Goal: Transaction & Acquisition: Purchase product/service

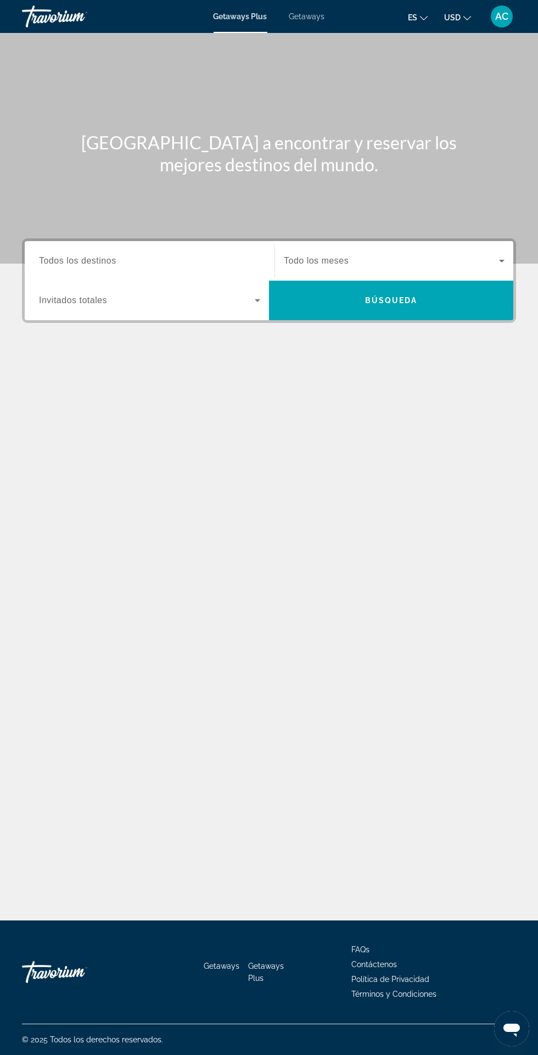
click at [215, 257] on input "Destination Todos los destinos" at bounding box center [149, 261] width 221 height 13
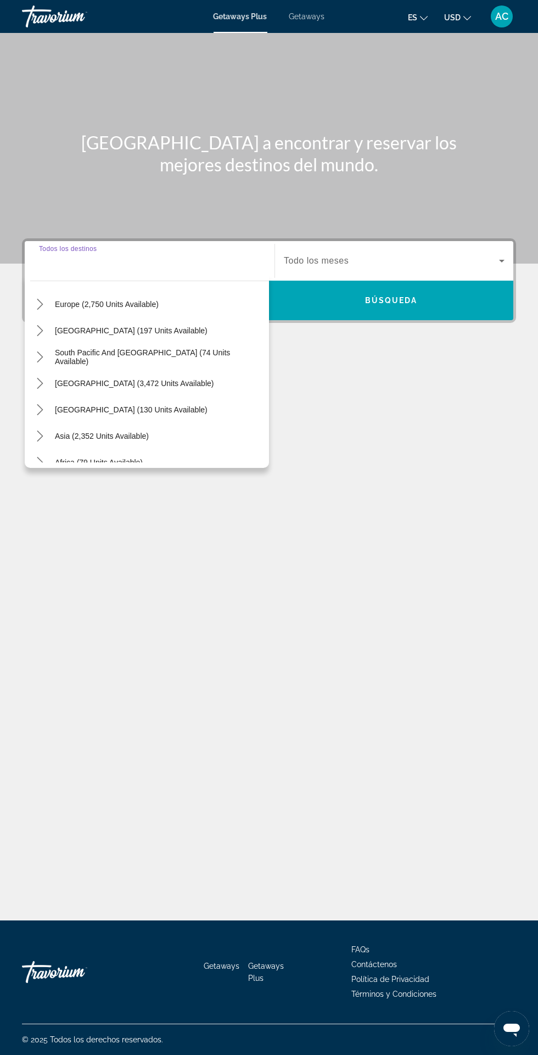
scroll to position [151, 0]
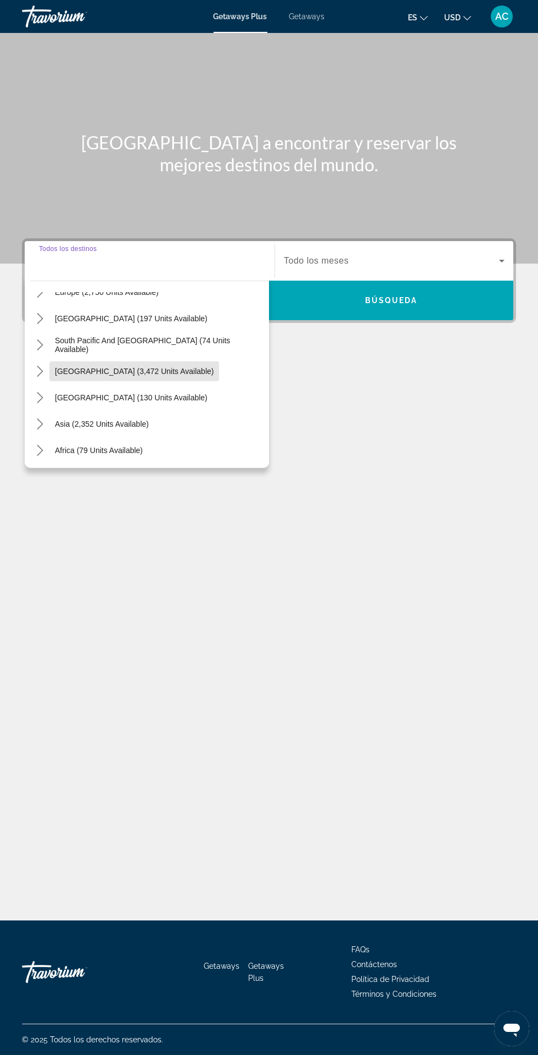
click at [185, 358] on span "Select destination: South America (3,472 units available)" at bounding box center [134, 371] width 170 height 26
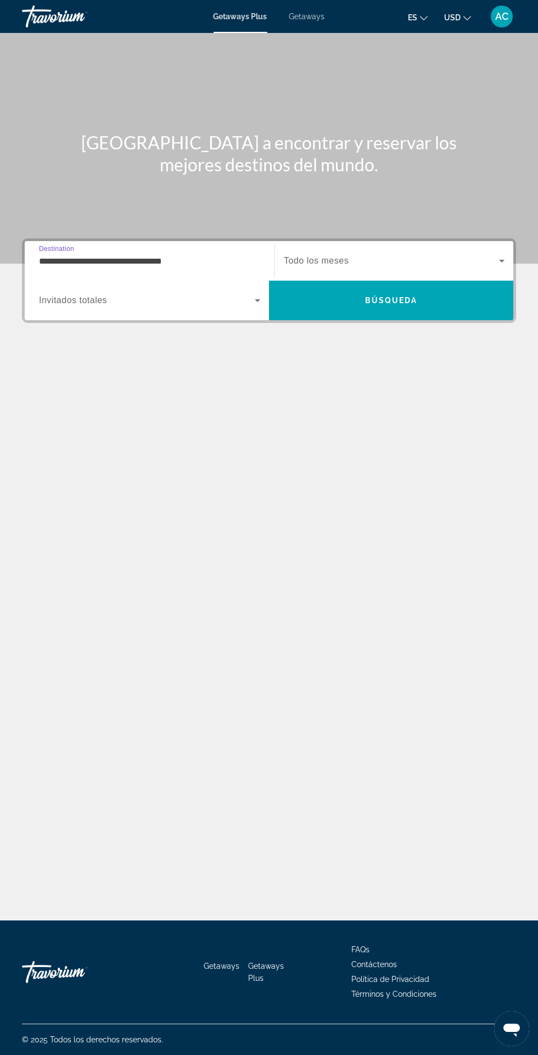
click at [218, 255] on input "**********" at bounding box center [149, 261] width 221 height 13
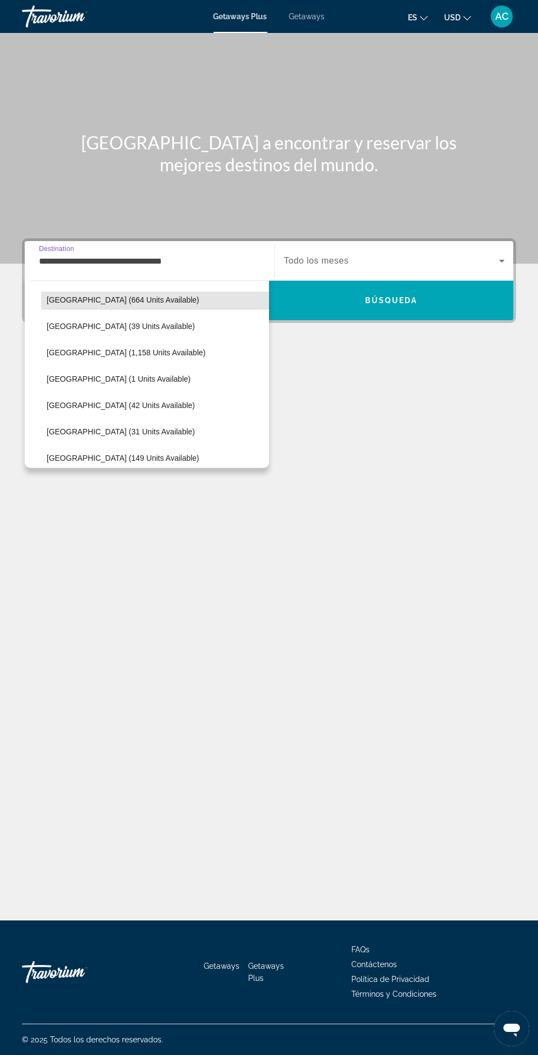
scroll to position [249, 0]
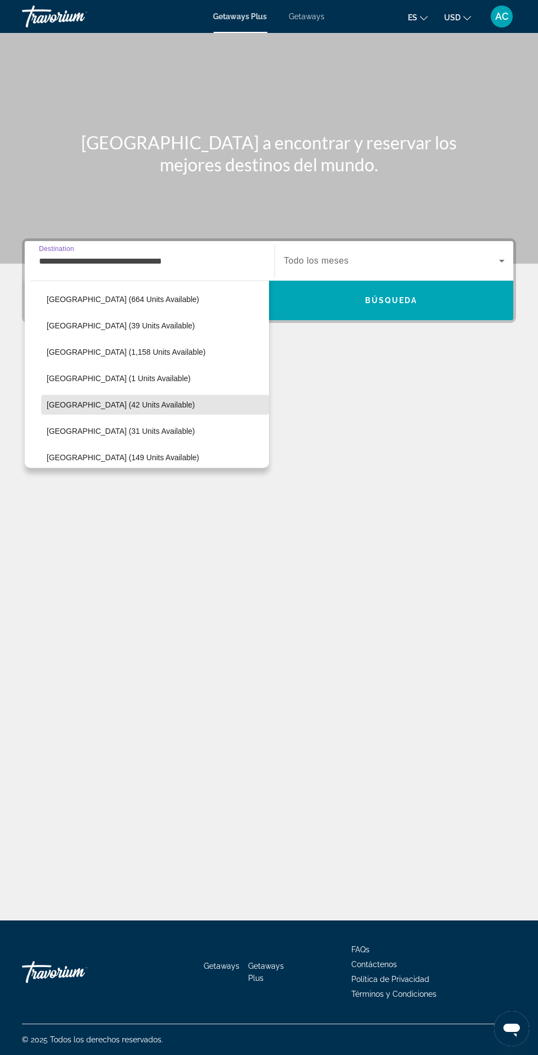
click at [137, 402] on span "[GEOGRAPHIC_DATA] (42 units available)" at bounding box center [121, 405] width 148 height 9
type input "**********"
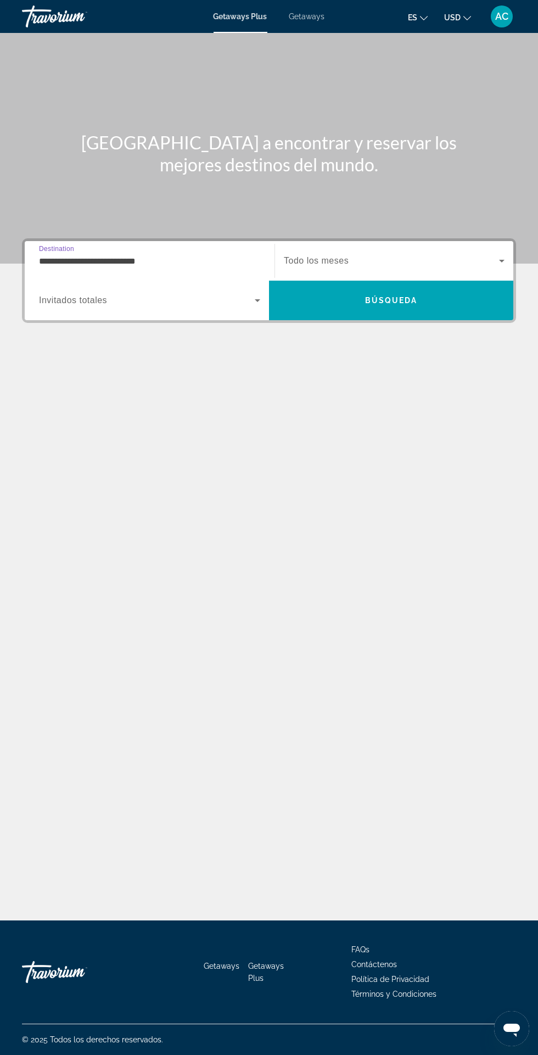
scroll to position [91, 0]
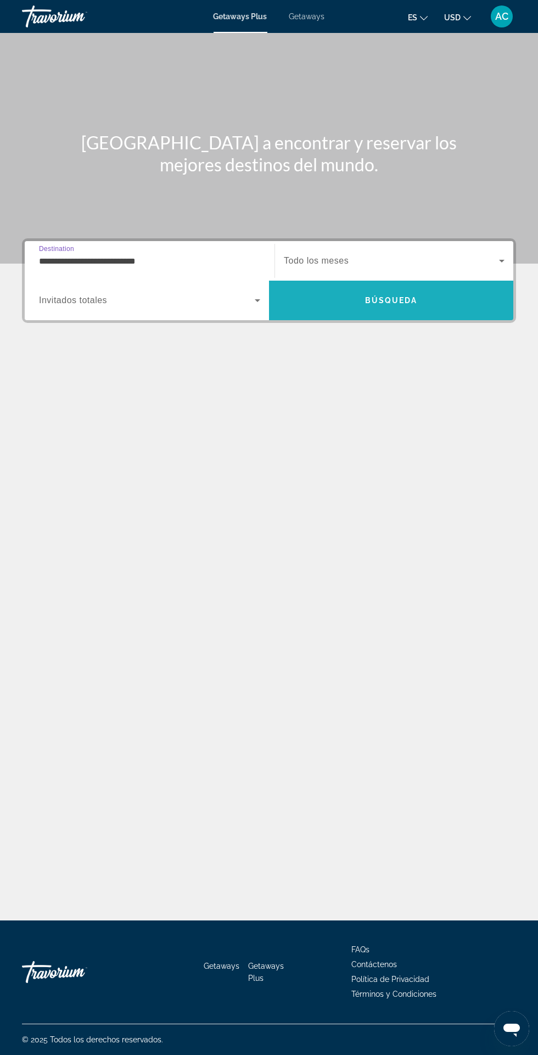
click at [416, 287] on span "Search" at bounding box center [391, 300] width 244 height 26
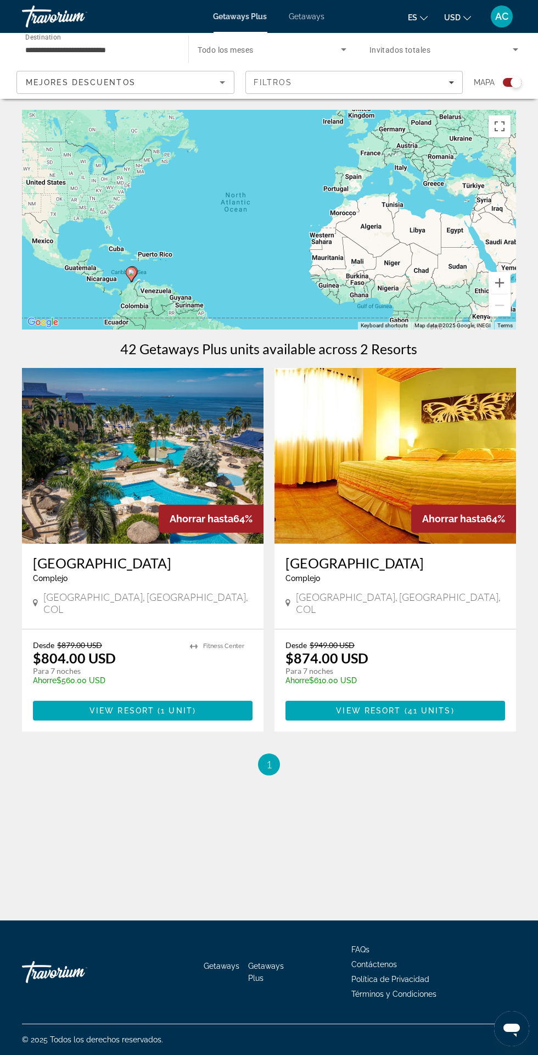
click at [527, 715] on div "To navigate the map with touch gestures double-tap and hold your finger on the …" at bounding box center [269, 443] width 538 height 666
click at [531, 698] on div "To navigate the map with touch gestures double-tap and hold your finger on the …" at bounding box center [269, 443] width 538 height 666
click at [175, 707] on span "1 unit" at bounding box center [177, 711] width 32 height 9
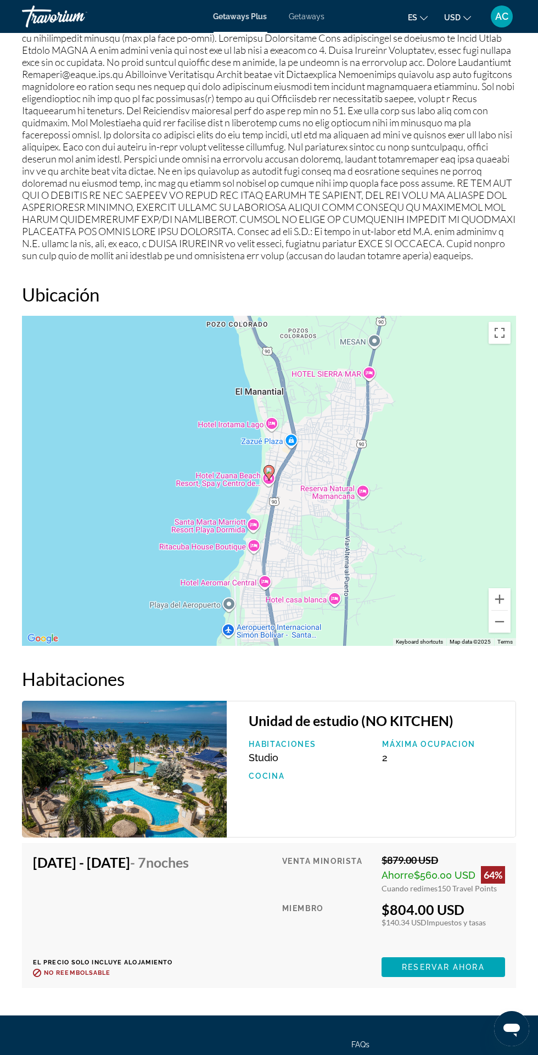
scroll to position [1549, 0]
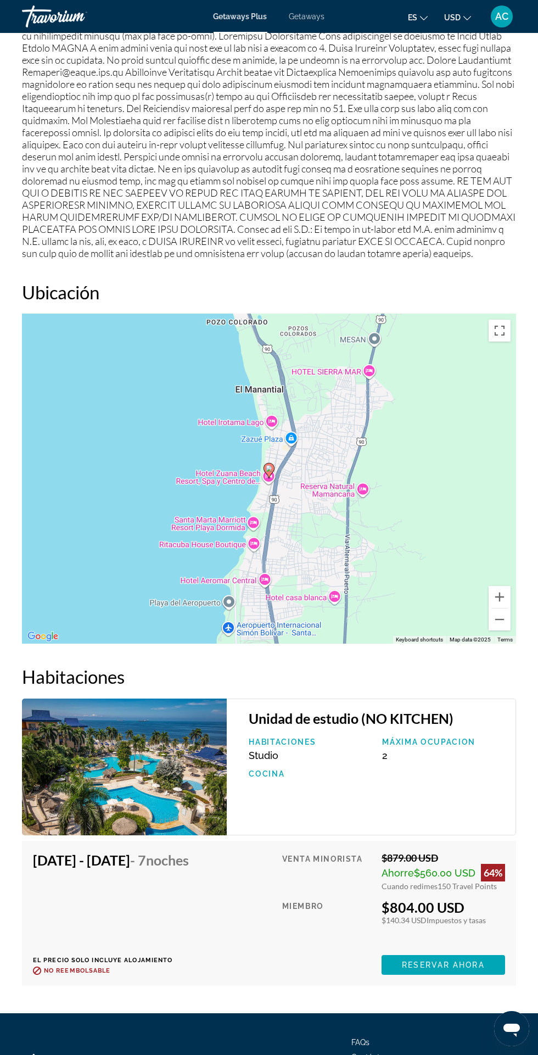
click at [489, 733] on div "Unidad de estudio (NO KITCHEN) Habitaciones Studio Máxima ocupacion 2 Cocina" at bounding box center [372, 767] width 290 height 137
click at [203, 784] on img "Main content" at bounding box center [124, 767] width 205 height 137
click at [429, 968] on span "Reservar ahora" at bounding box center [443, 965] width 82 height 9
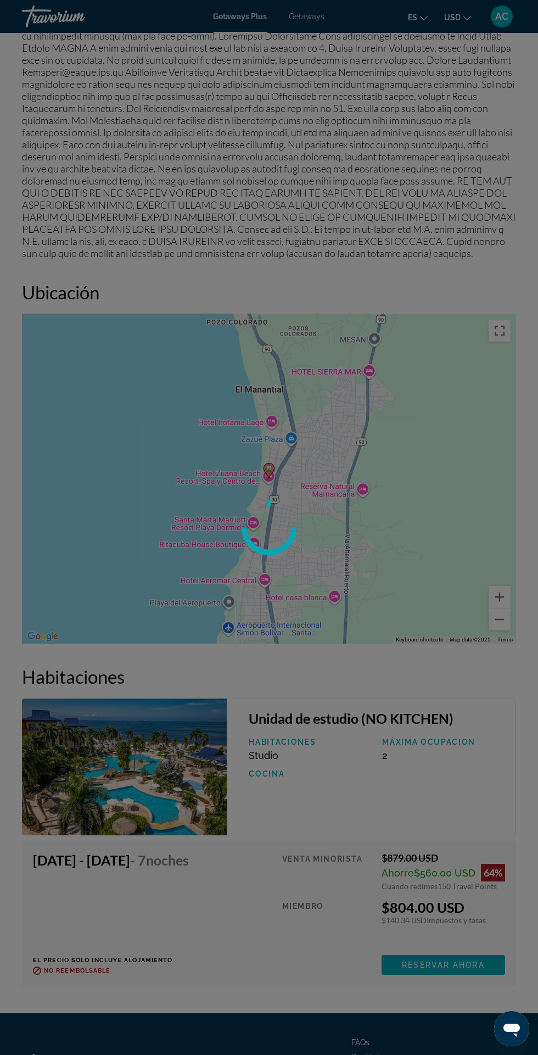
click at [393, 759] on div at bounding box center [269, 527] width 538 height 1055
click at [283, 910] on div at bounding box center [269, 527] width 538 height 1055
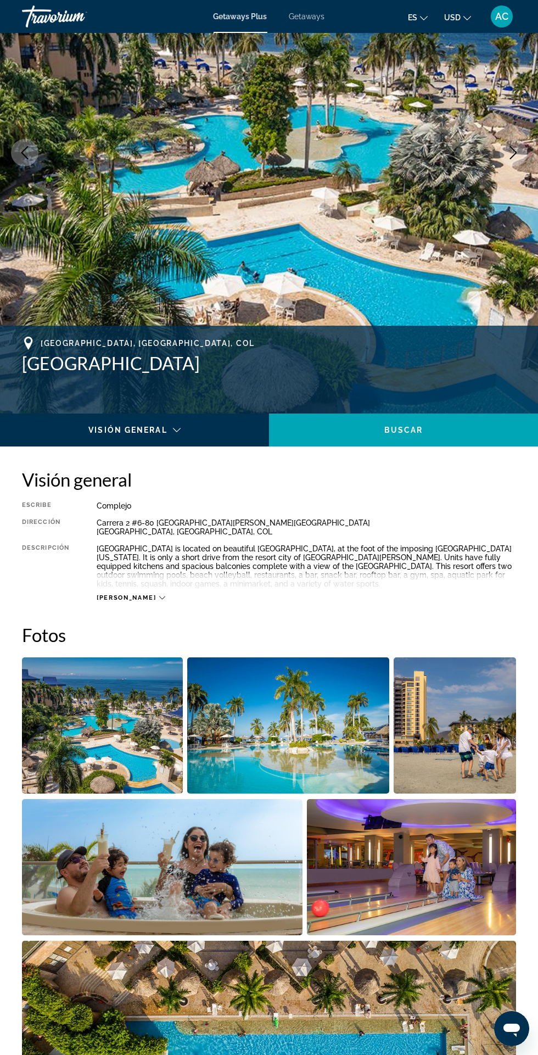
scroll to position [207, 0]
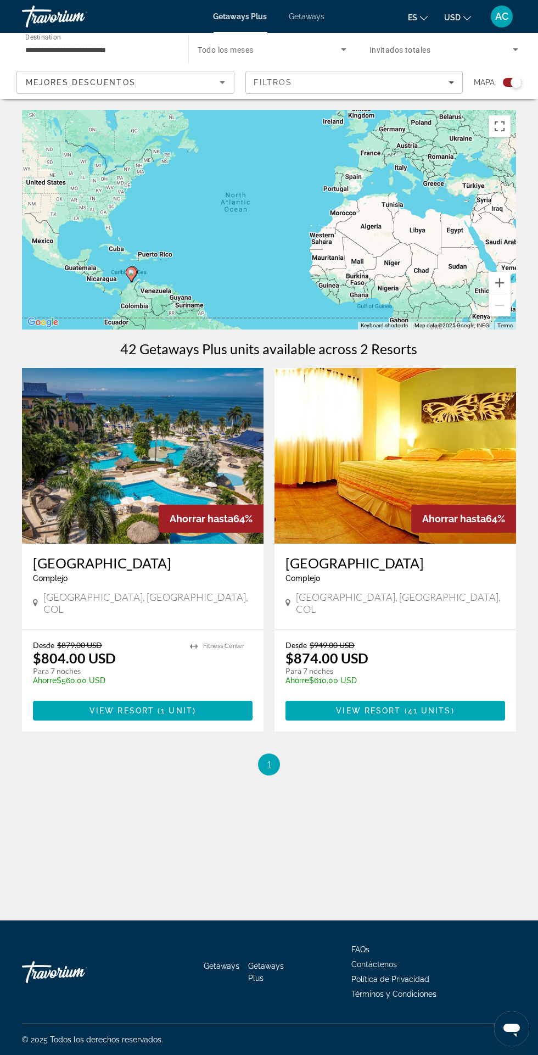
click at [478, 485] on img "Main content" at bounding box center [396, 456] width 242 height 176
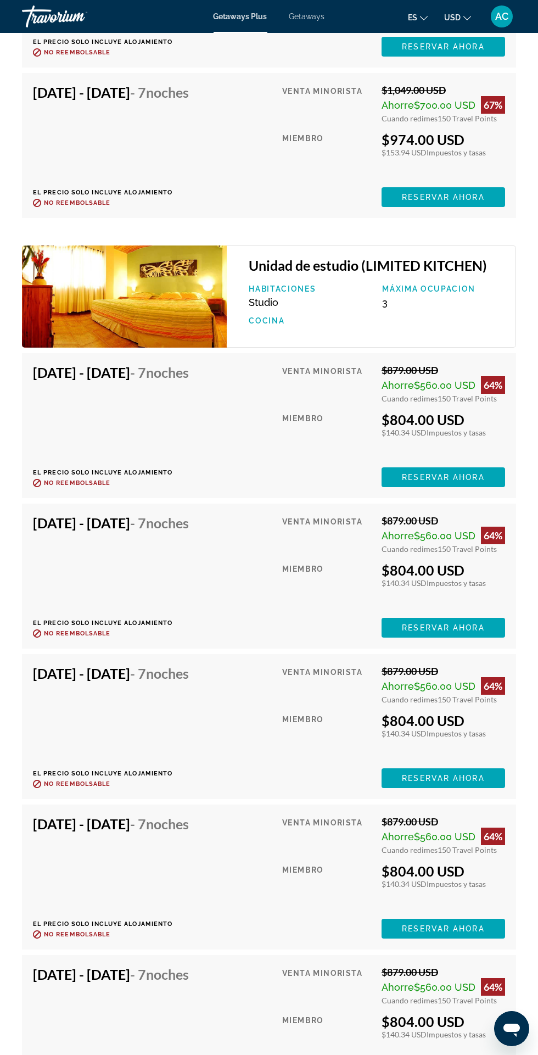
scroll to position [4405, 0]
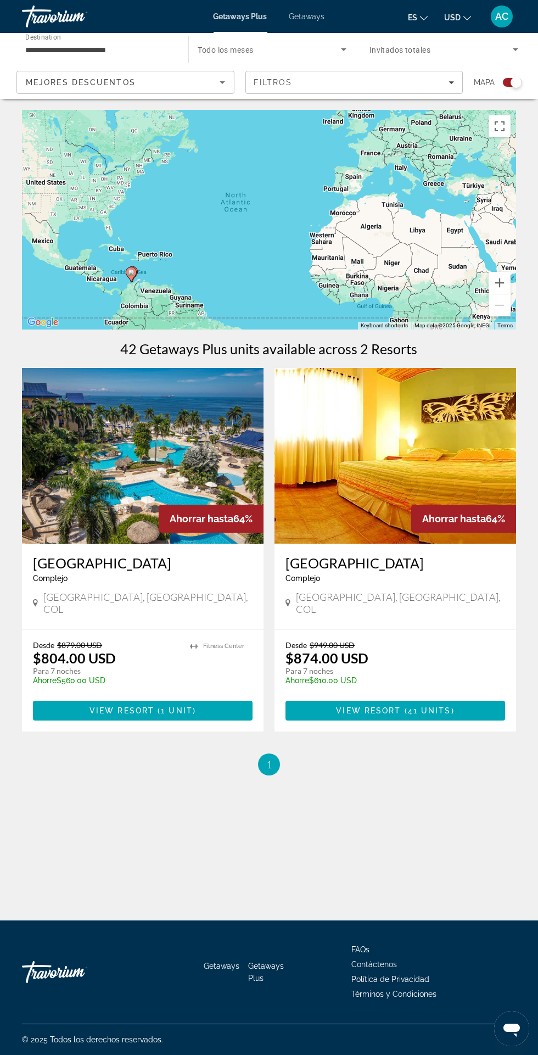
click at [310, 16] on span "Getaways" at bounding box center [308, 16] width 36 height 9
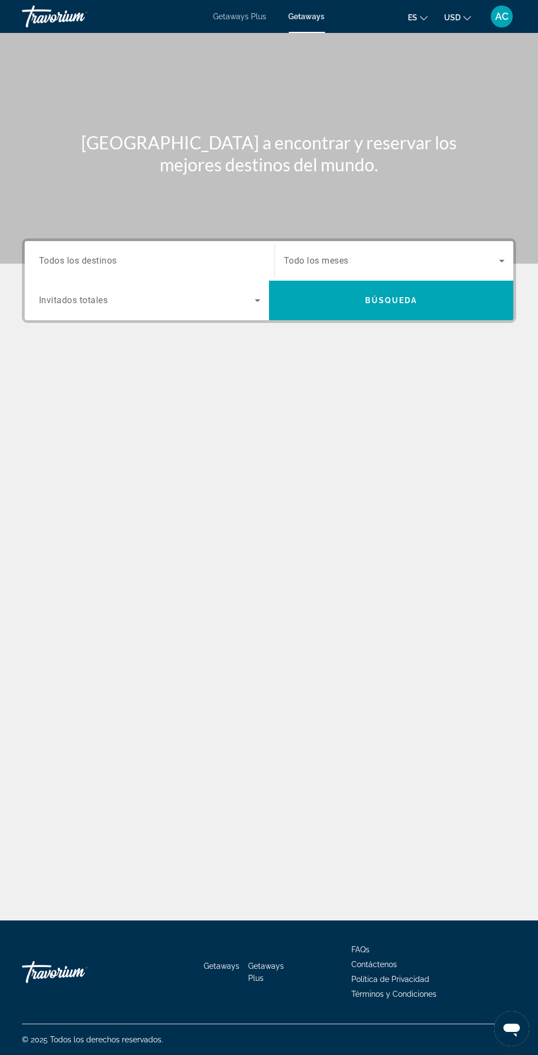
click at [231, 264] on input "Destination Todos los destinos" at bounding box center [149, 261] width 221 height 13
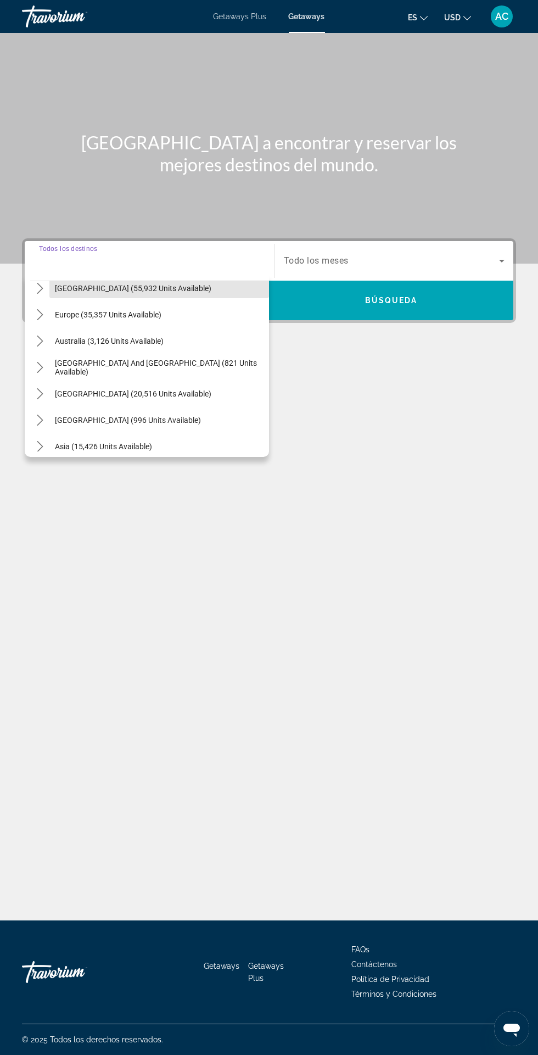
scroll to position [122, 0]
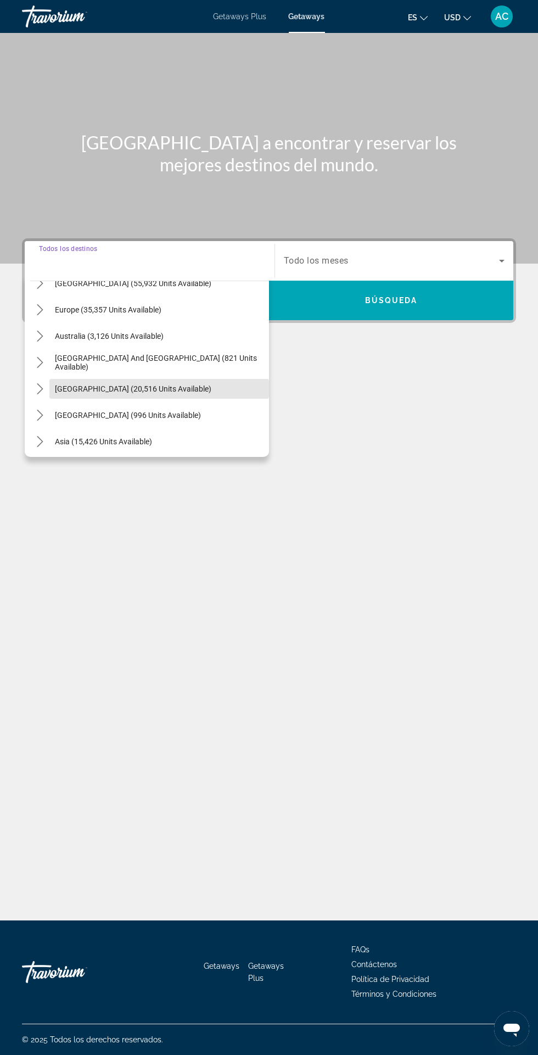
click at [184, 393] on span "Select destination: South America (20,516 units available)" at bounding box center [159, 389] width 220 height 26
type input "**********"
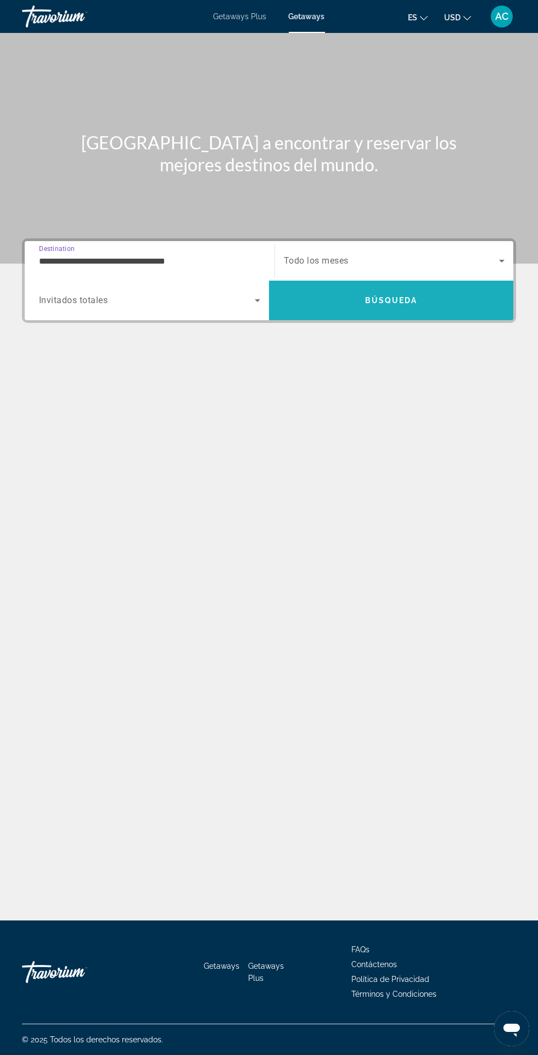
click at [532, 424] on div "**********" at bounding box center [269, 335] width 538 height 194
click at [422, 316] on span "Search" at bounding box center [391, 301] width 244 height 40
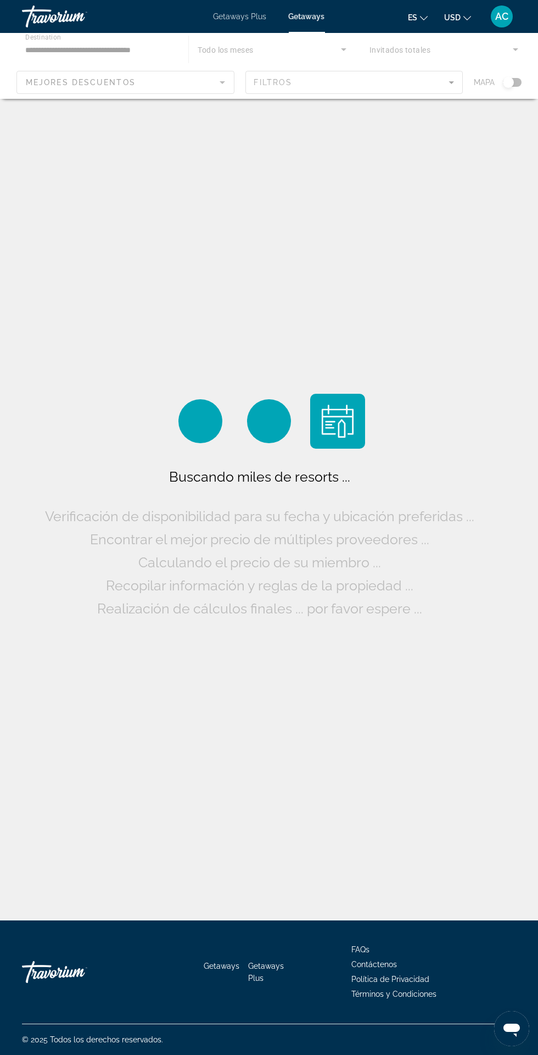
click at [76, 1044] on span "© 2025 Todos los derechos reservados." at bounding box center [92, 1040] width 141 height 9
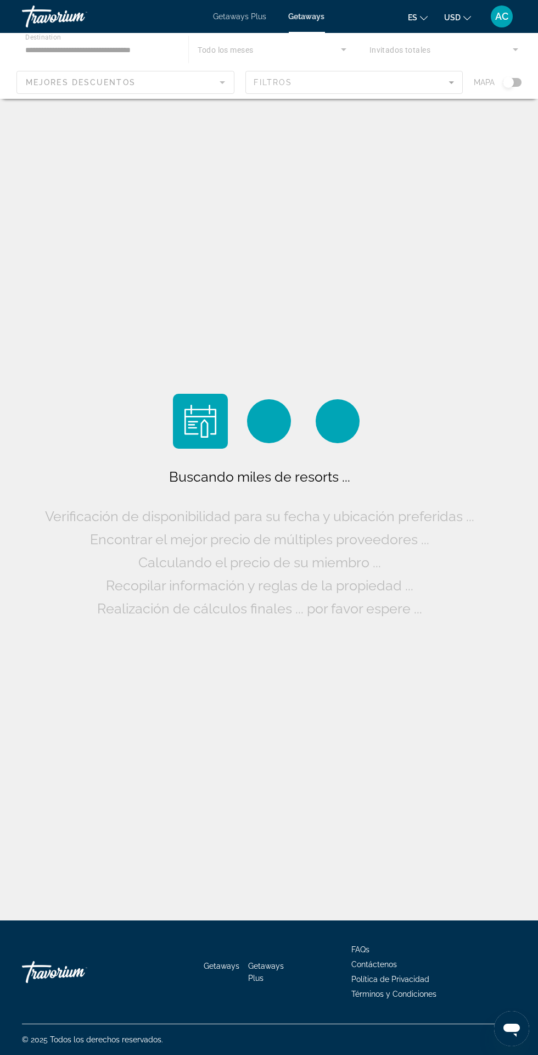
click at [73, 1044] on span "© 2025 Todos los derechos reservados." at bounding box center [92, 1040] width 141 height 9
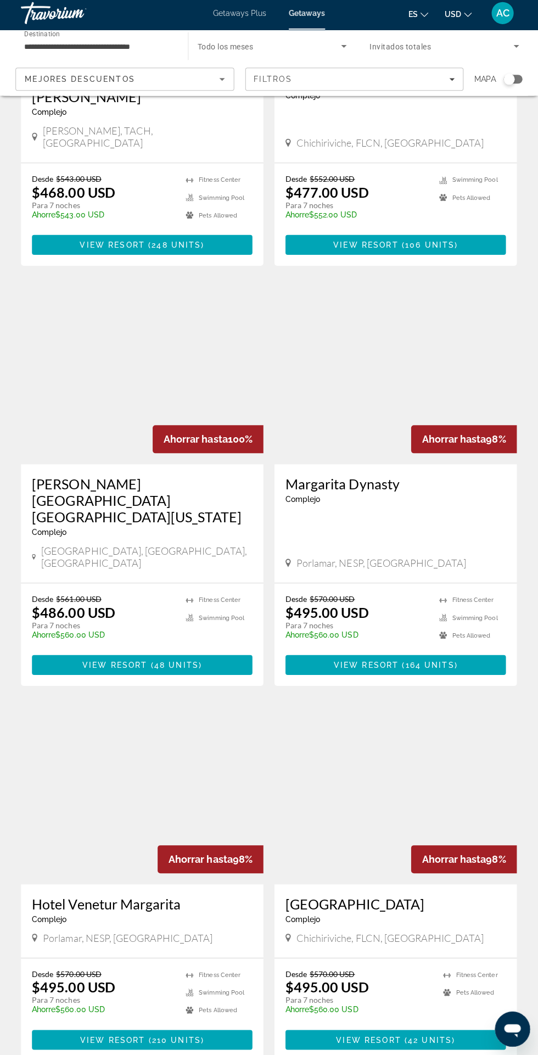
scroll to position [1426, 0]
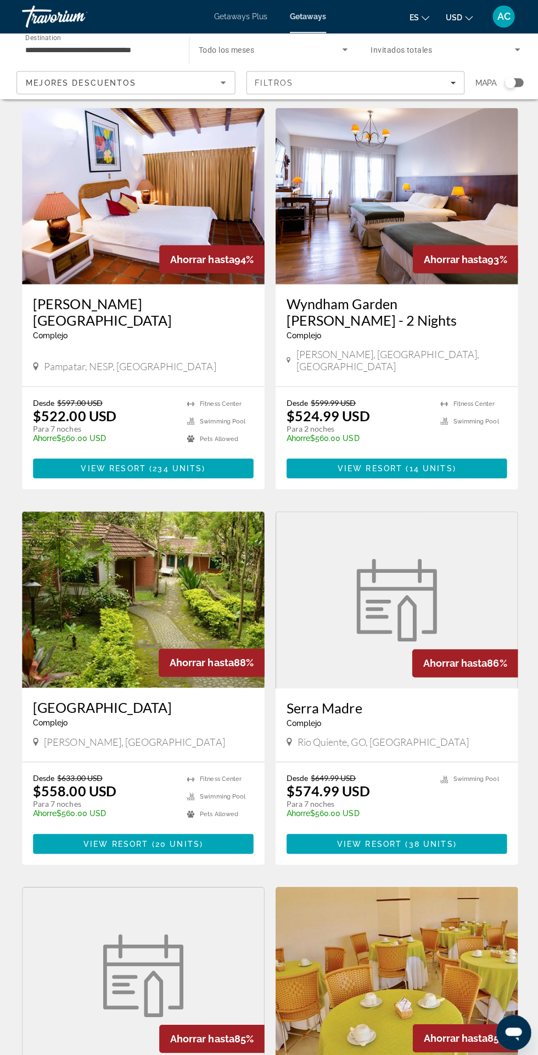
scroll to position [802, 0]
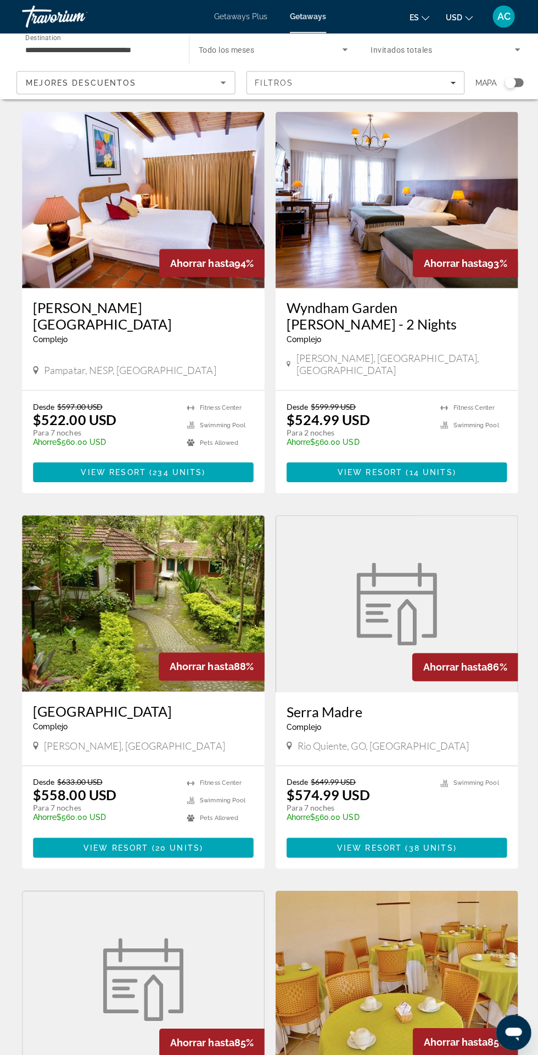
click at [206, 581] on img "Main content" at bounding box center [143, 602] width 242 height 176
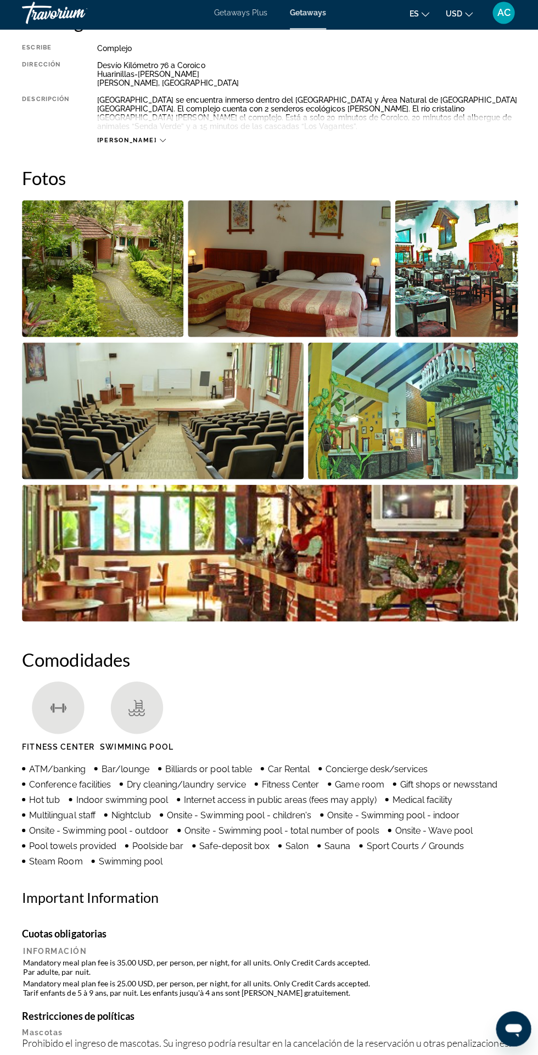
scroll to position [596, 0]
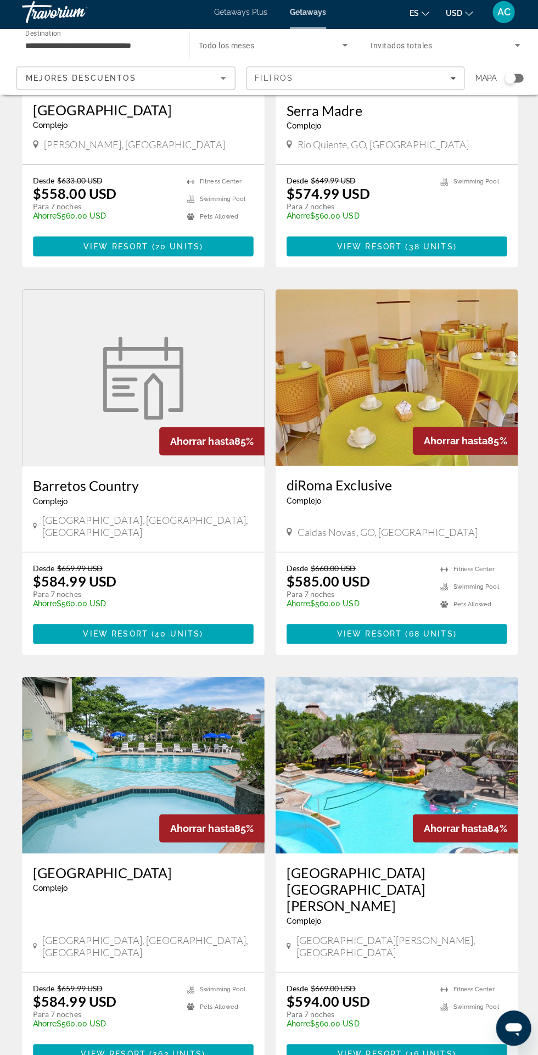
scroll to position [1426, 0]
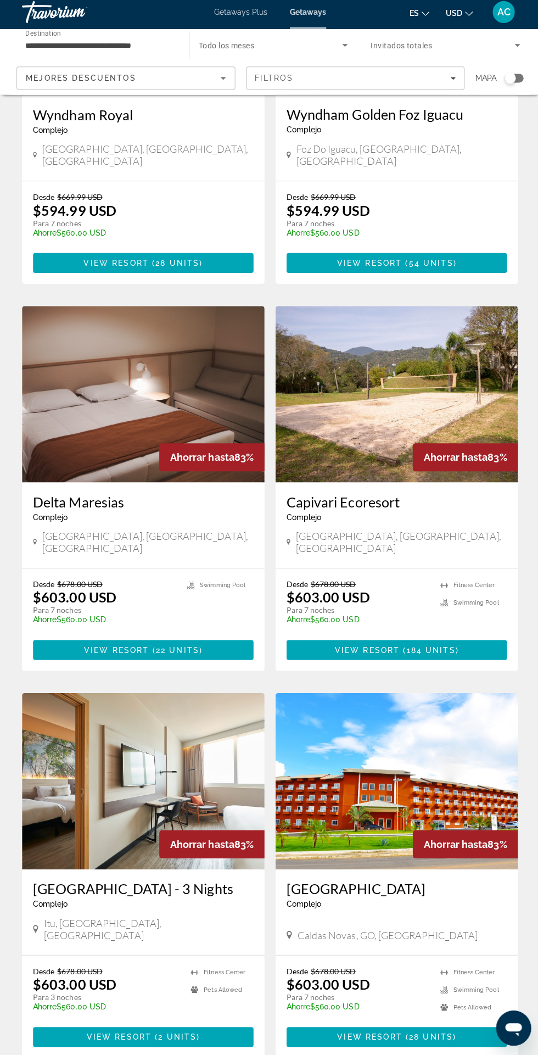
scroll to position [1410, 0]
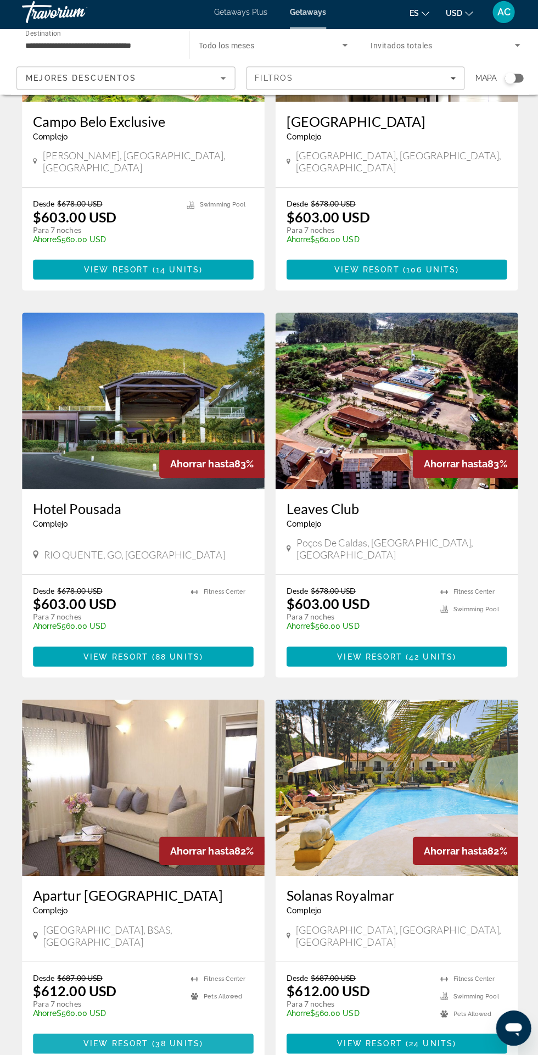
scroll to position [1409, 0]
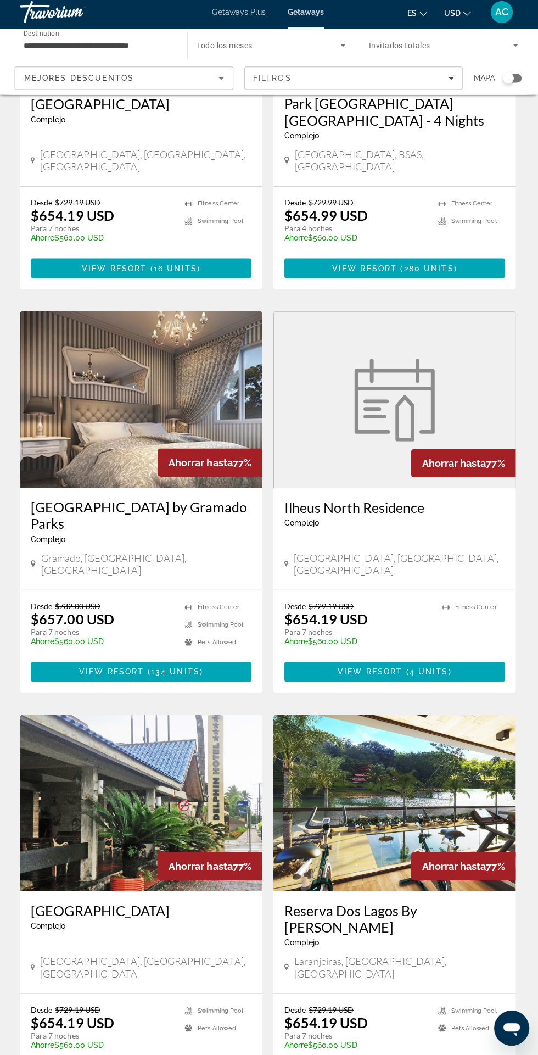
scroll to position [1442, 0]
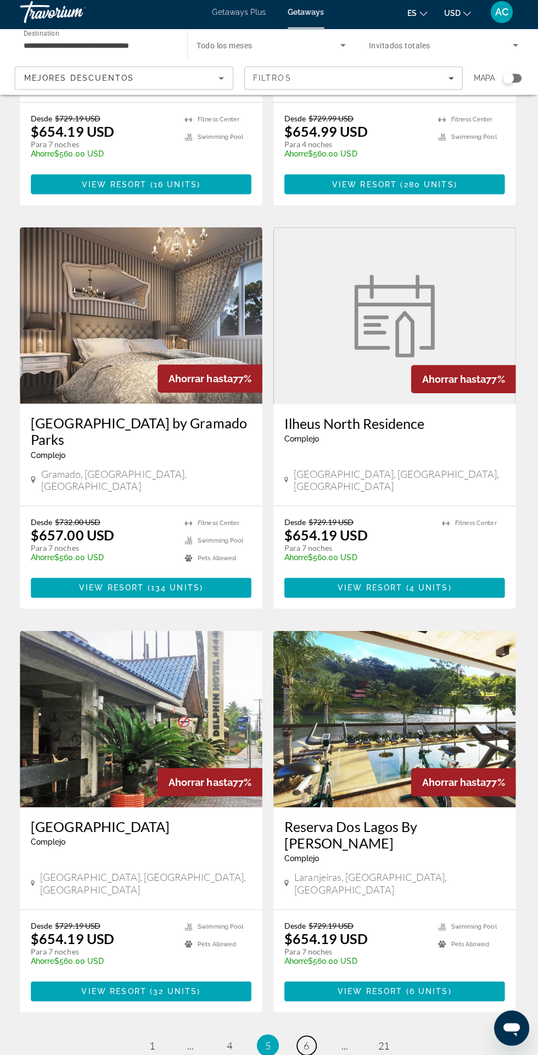
click at [308, 1040] on span "6" at bounding box center [307, 1046] width 5 height 12
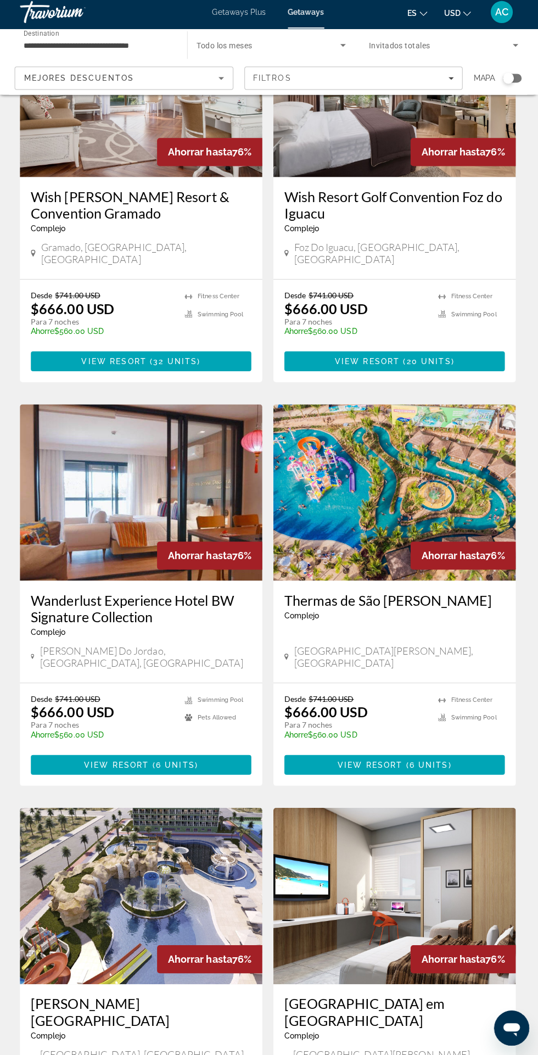
scroll to position [1475, 0]
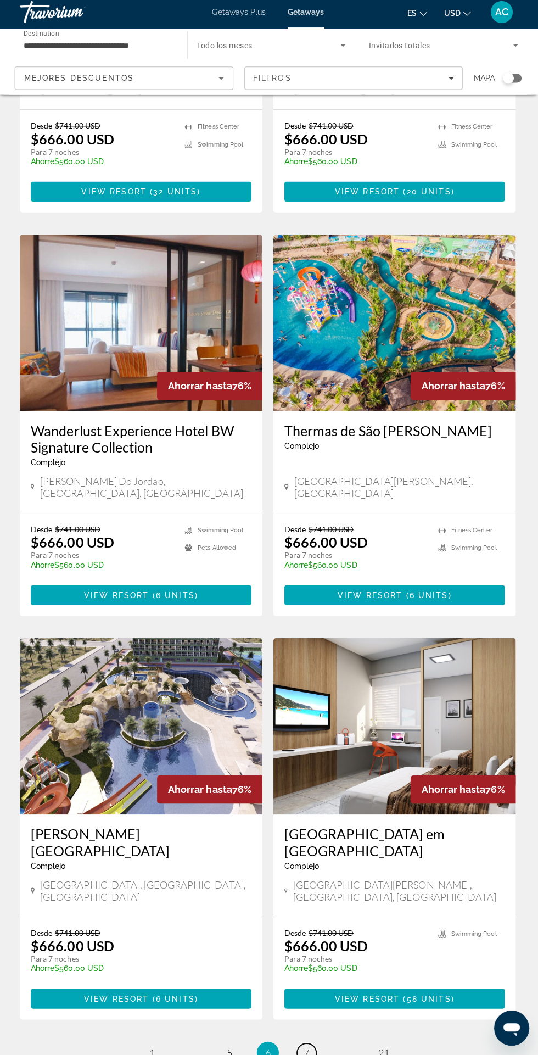
click at [308, 1048] on span "7" at bounding box center [307, 1054] width 5 height 12
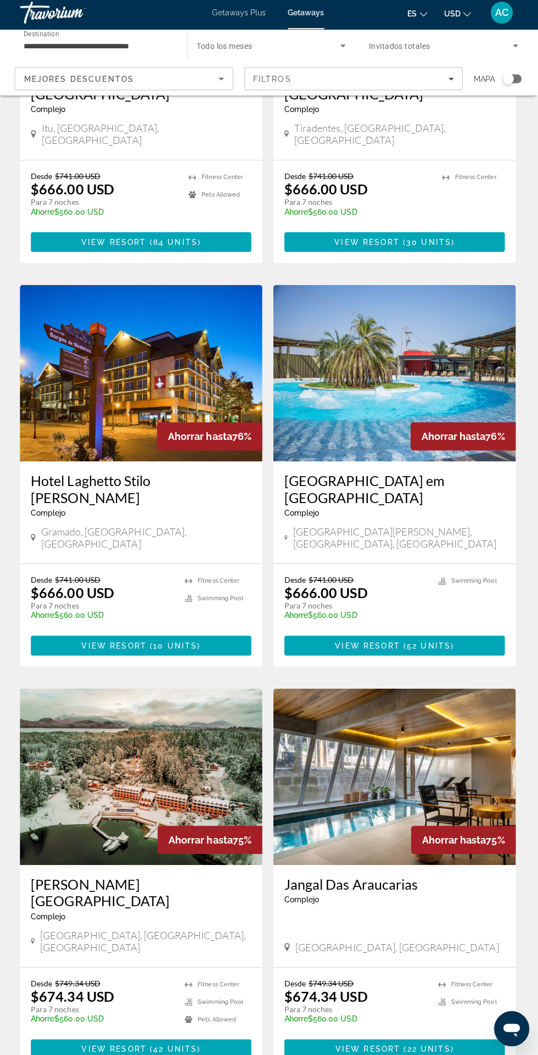
scroll to position [1409, 0]
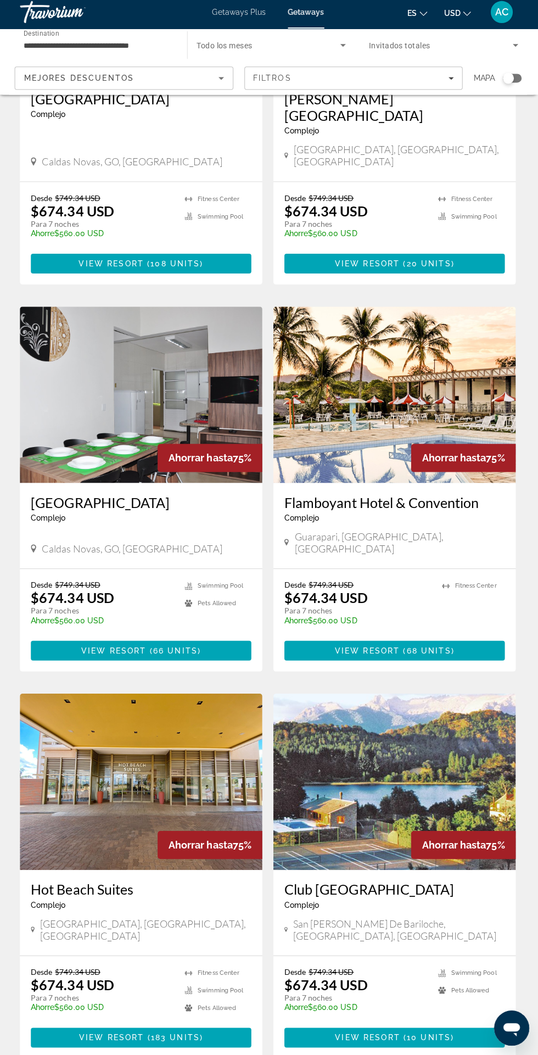
scroll to position [1425, 0]
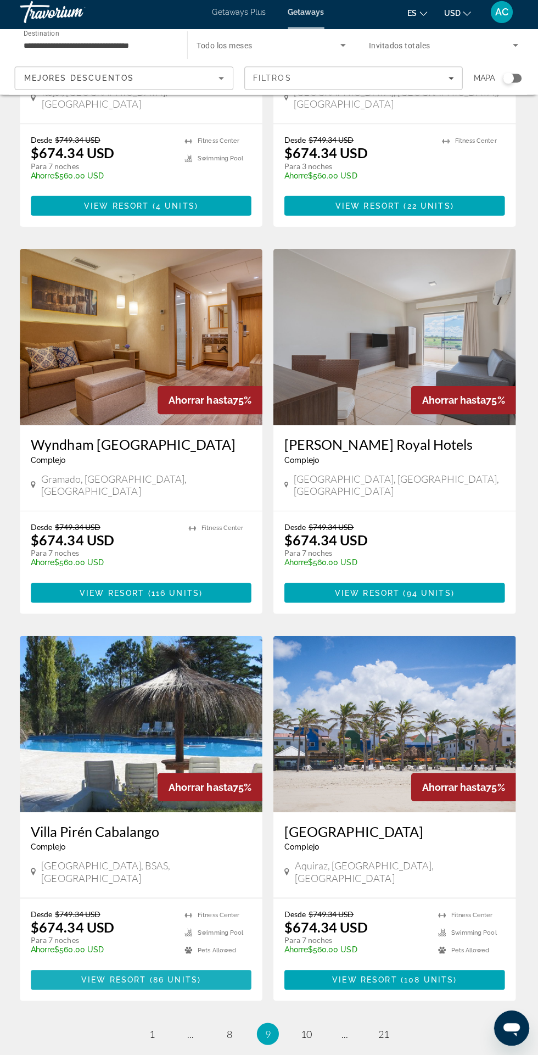
scroll to position [1458, 0]
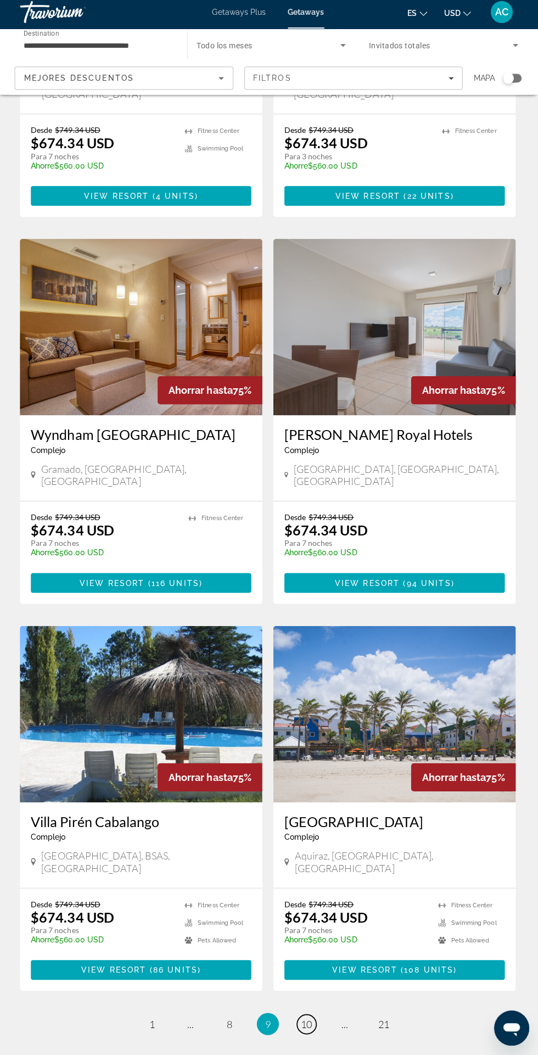
click at [308, 1019] on span "10" at bounding box center [307, 1025] width 11 height 12
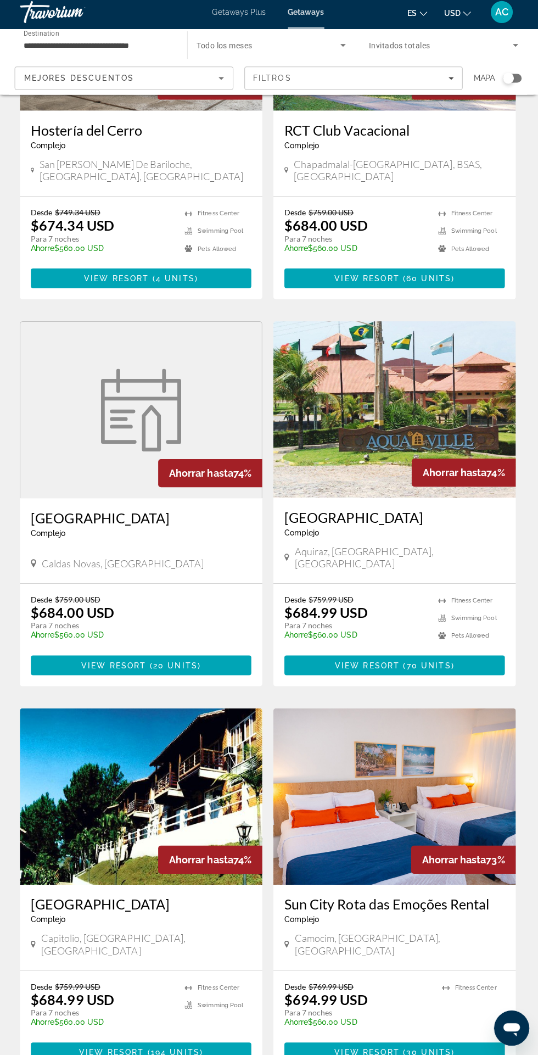
scroll to position [1410, 0]
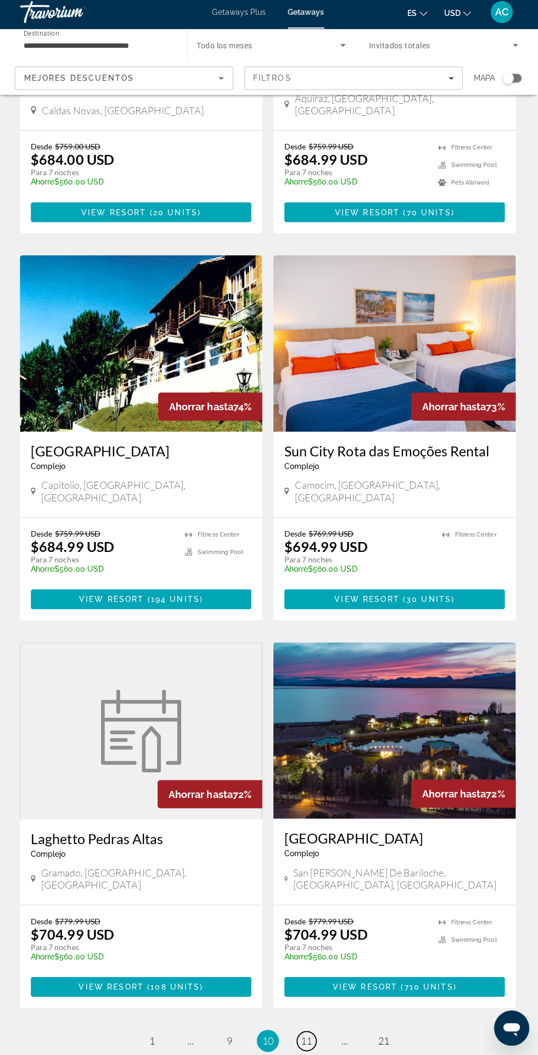
click at [309, 1036] on span "11" at bounding box center [307, 1042] width 11 height 12
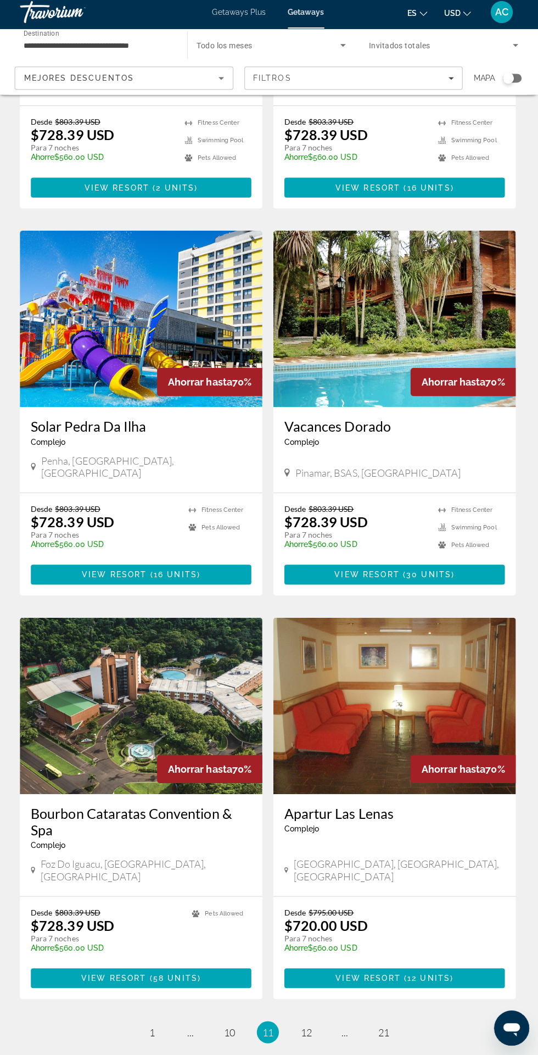
scroll to position [1458, 0]
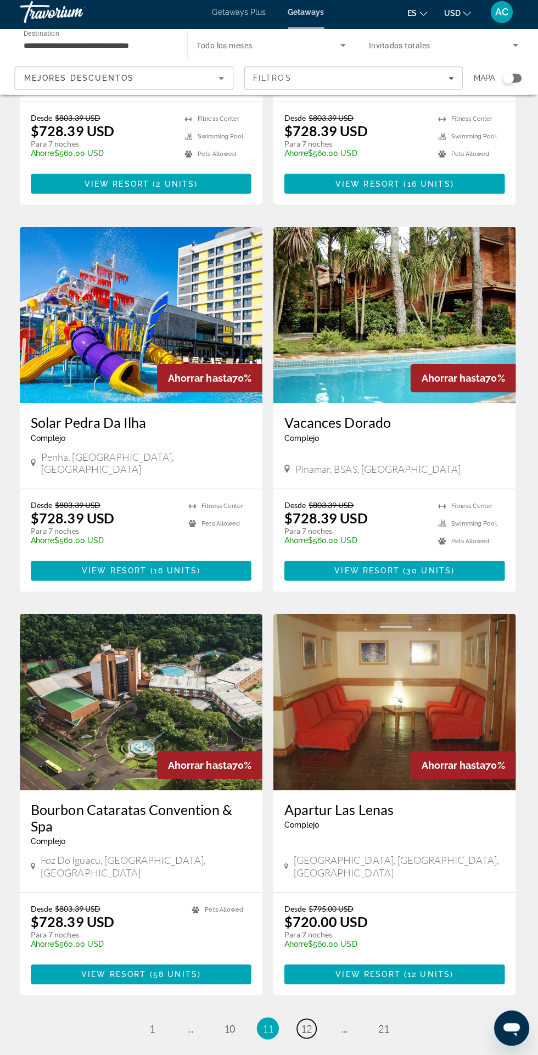
click at [313, 1024] on span "12" at bounding box center [307, 1030] width 11 height 12
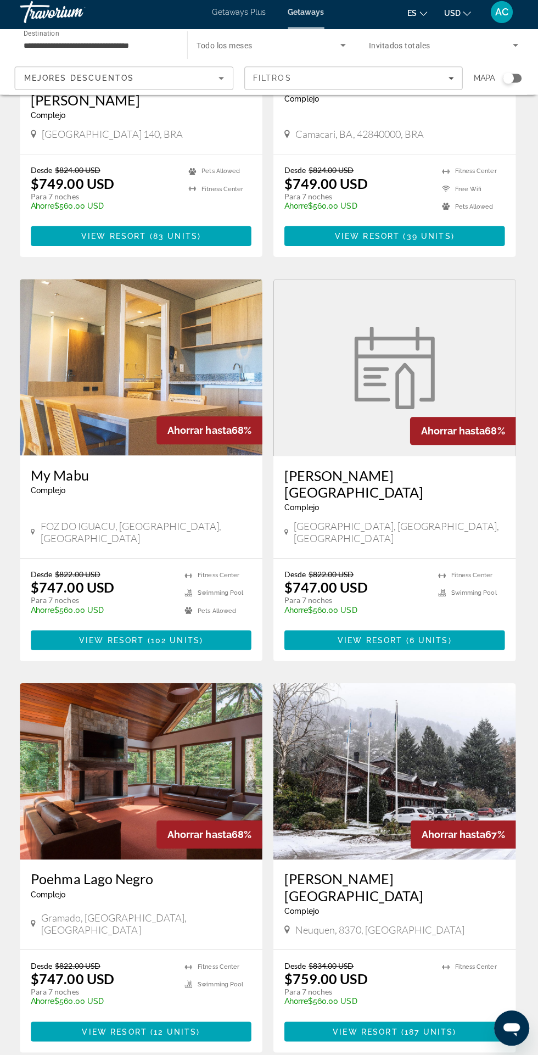
scroll to position [1443, 0]
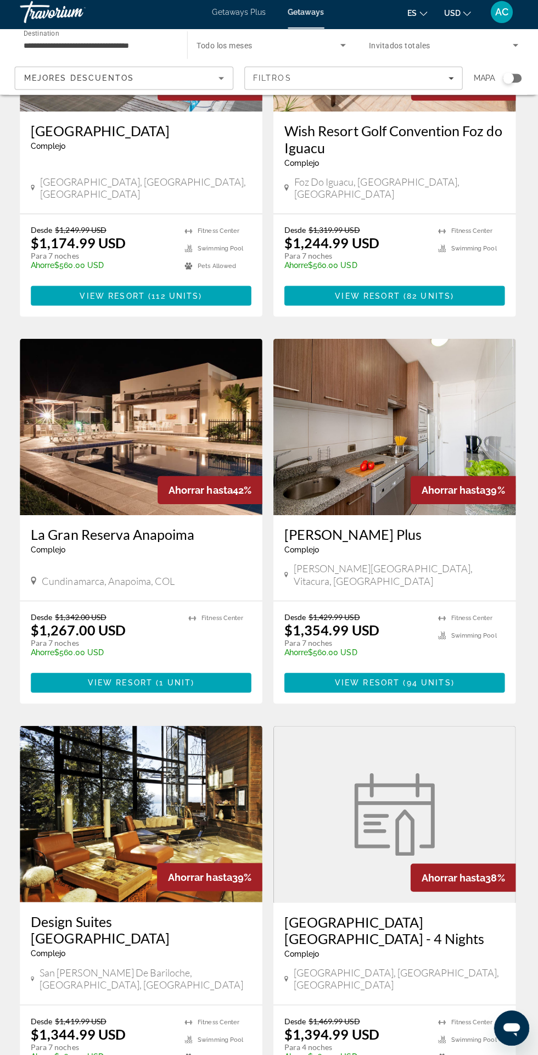
scroll to position [201, 0]
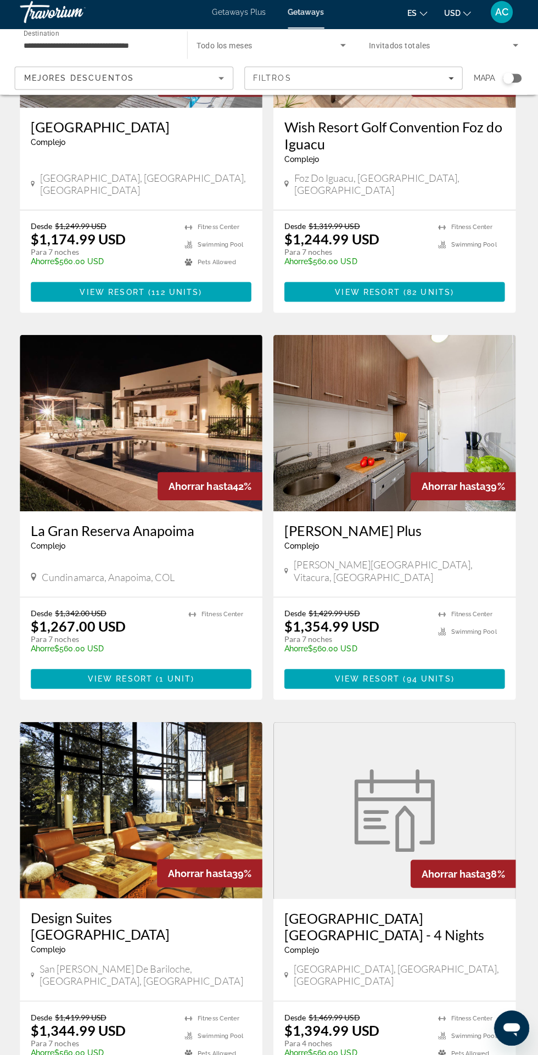
click at [127, 465] on img "Main content" at bounding box center [143, 426] width 242 height 176
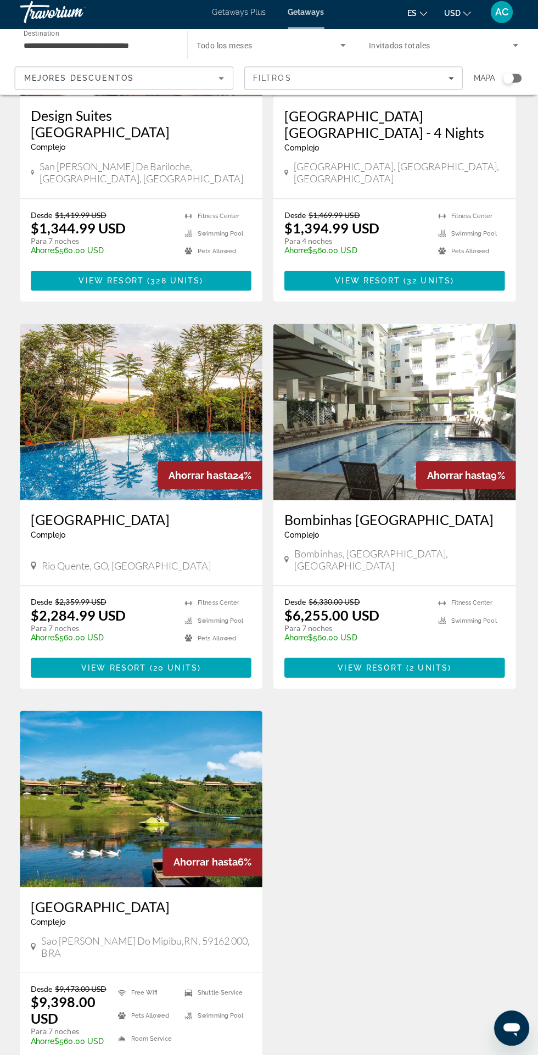
scroll to position [1102, 0]
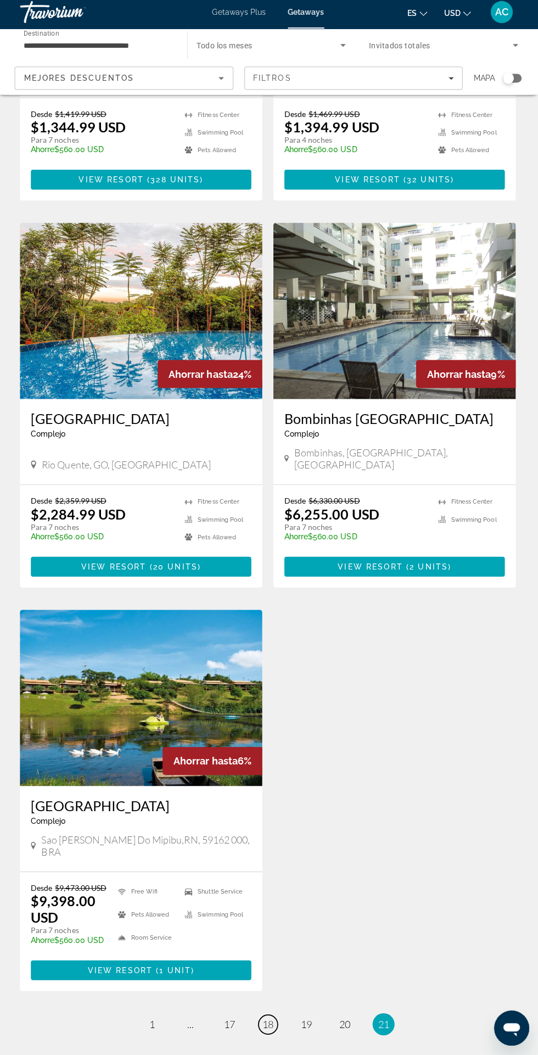
click at [269, 1019] on span "18" at bounding box center [269, 1025] width 11 height 12
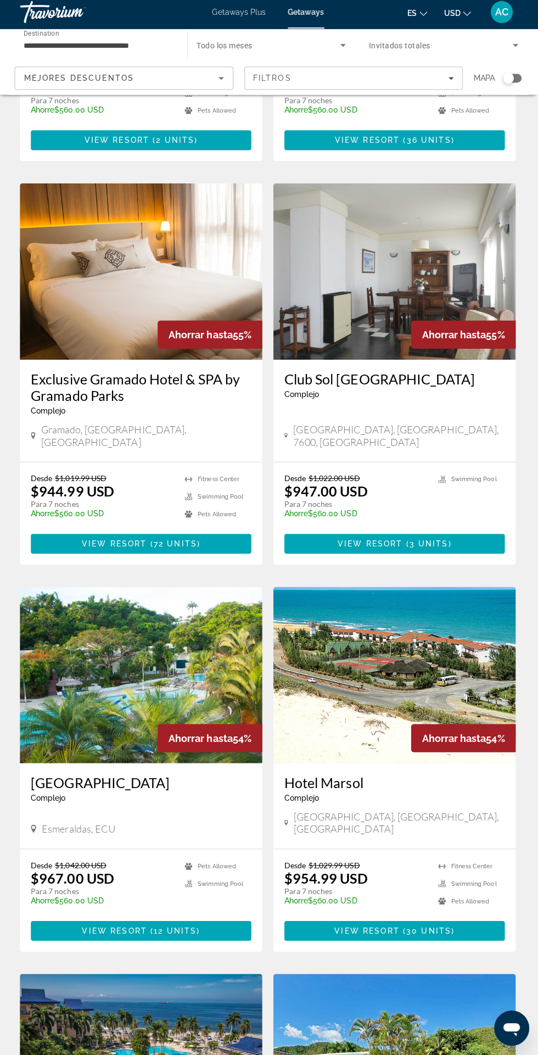
scroll to position [337, 0]
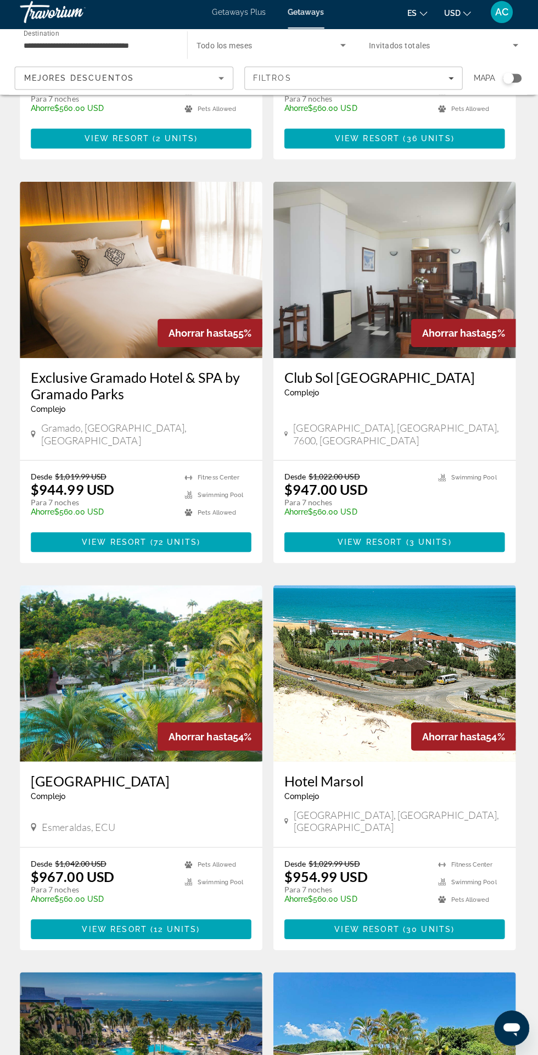
click at [85, 631] on img "Main content" at bounding box center [143, 676] width 242 height 176
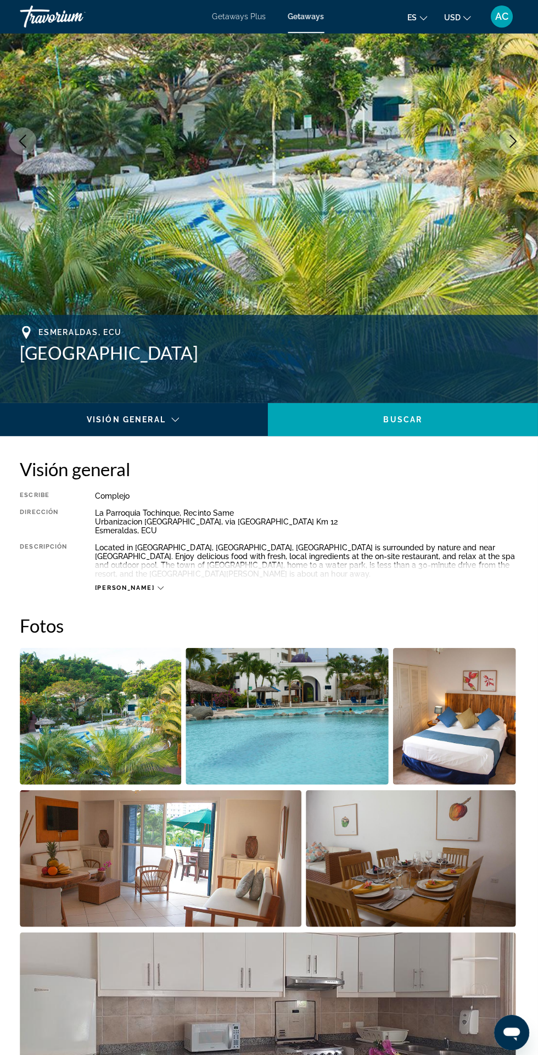
scroll to position [153, 0]
click at [116, 742] on img "Open full-screen image slider" at bounding box center [102, 714] width 161 height 136
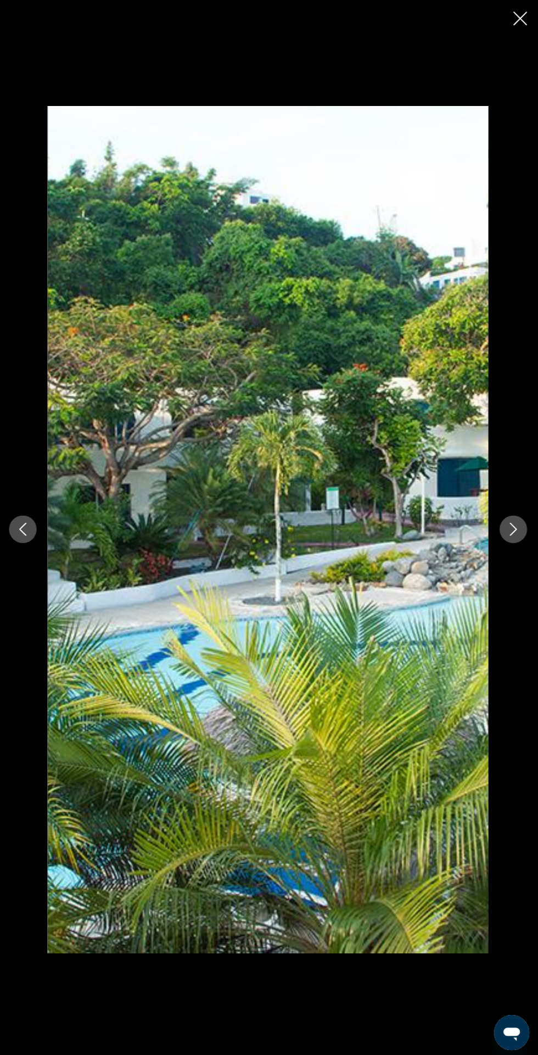
click at [510, 522] on icon "Next image" at bounding box center [513, 527] width 13 height 13
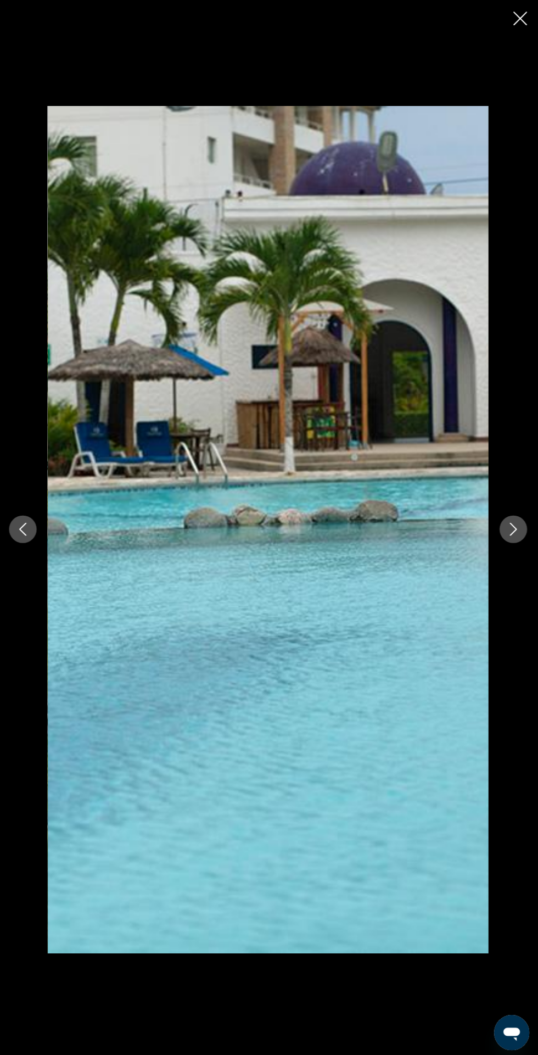
click at [511, 521] on icon "Next image" at bounding box center [513, 527] width 7 height 13
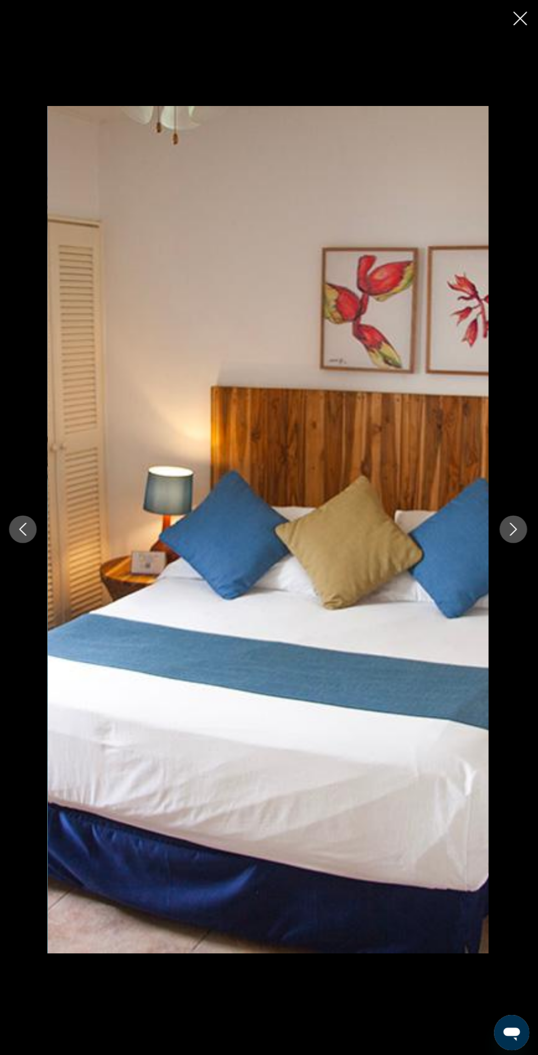
click at [514, 527] on icon "Next image" at bounding box center [513, 527] width 13 height 13
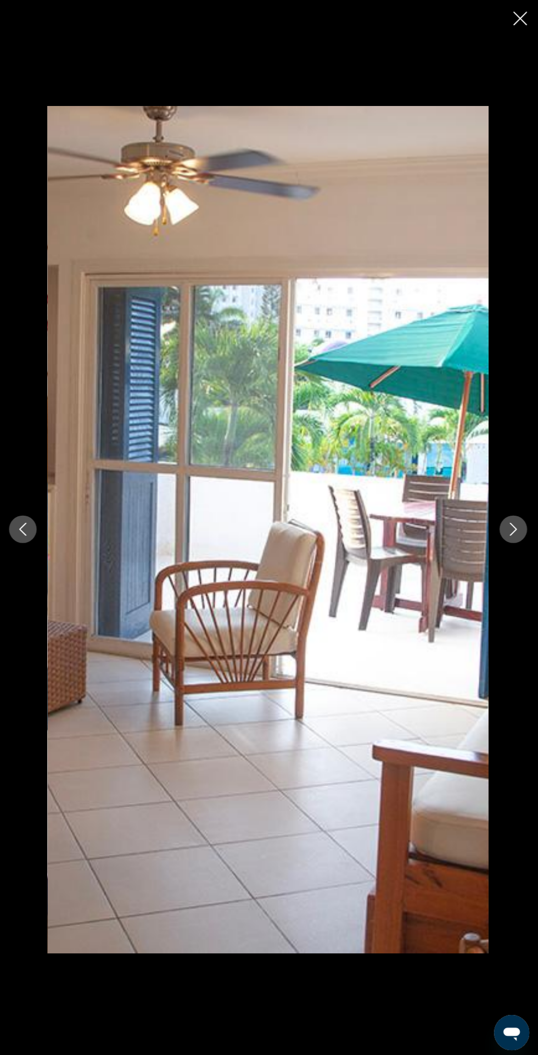
click at [518, 519] on button "Next image" at bounding box center [513, 527] width 27 height 27
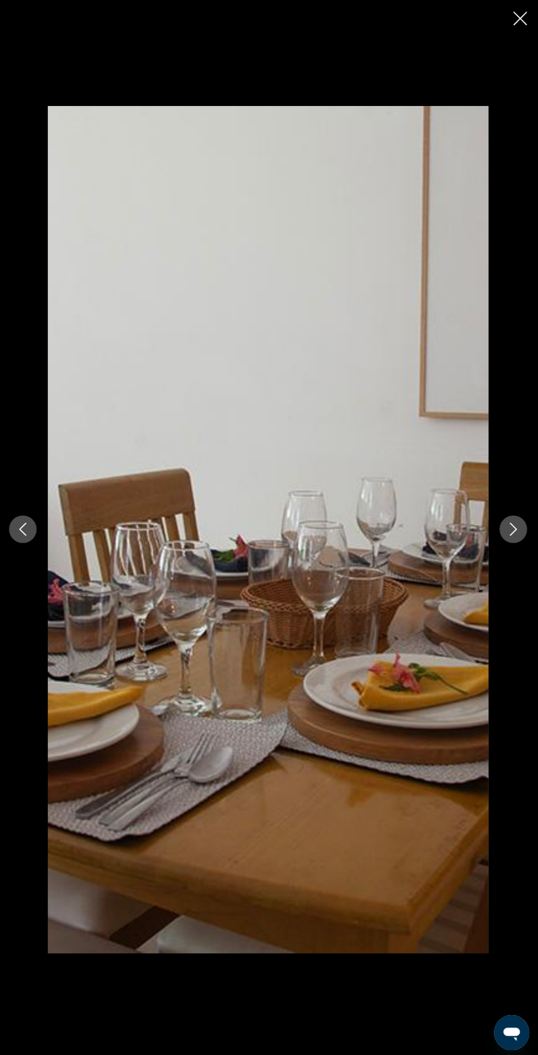
click at [514, 529] on icon "Next image" at bounding box center [513, 527] width 13 height 13
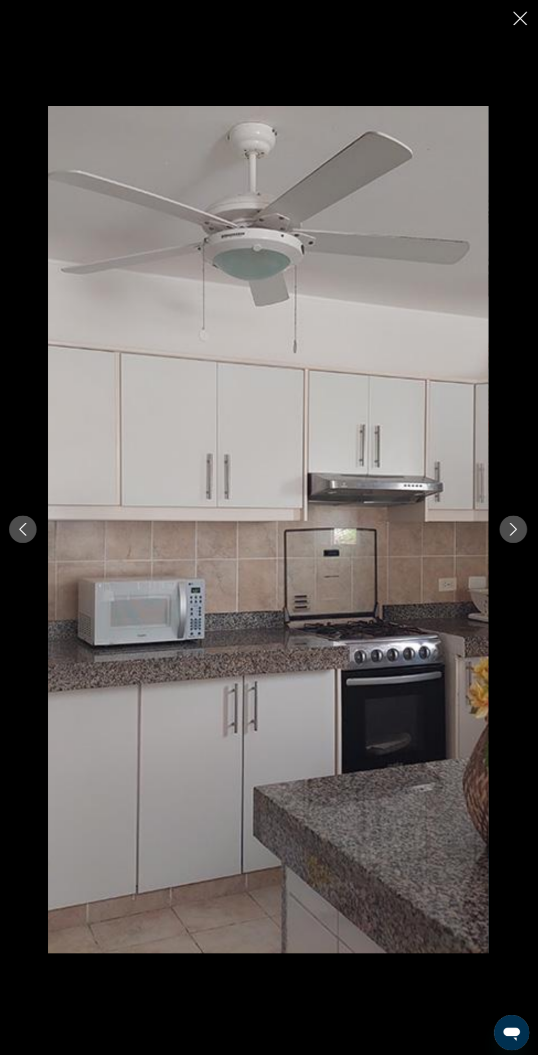
click at [514, 527] on icon "Next image" at bounding box center [513, 527] width 13 height 13
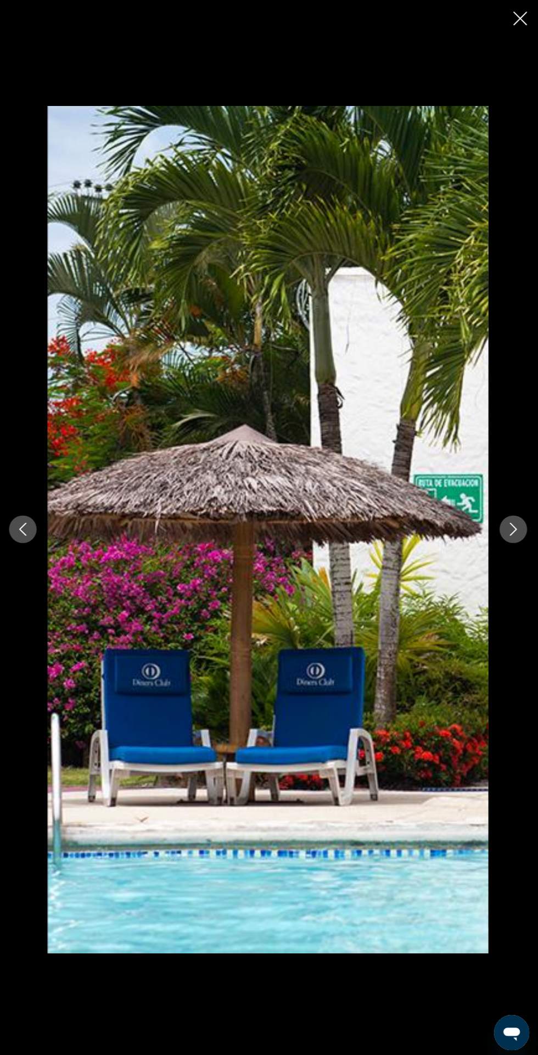
click at [514, 527] on icon "Next image" at bounding box center [513, 527] width 13 height 13
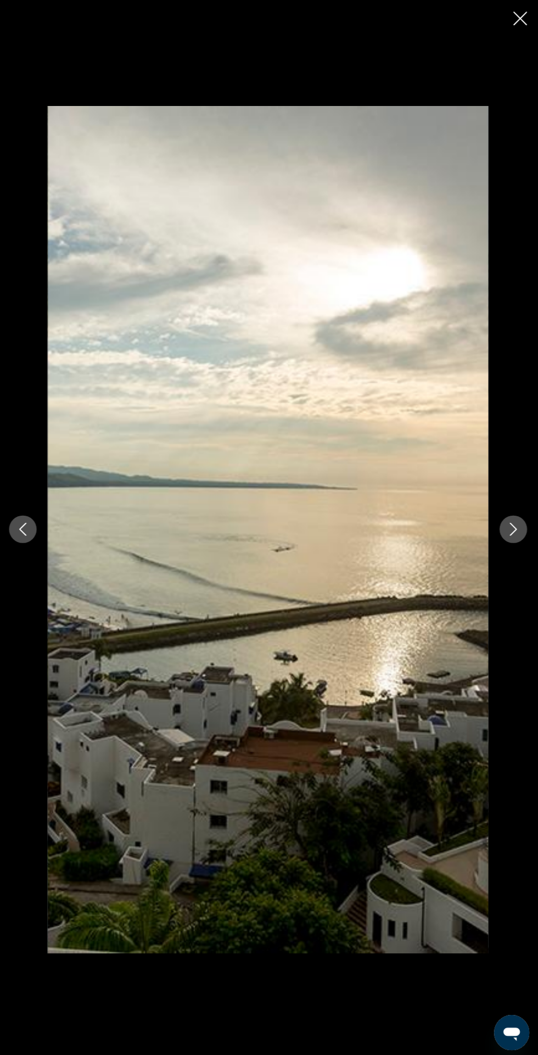
click at [511, 528] on icon "Next image" at bounding box center [513, 527] width 13 height 13
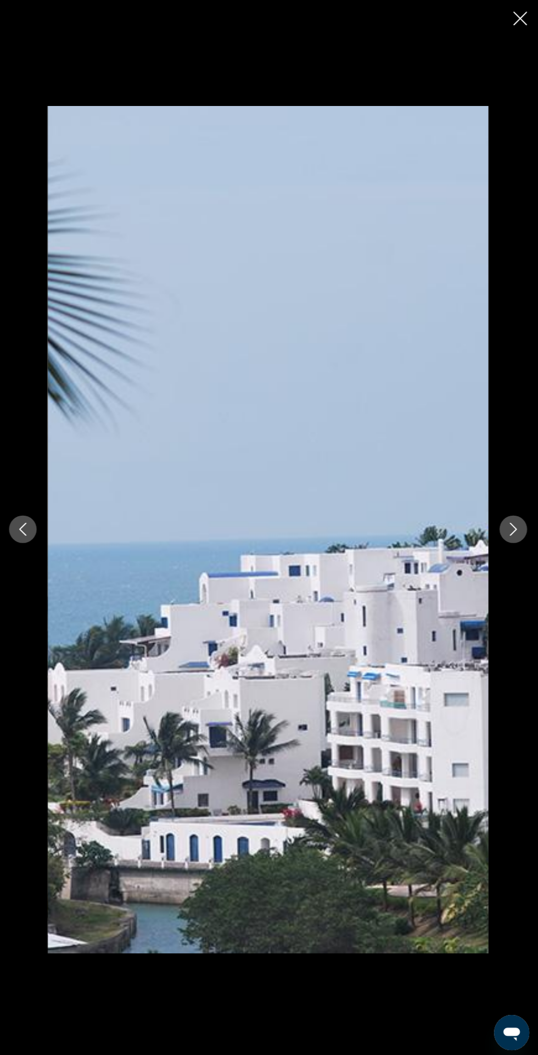
click at [511, 529] on icon "Next image" at bounding box center [513, 527] width 13 height 13
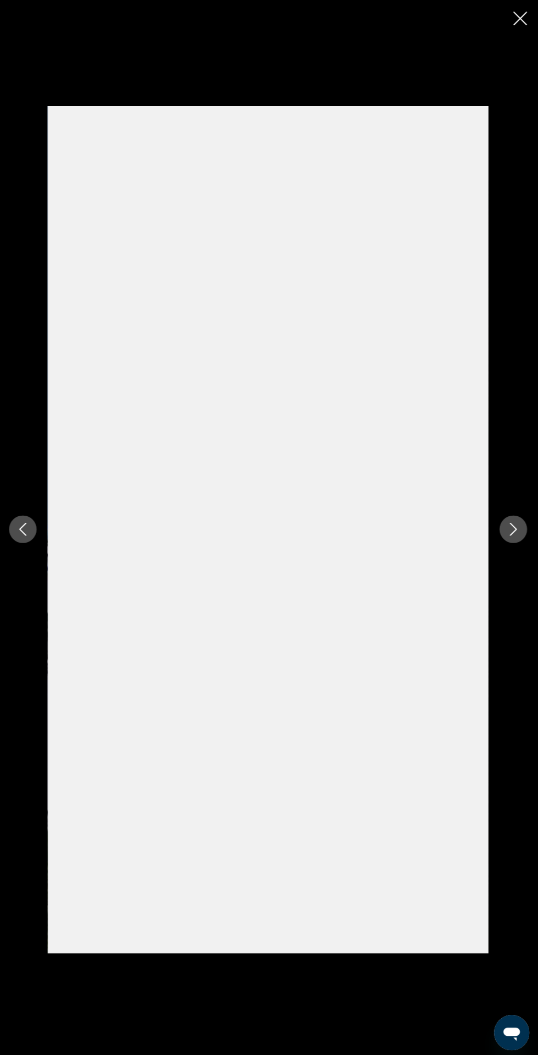
click at [512, 529] on icon "Next image" at bounding box center [513, 527] width 13 height 13
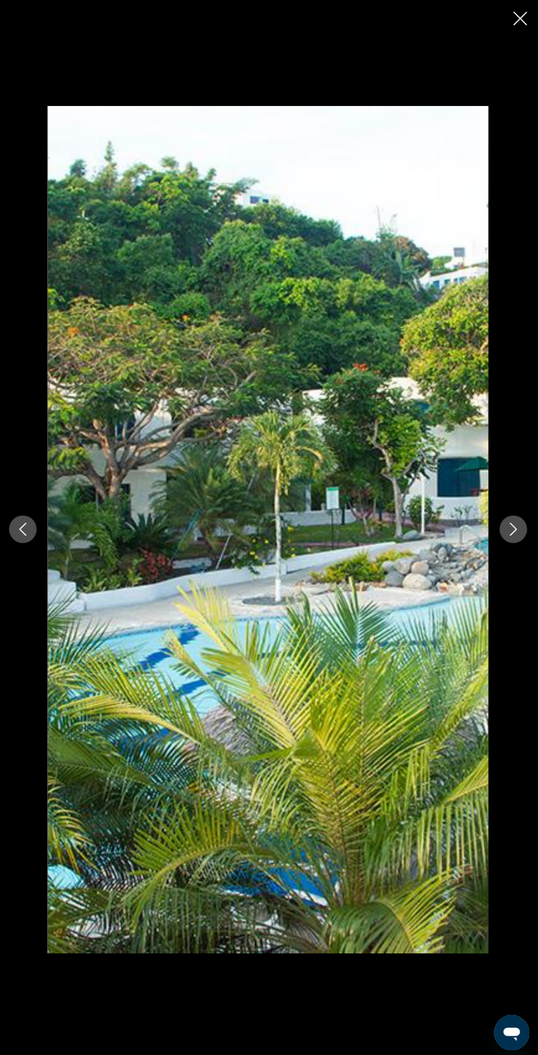
click at [520, 553] on div "prev next" at bounding box center [269, 527] width 538 height 844
click at [514, 528] on icon "Next image" at bounding box center [513, 527] width 13 height 13
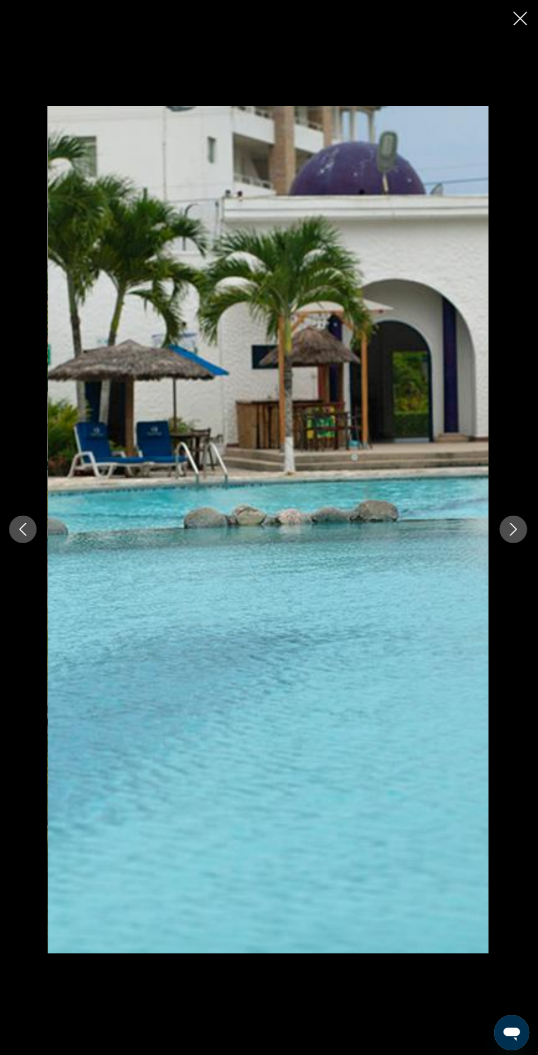
click at [514, 529] on icon "Next image" at bounding box center [513, 527] width 13 height 13
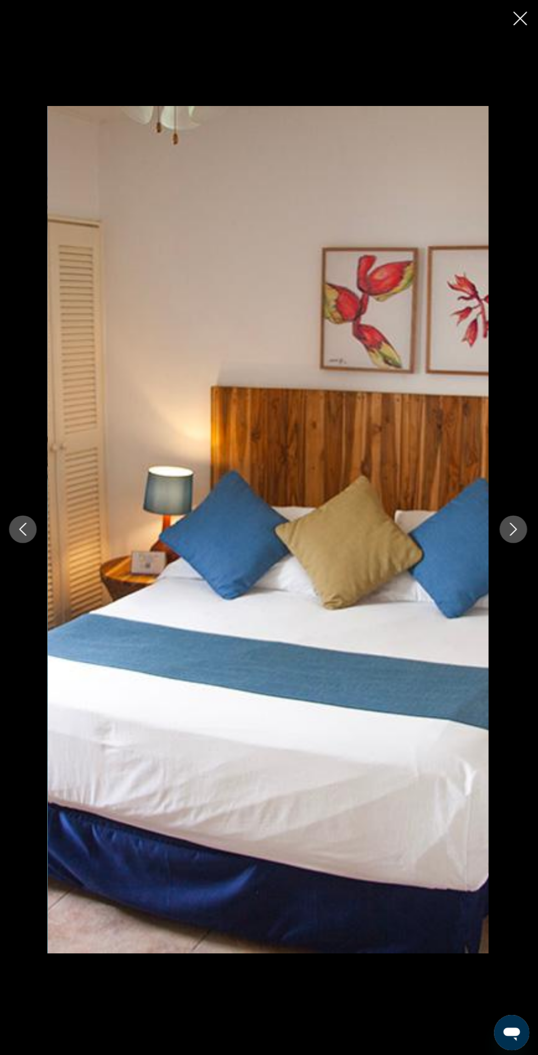
click at [514, 528] on icon "Next image" at bounding box center [513, 527] width 13 height 13
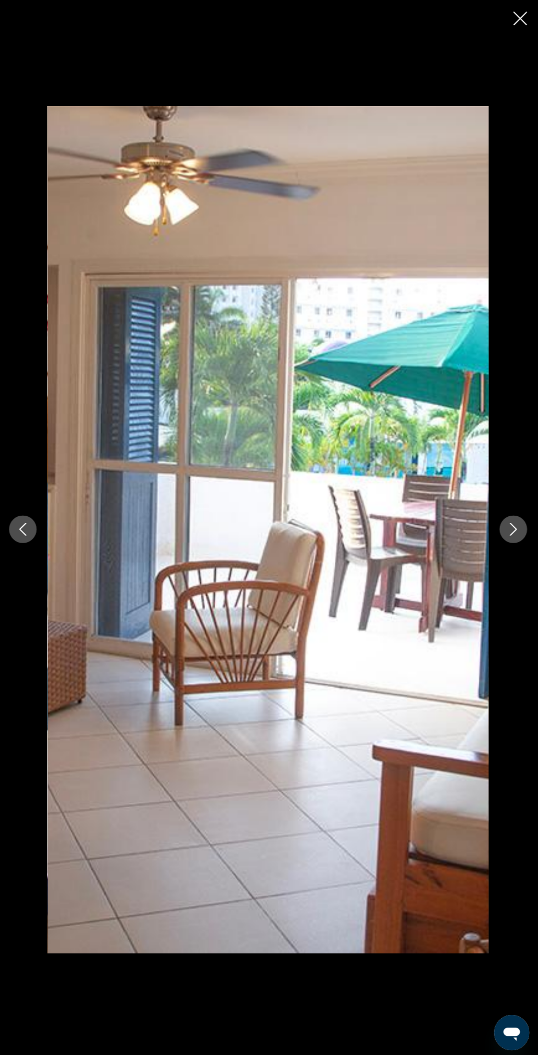
click at [520, 23] on icon "Close slideshow" at bounding box center [521, 19] width 14 height 14
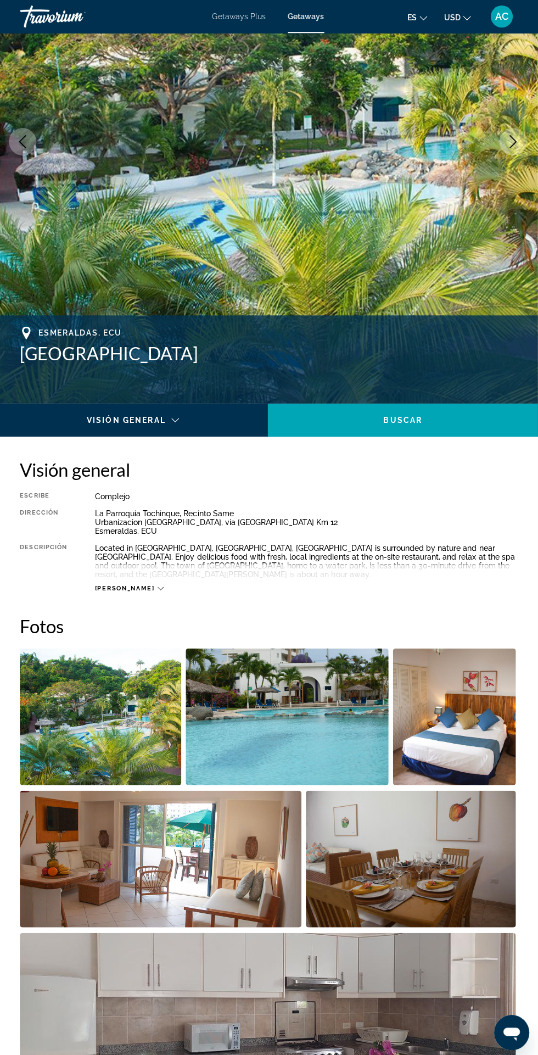
click at [124, 586] on span "[PERSON_NAME]" at bounding box center [126, 586] width 59 height 7
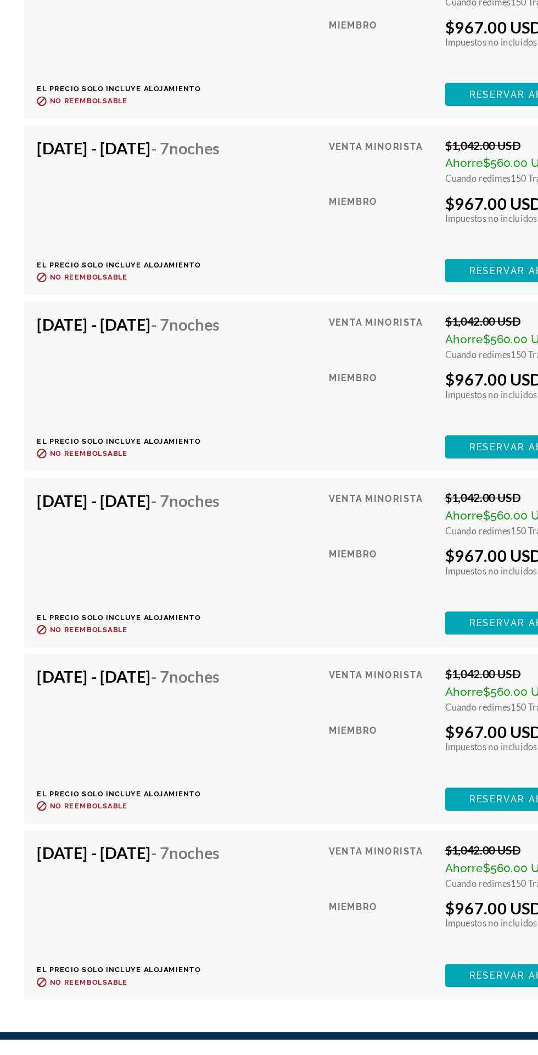
scroll to position [2236, 0]
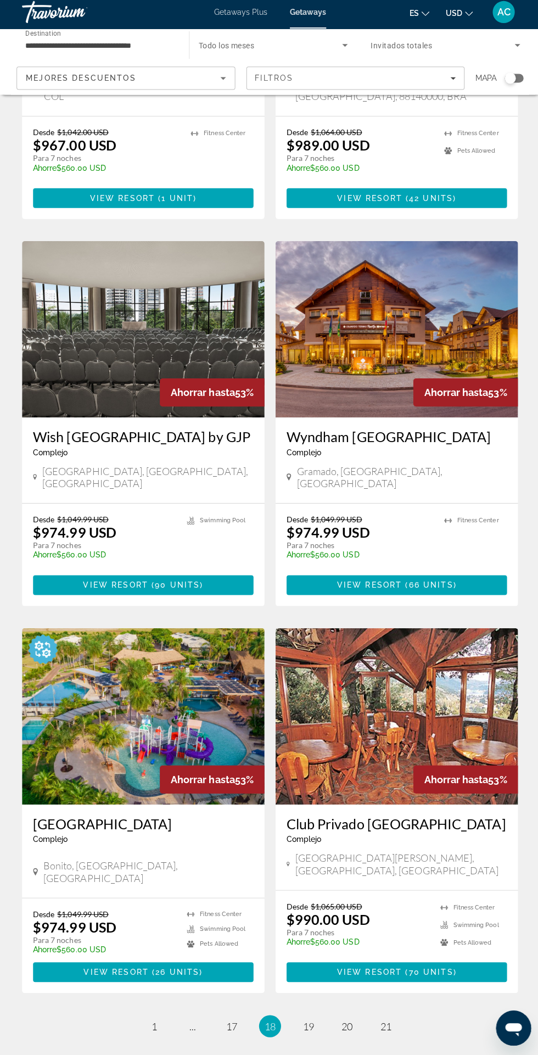
scroll to position [1475, 0]
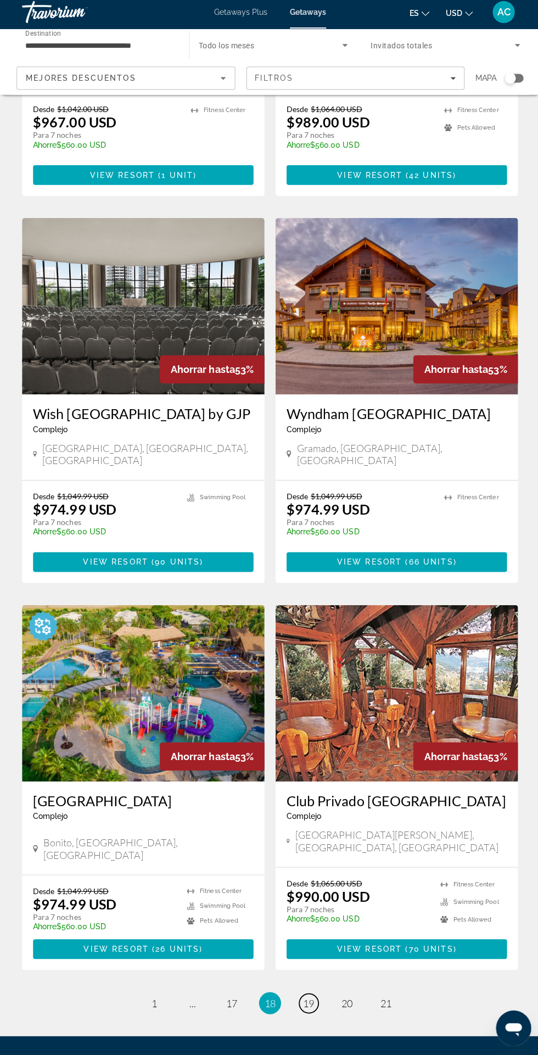
click at [308, 998] on span "19" at bounding box center [307, 1004] width 11 height 12
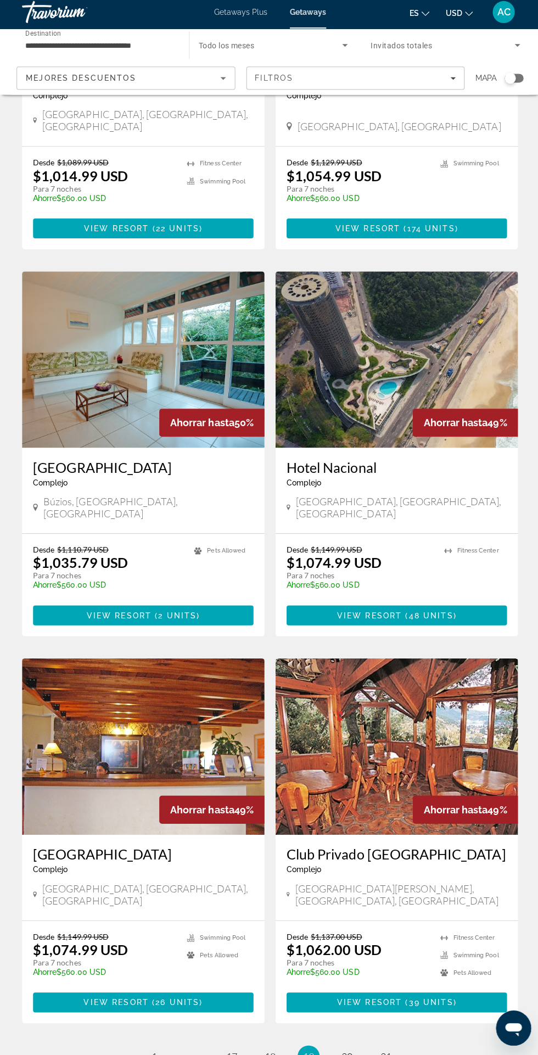
scroll to position [1442, 0]
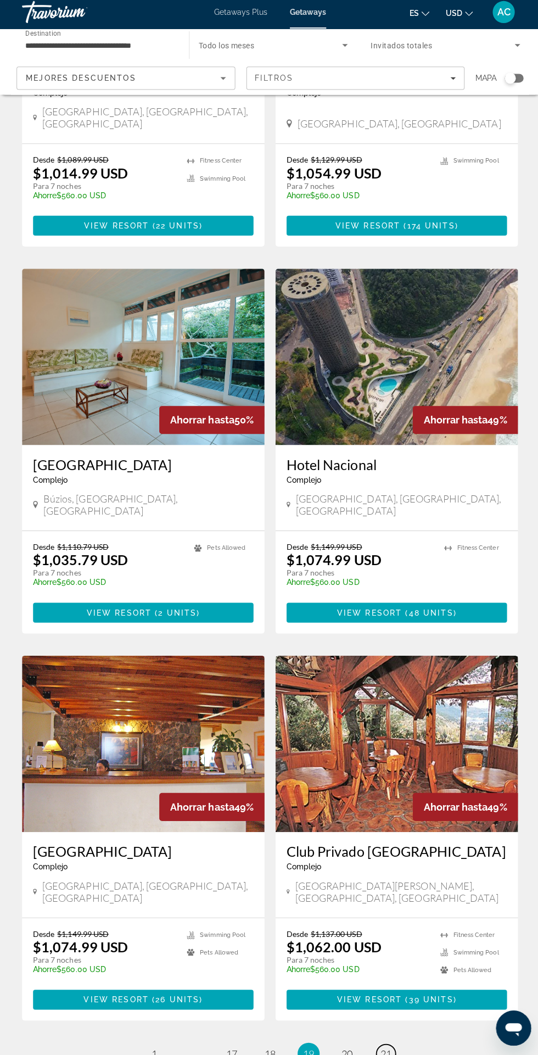
click at [380, 1048] on span "21" at bounding box center [384, 1054] width 11 height 12
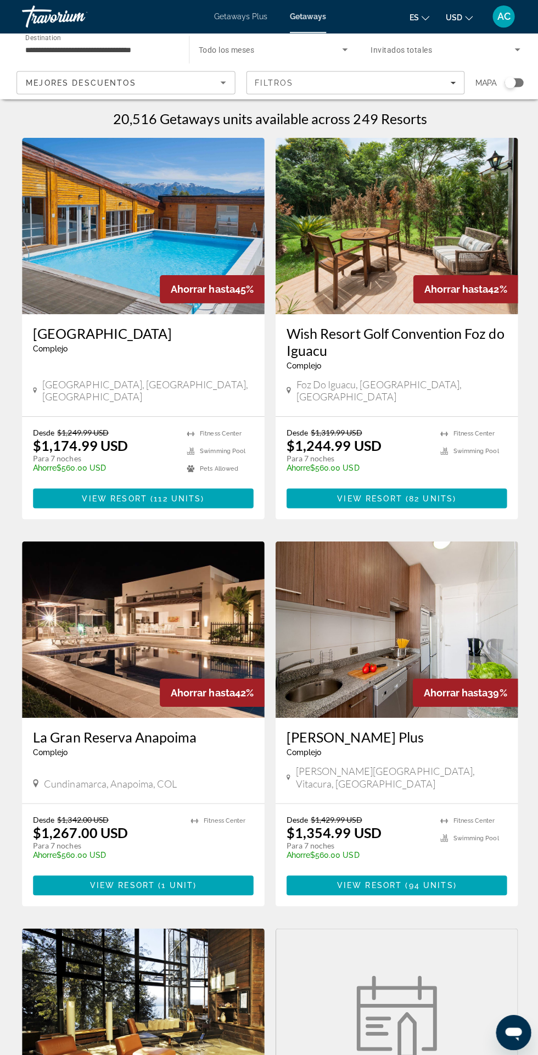
click at [232, 14] on span "Getaways Plus" at bounding box center [240, 16] width 53 height 9
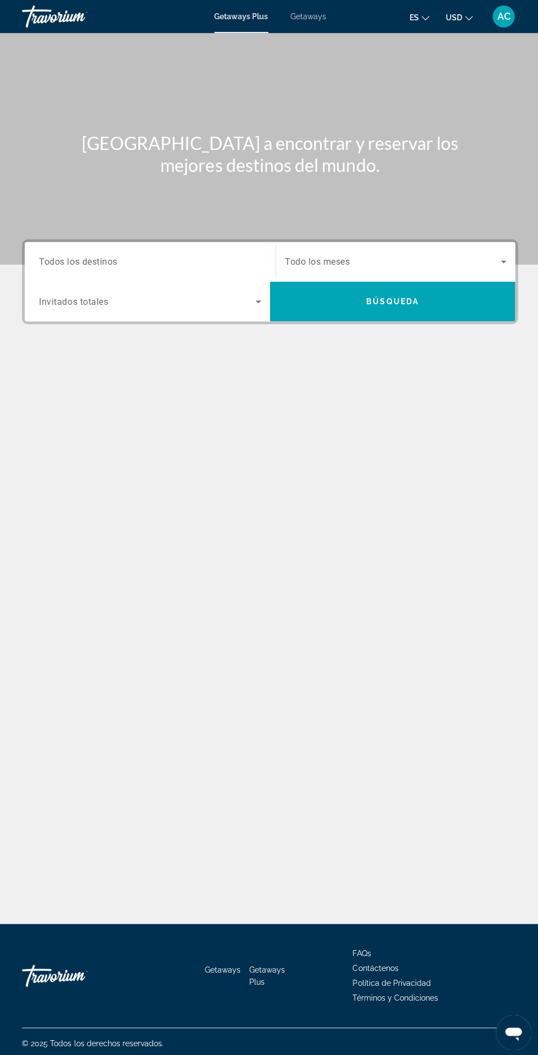
click at [207, 257] on input "Destination Todos los destinos" at bounding box center [149, 261] width 221 height 13
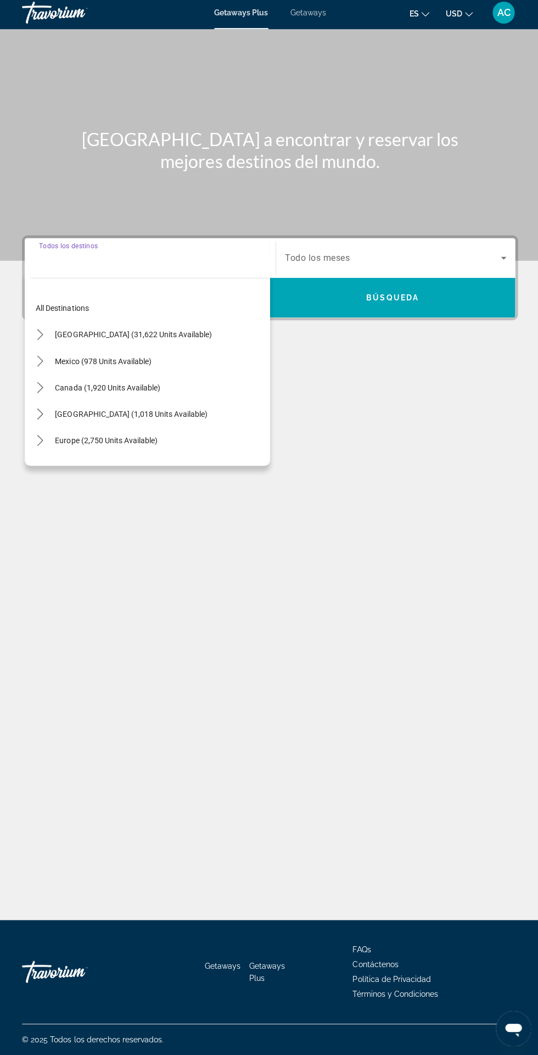
scroll to position [91, 0]
click at [422, 351] on div "Main content" at bounding box center [269, 392] width 494 height 82
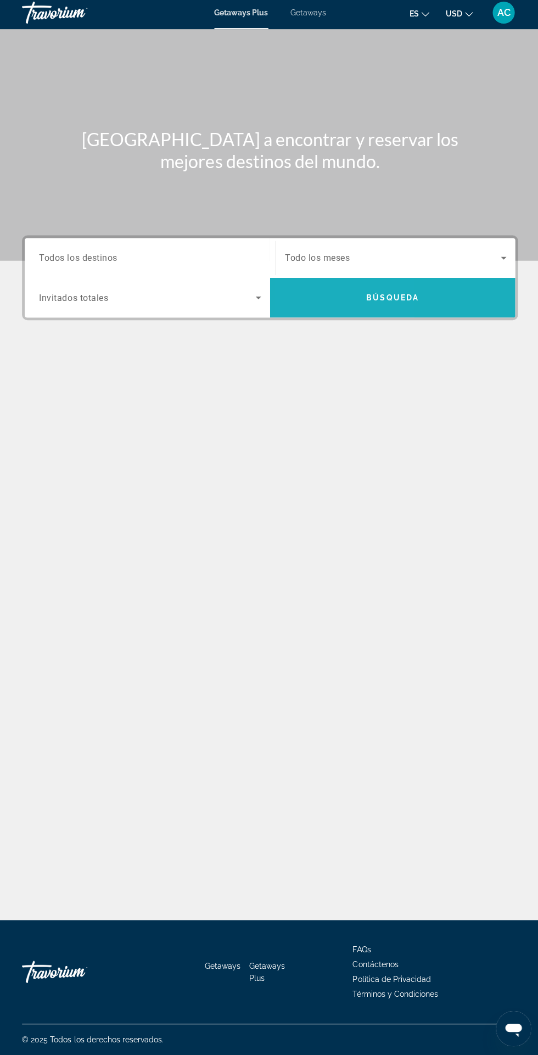
click at [324, 287] on span "Search" at bounding box center [391, 300] width 244 height 26
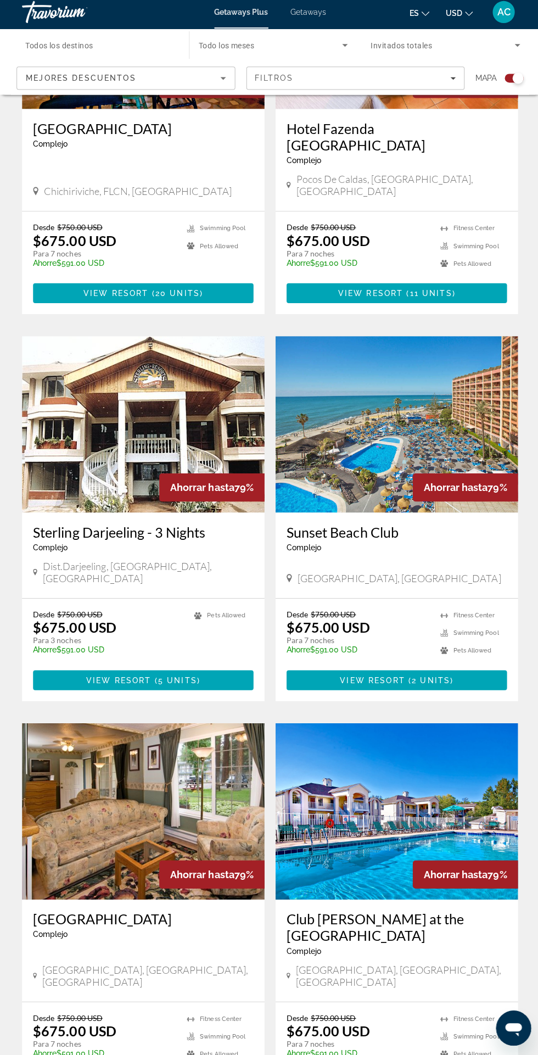
scroll to position [1672, 0]
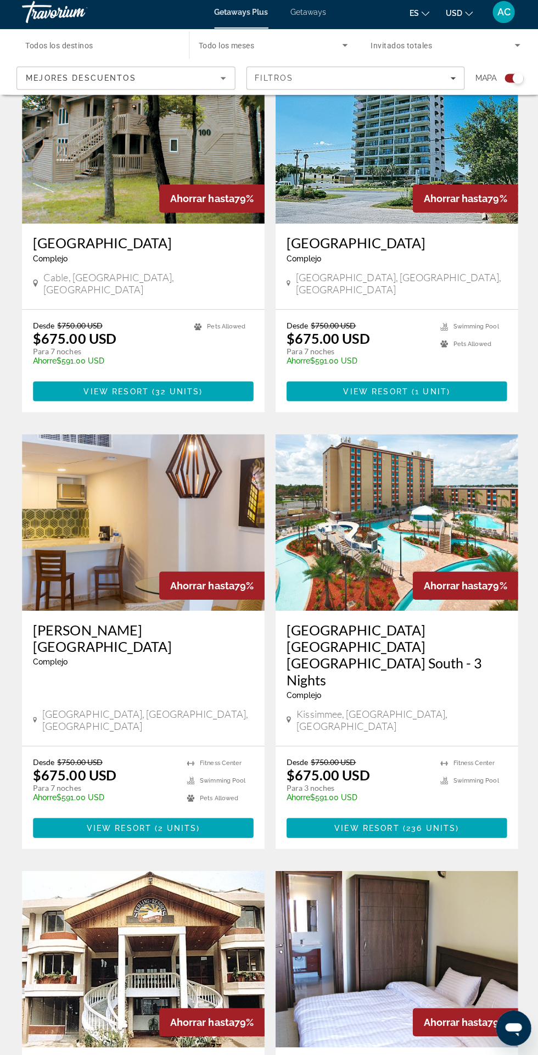
scroll to position [1673, 0]
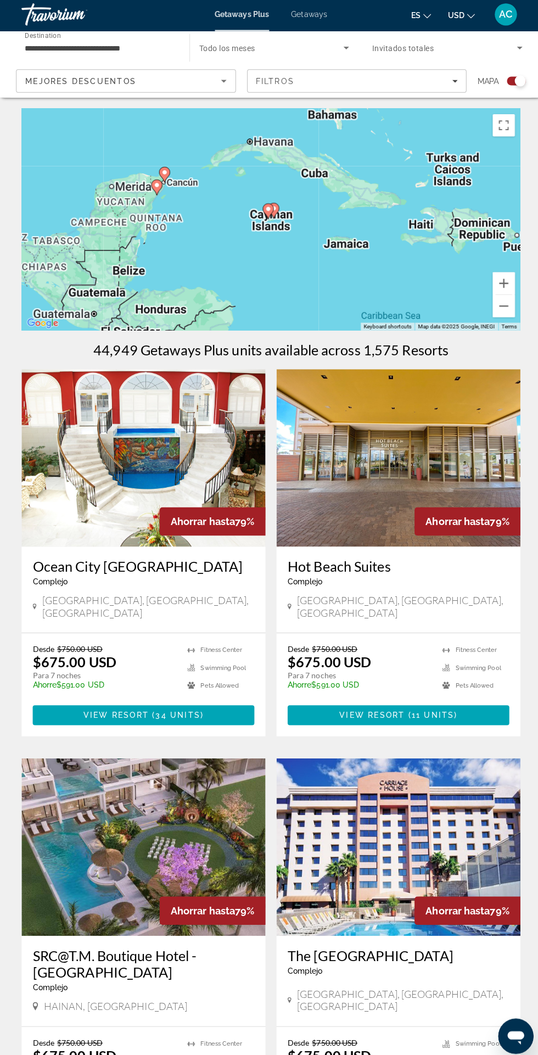
click at [269, 209] on image "Main content" at bounding box center [266, 209] width 7 height 7
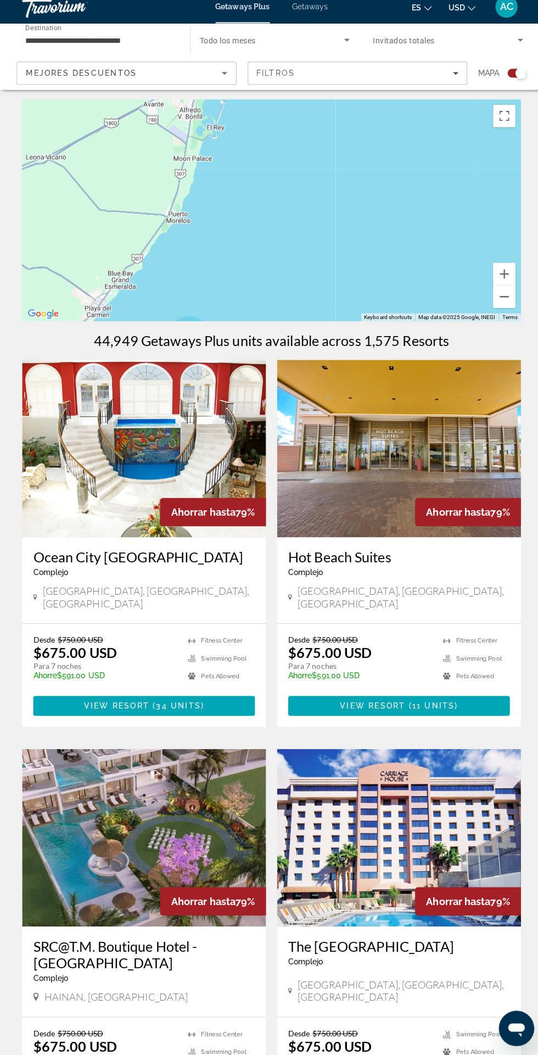
scroll to position [2, 0]
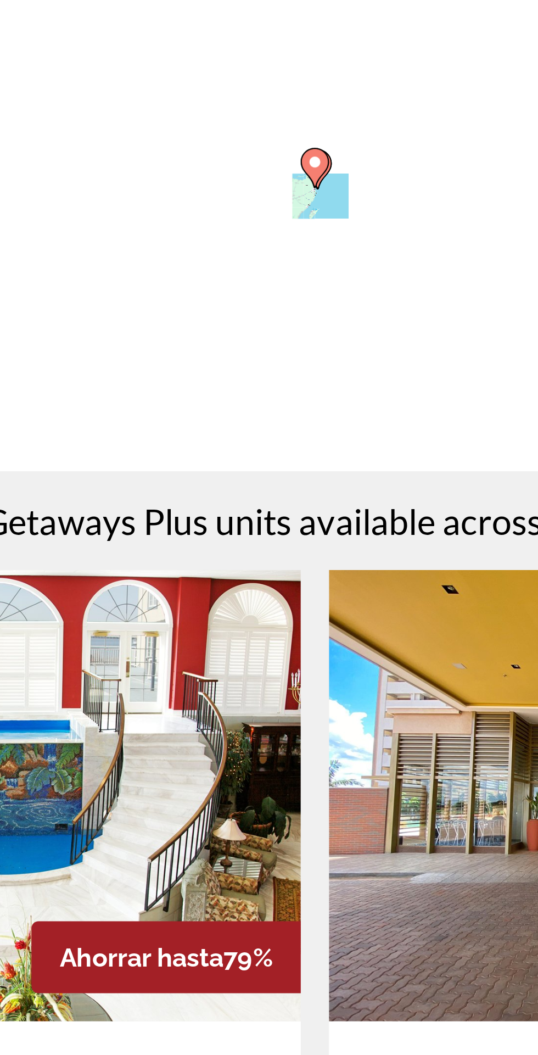
click at [207, 195] on div "To activate drag with keyboard, press Alt + Enter. Once in keyboard drag state,…" at bounding box center [269, 218] width 494 height 220
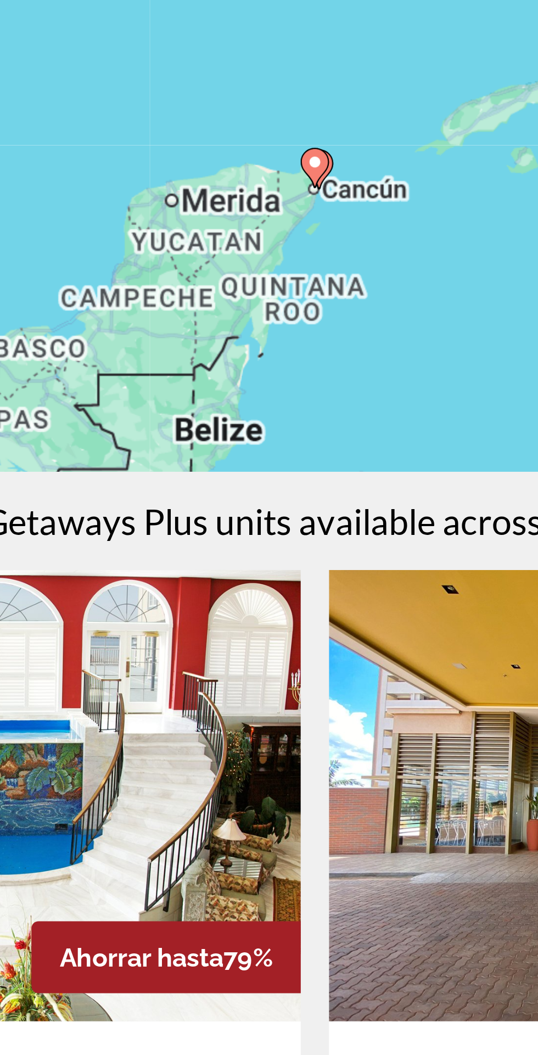
click at [273, 212] on icon "Main content" at bounding box center [269, 209] width 11 height 15
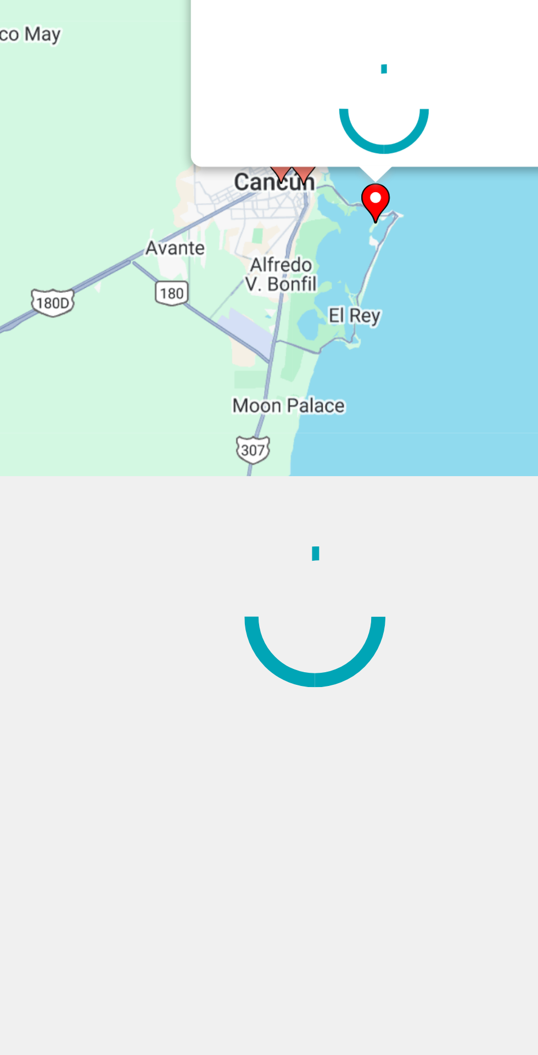
click at [298, 222] on gmp-advanced-marker "Main content" at bounding box center [292, 223] width 11 height 16
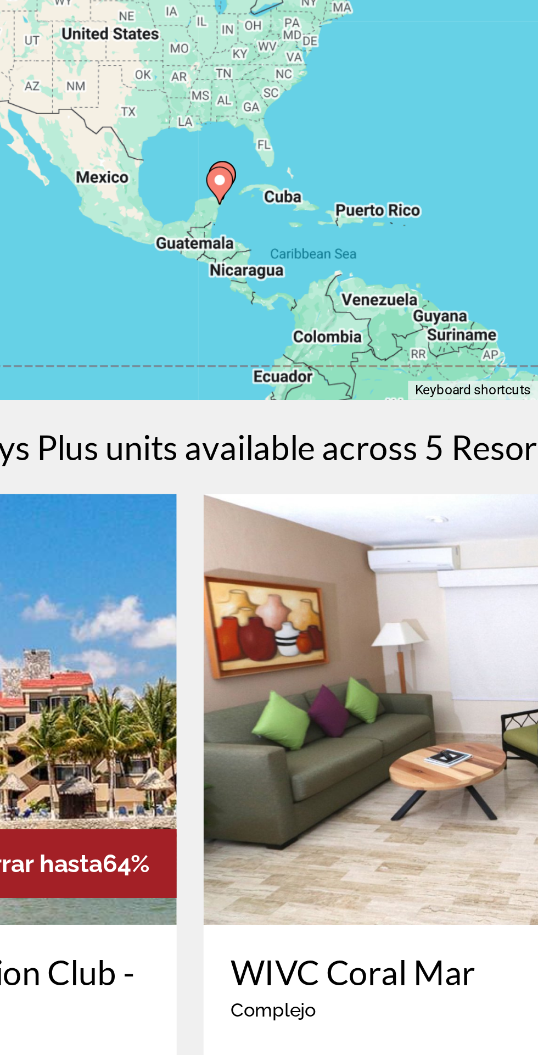
scroll to position [33, 0]
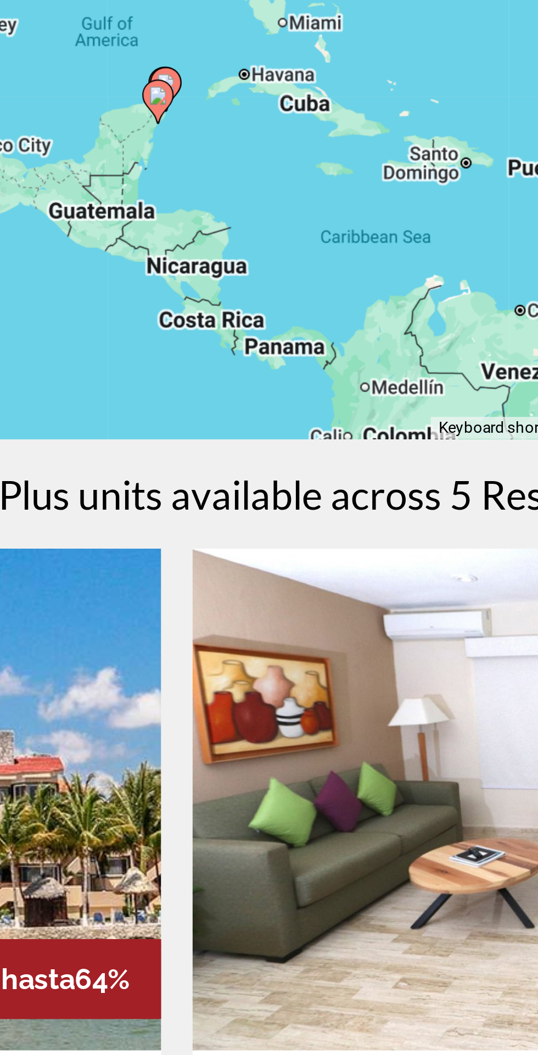
click at [281, 240] on div "To activate drag with keyboard, press Alt + Enter. Once in keyboard drag state,…" at bounding box center [269, 187] width 494 height 220
click at [281, 241] on div "To activate drag with keyboard, press Alt + Enter. Once in keyboard drag state,…" at bounding box center [269, 187] width 494 height 220
click at [278, 248] on div "To activate drag with keyboard, press Alt + Enter. Once in keyboard drag state,…" at bounding box center [269, 187] width 494 height 220
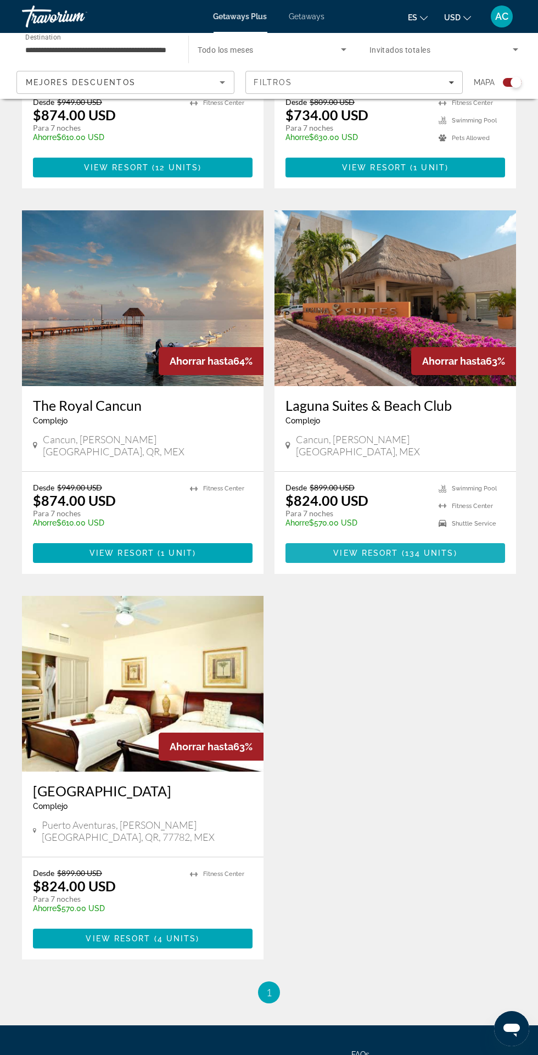
scroll to position [0, 0]
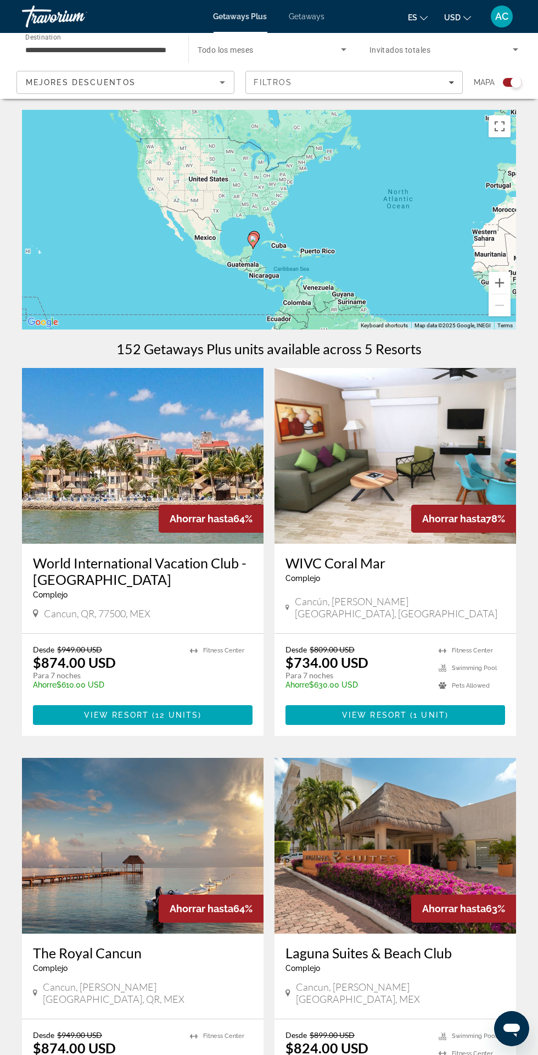
click at [504, 81] on div "Search widget" at bounding box center [512, 82] width 19 height 9
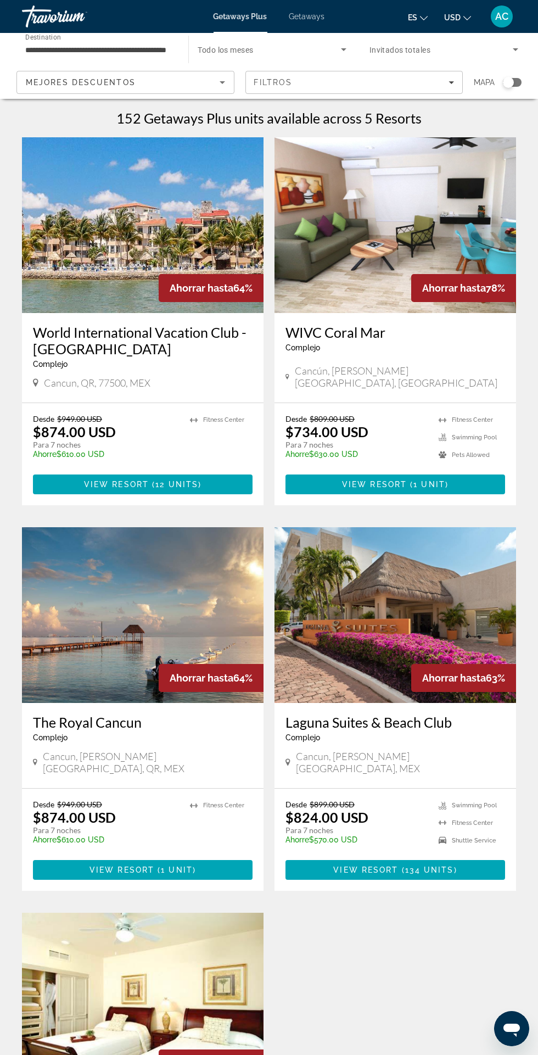
click at [505, 81] on div "Search widget" at bounding box center [508, 82] width 11 height 11
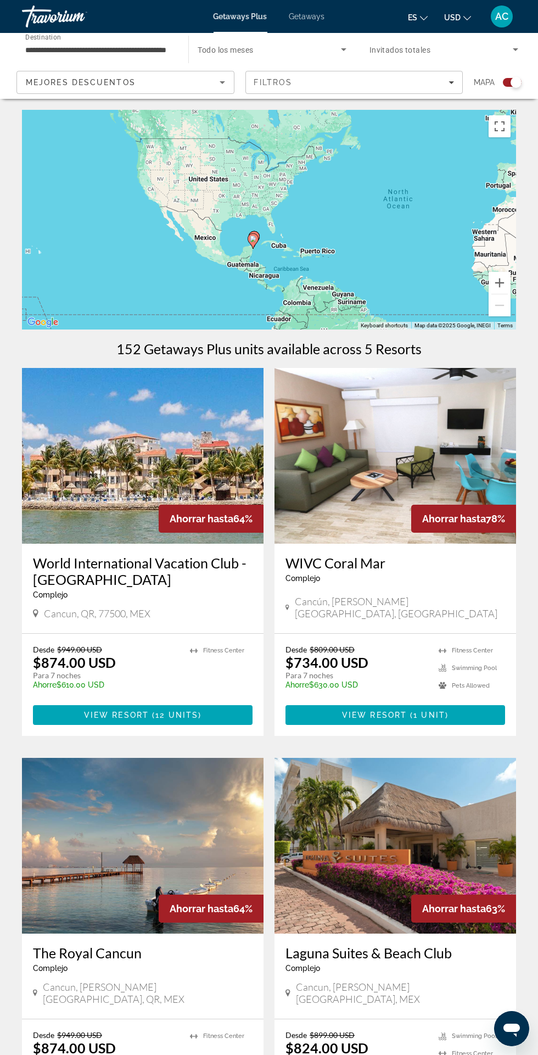
click at [222, 82] on icon "Sort by" at bounding box center [222, 82] width 5 height 3
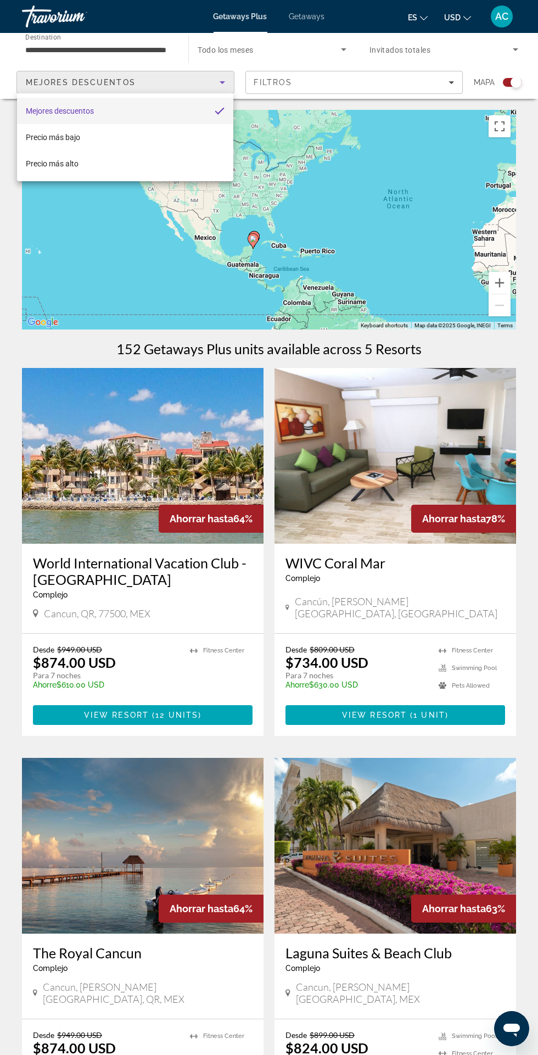
click at [157, 49] on div at bounding box center [269, 527] width 538 height 1055
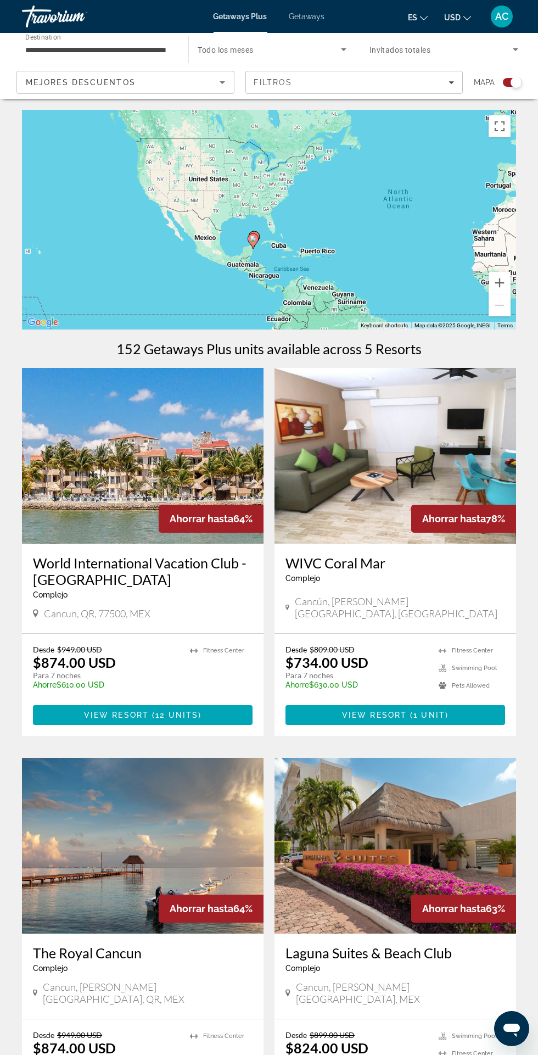
click at [179, 49] on div "**********" at bounding box center [99, 49] width 166 height 31
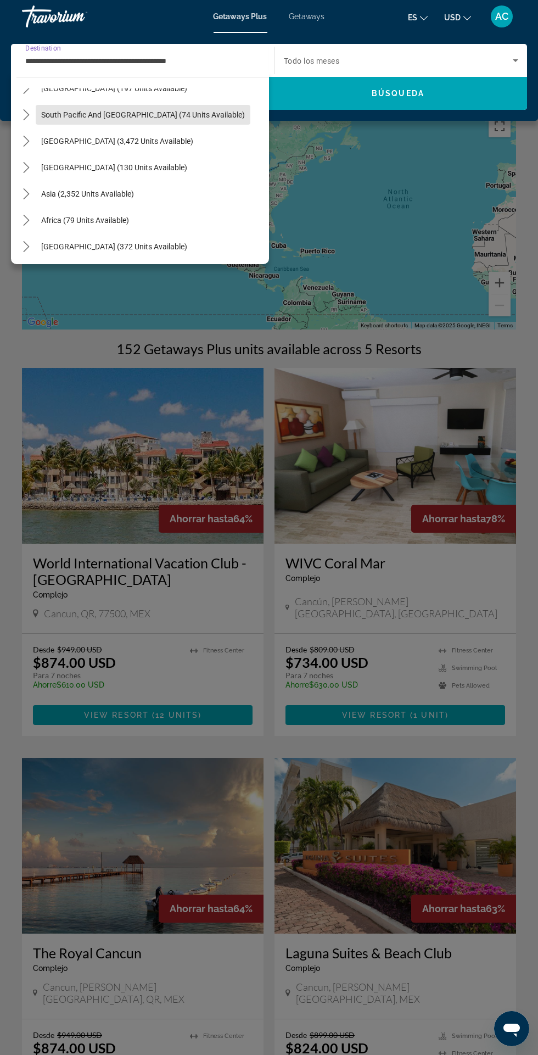
scroll to position [441, 0]
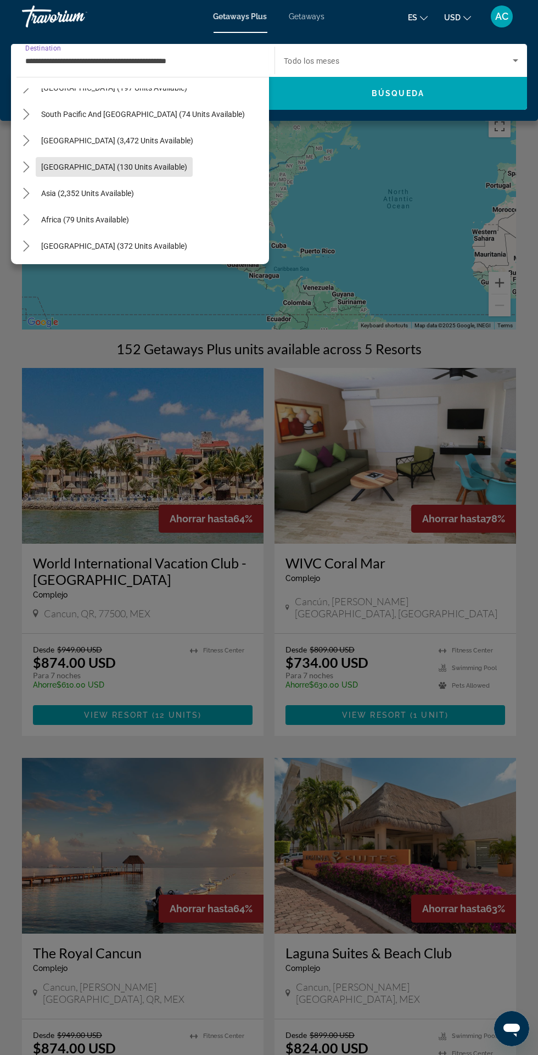
click at [163, 169] on span "[GEOGRAPHIC_DATA] (130 units available)" at bounding box center [114, 167] width 146 height 9
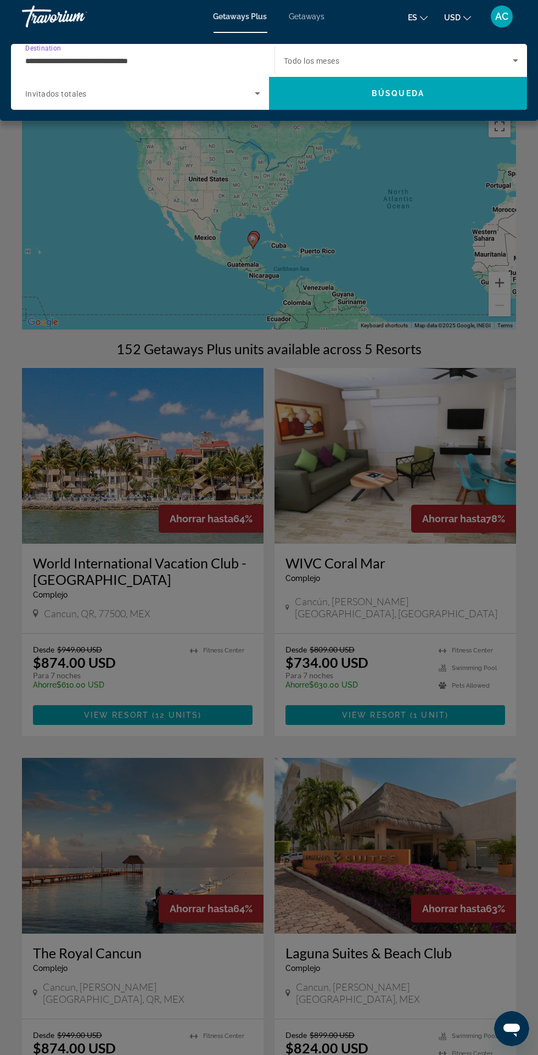
click at [236, 60] on input "**********" at bounding box center [140, 60] width 230 height 13
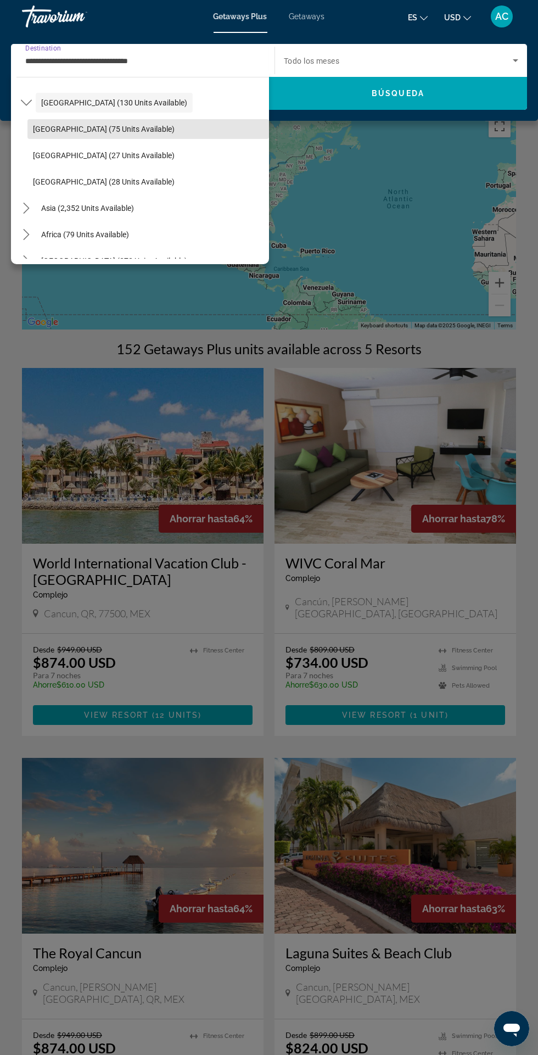
scroll to position [506, 0]
click at [173, 132] on span "Select destination: Costa Rica (75 units available)" at bounding box center [148, 128] width 242 height 26
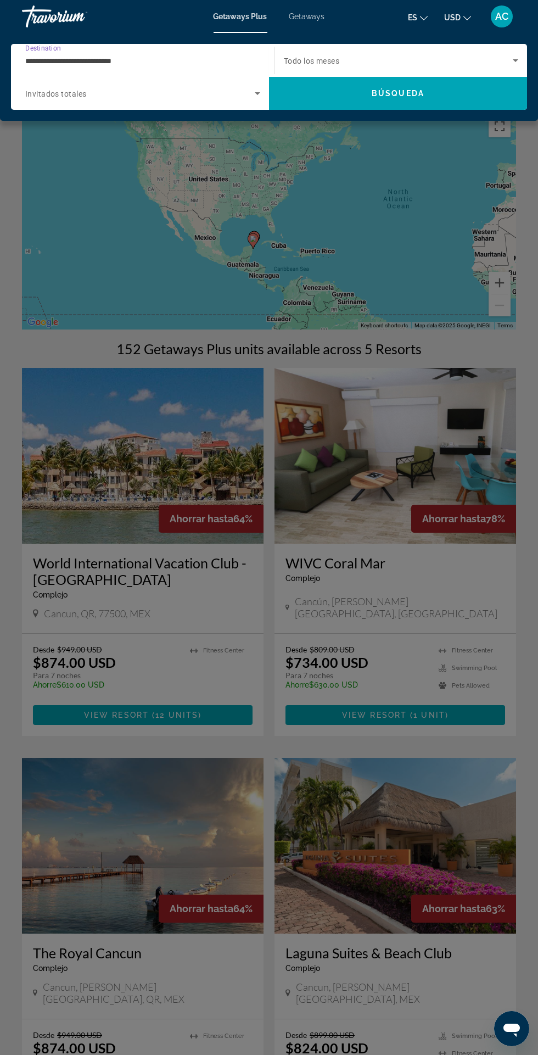
click at [211, 62] on input "**********" at bounding box center [140, 60] width 230 height 13
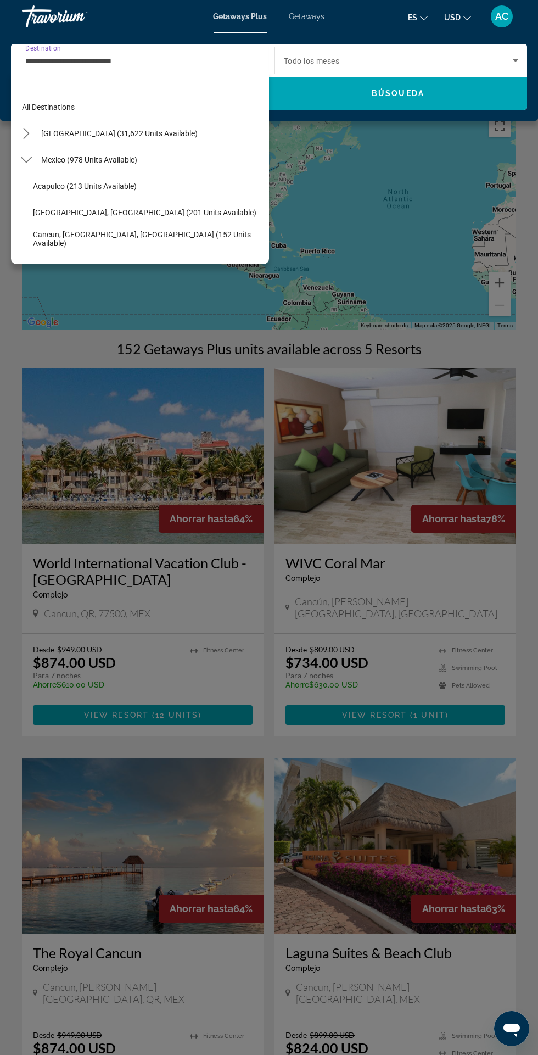
scroll to position [460, 0]
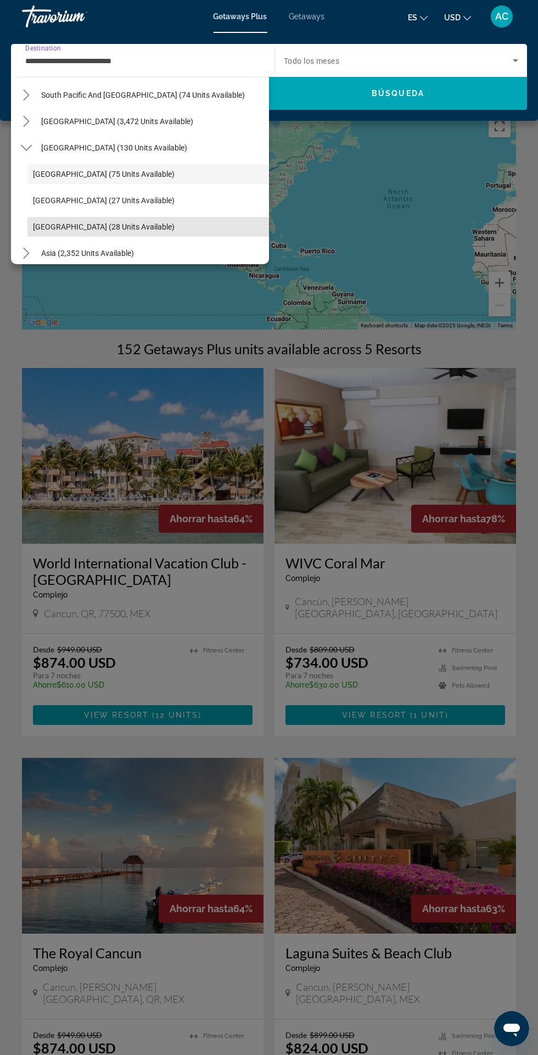
click at [155, 236] on span "Select destination: Panama (28 units available)" at bounding box center [148, 227] width 242 height 26
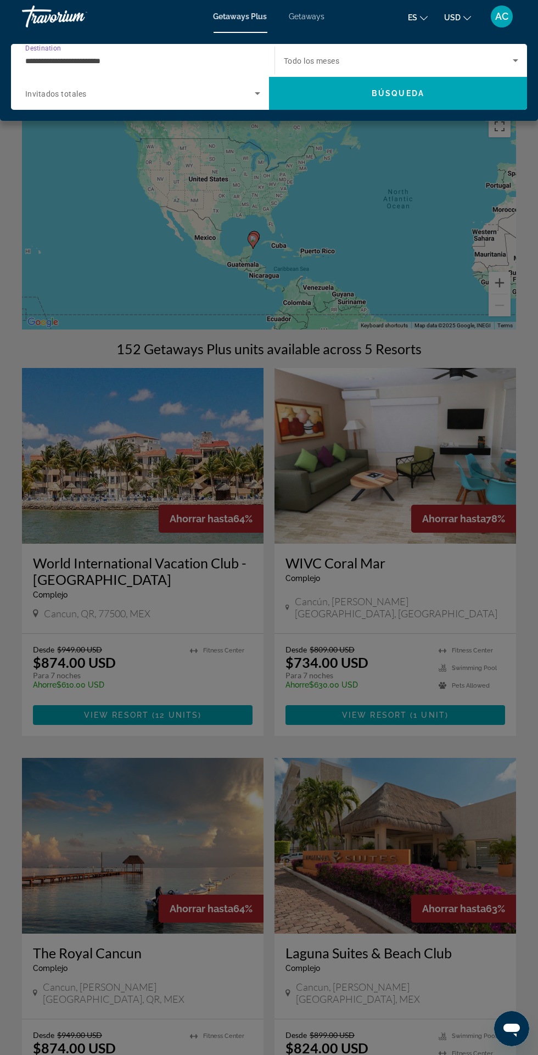
click at [207, 62] on input "**********" at bounding box center [140, 60] width 230 height 13
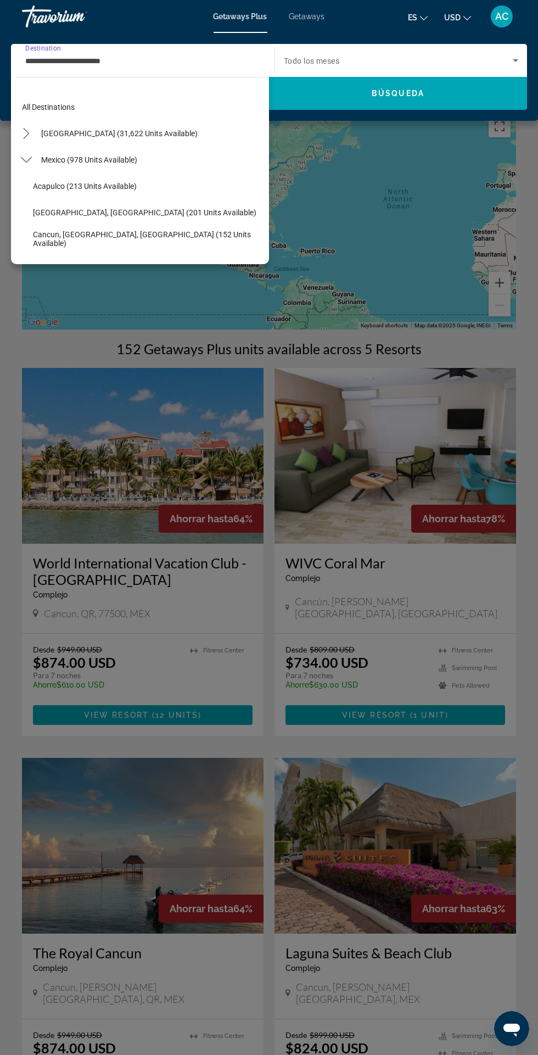
scroll to position [513, 0]
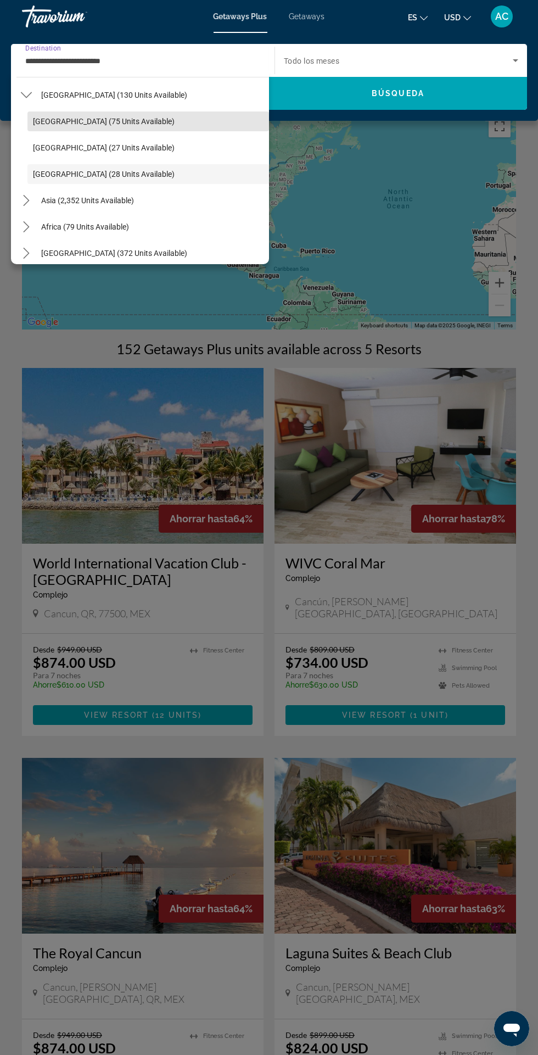
click at [194, 123] on span "Select destination: Costa Rica (75 units available)" at bounding box center [148, 121] width 242 height 26
type input "**********"
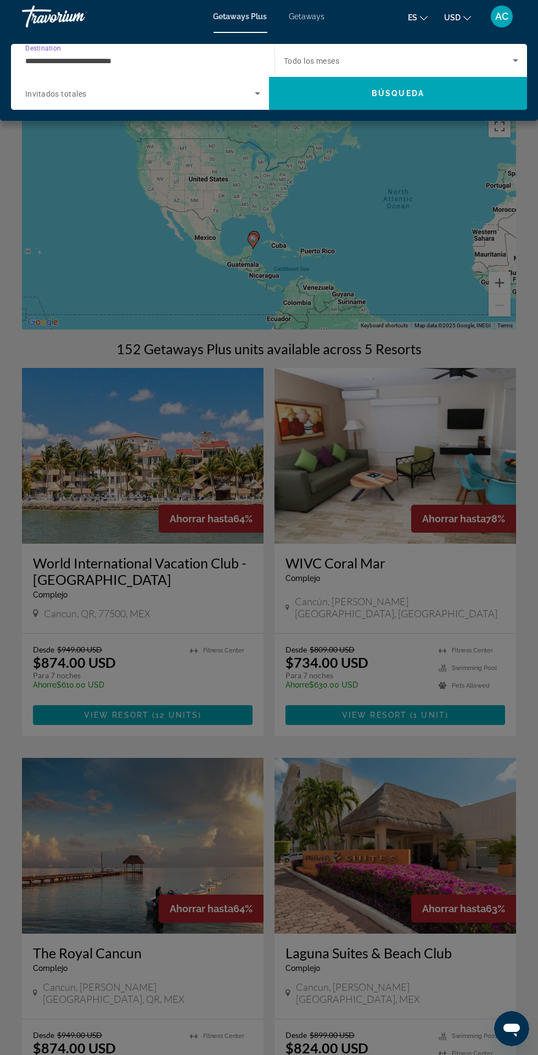
click at [459, 88] on span "Search" at bounding box center [398, 93] width 258 height 26
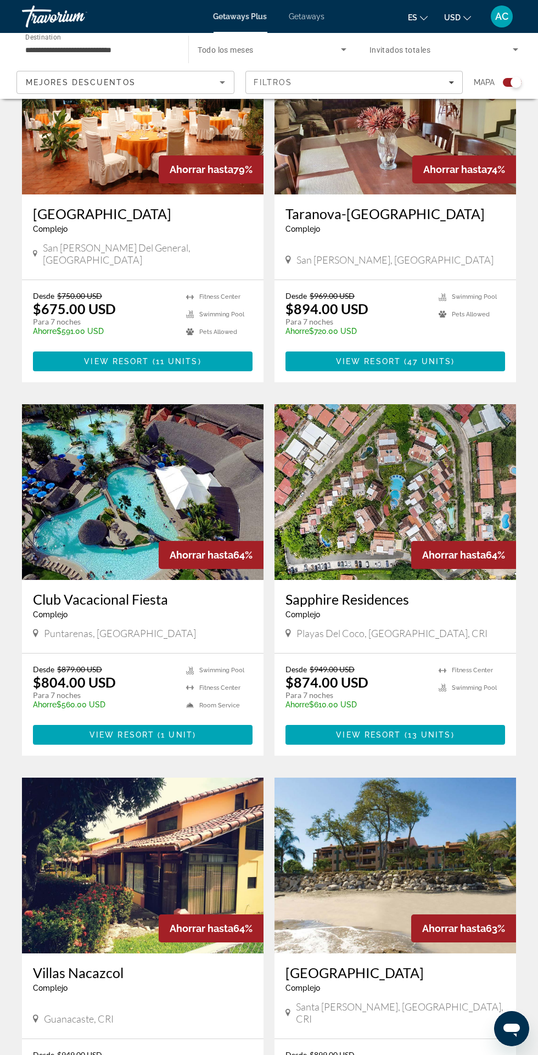
scroll to position [354, 0]
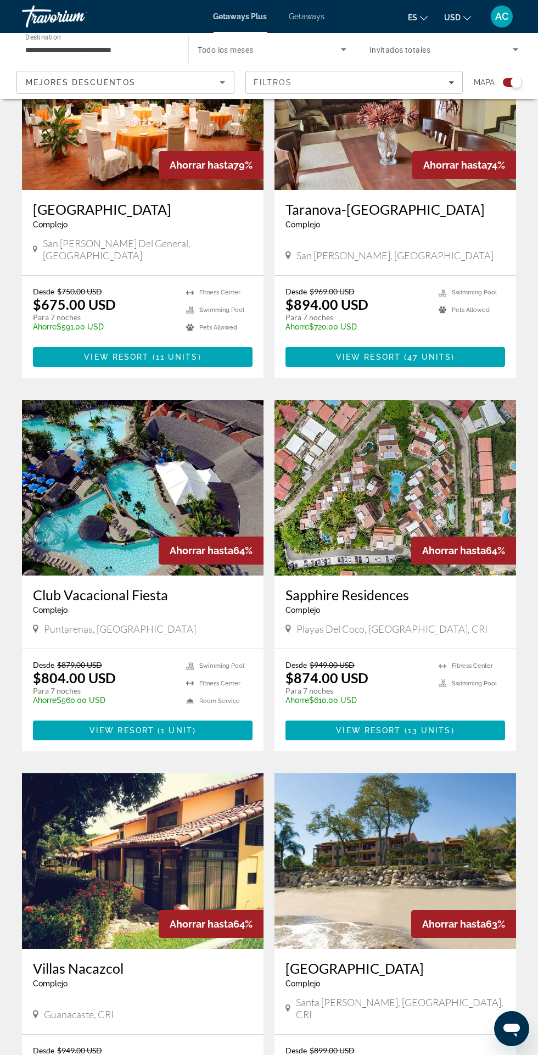
click at [191, 479] on img "Main content" at bounding box center [143, 488] width 242 height 176
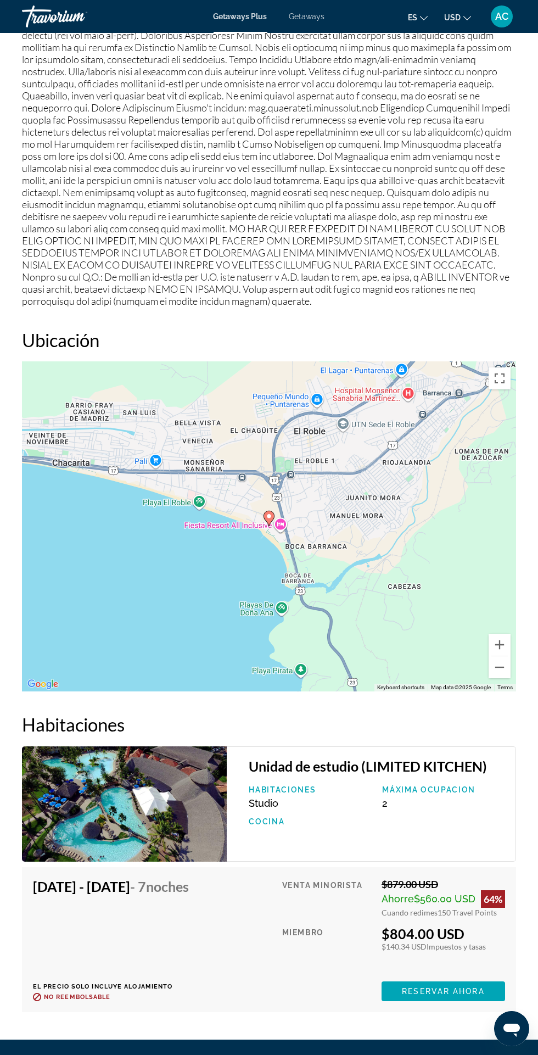
scroll to position [1598, 0]
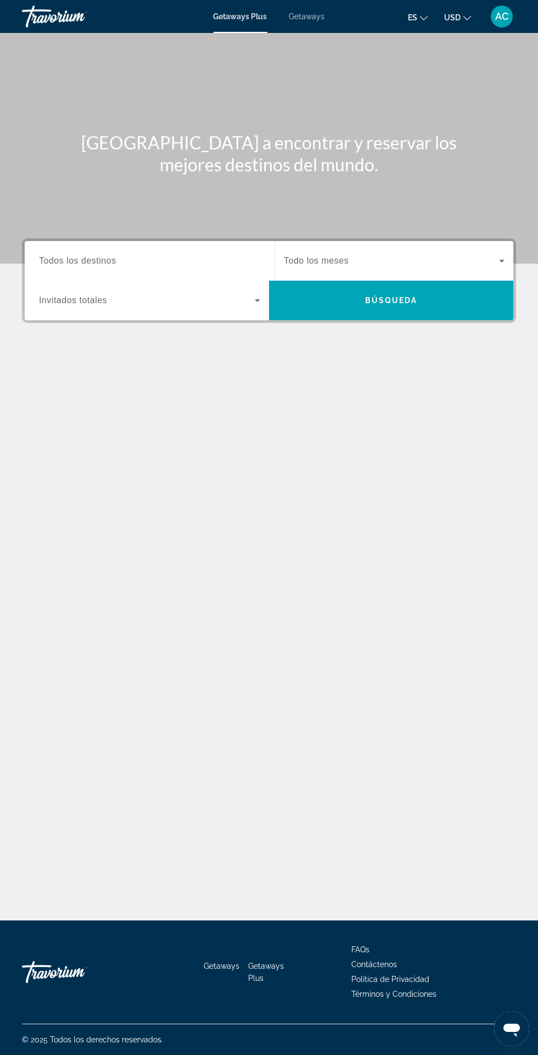
click at [108, 259] on span "Todos los destinos" at bounding box center [77, 260] width 77 height 9
click at [108, 259] on input "Destination Todos los destinos" at bounding box center [149, 261] width 221 height 13
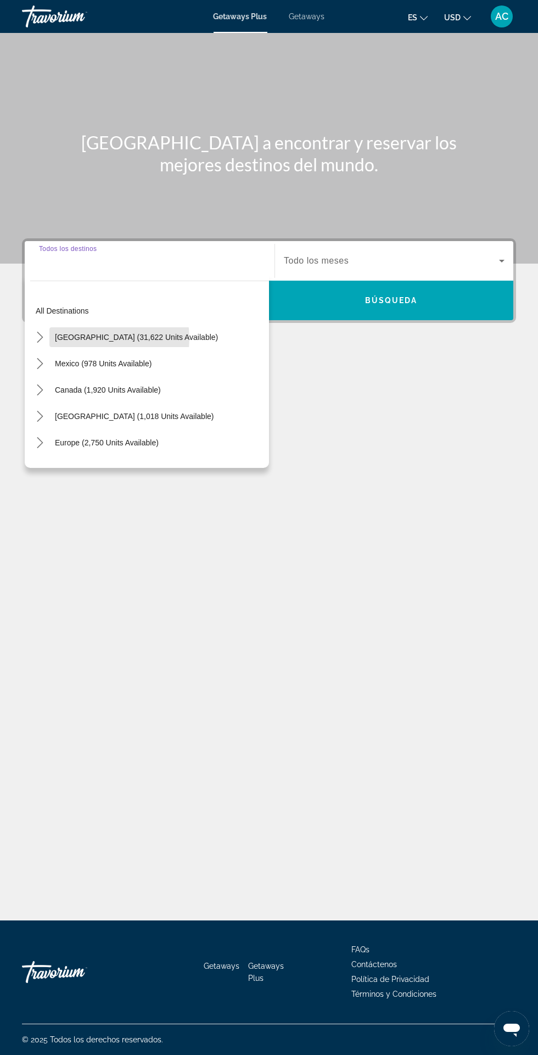
click at [87, 333] on span "United States (31,622 units available)" at bounding box center [136, 337] width 163 height 9
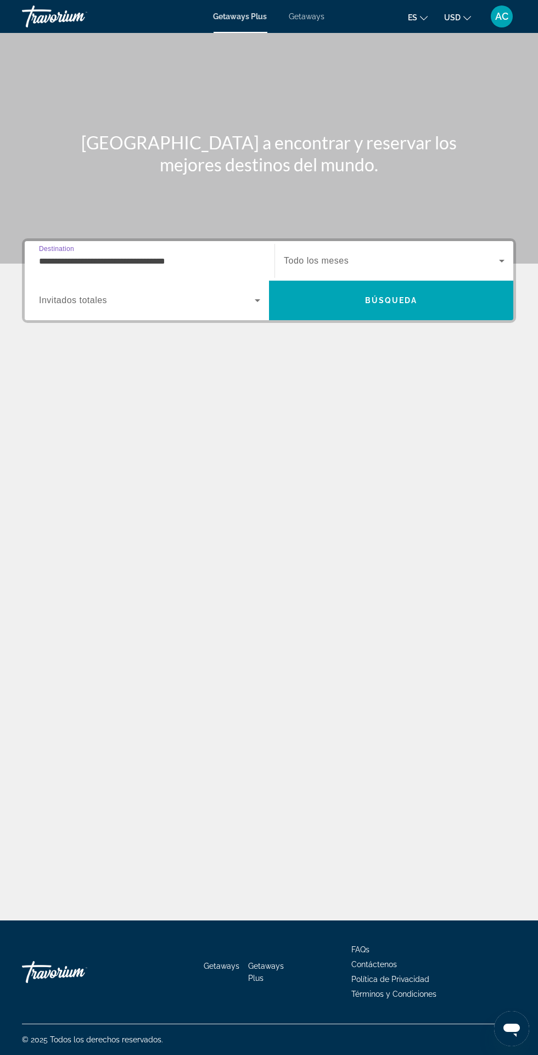
click at [88, 255] on input "**********" at bounding box center [149, 261] width 221 height 13
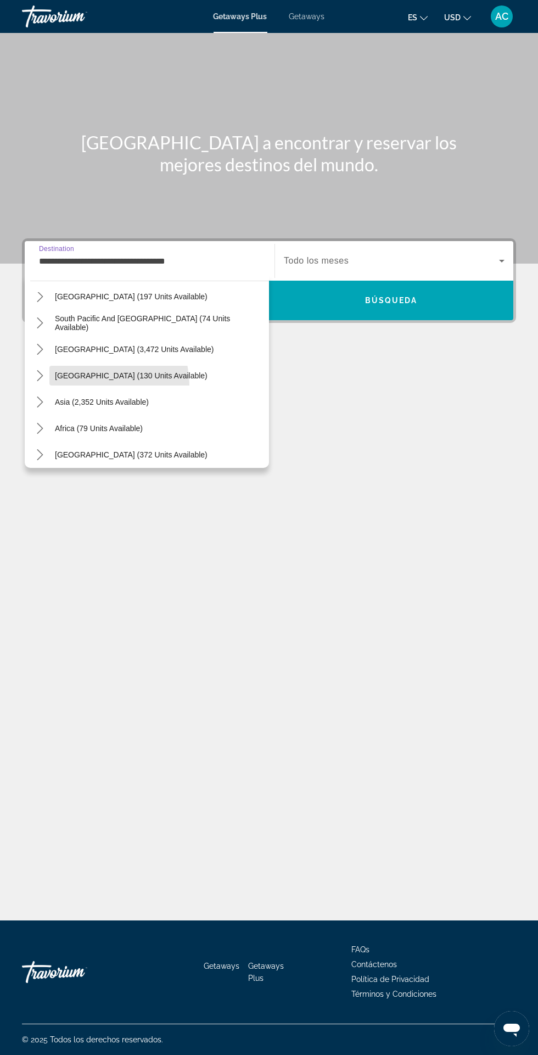
scroll to position [1180, 0]
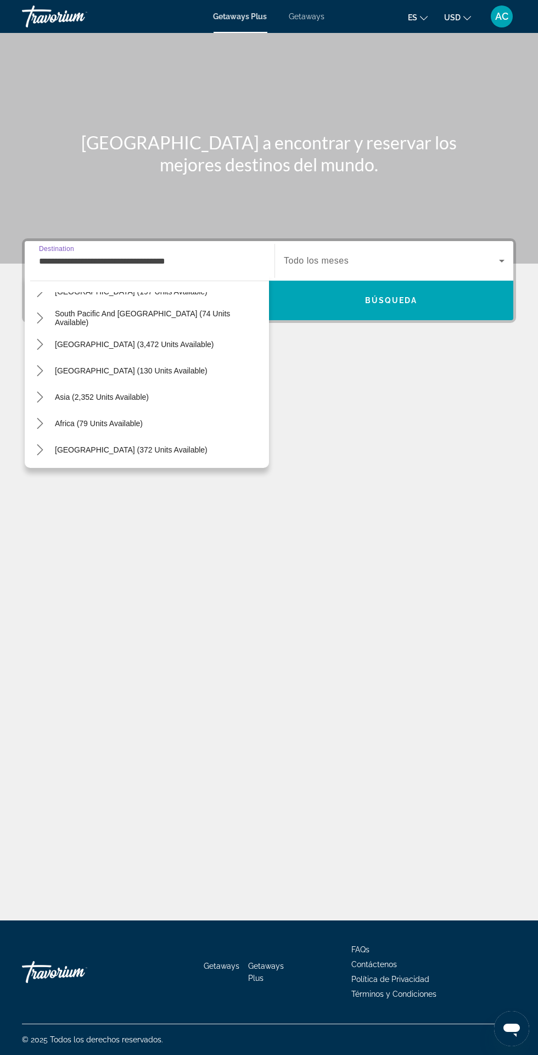
click at [37, 346] on icon "Toggle South America (3,472 units available) submenu" at bounding box center [40, 344] width 11 height 11
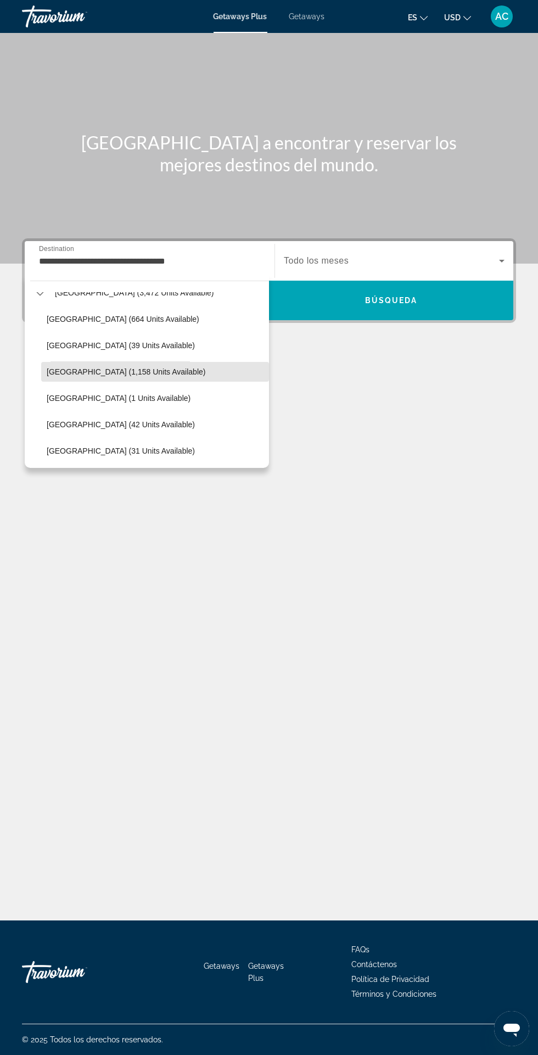
scroll to position [1227, 0]
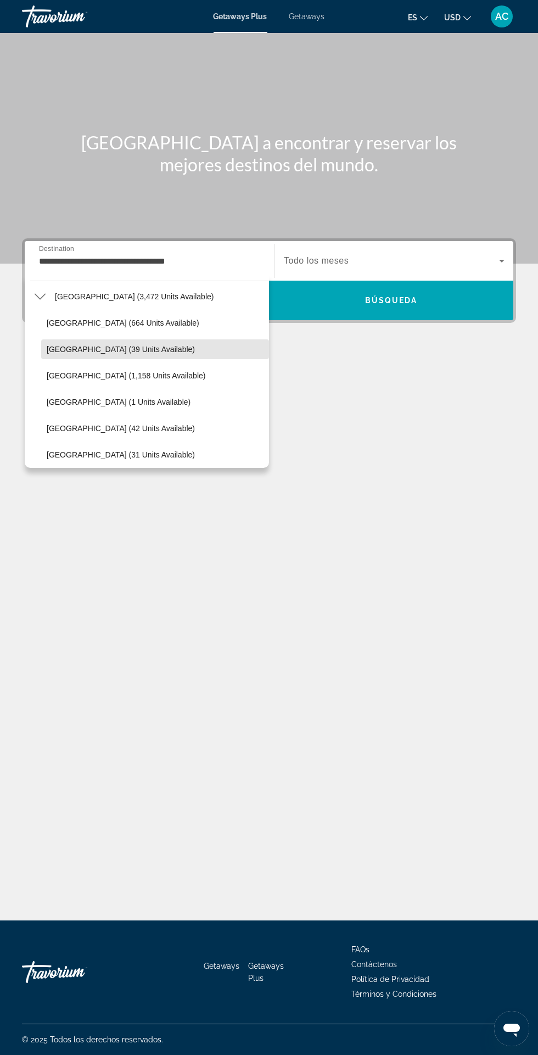
click at [77, 349] on span "[GEOGRAPHIC_DATA] (39 units available)" at bounding box center [121, 349] width 148 height 9
type input "**********"
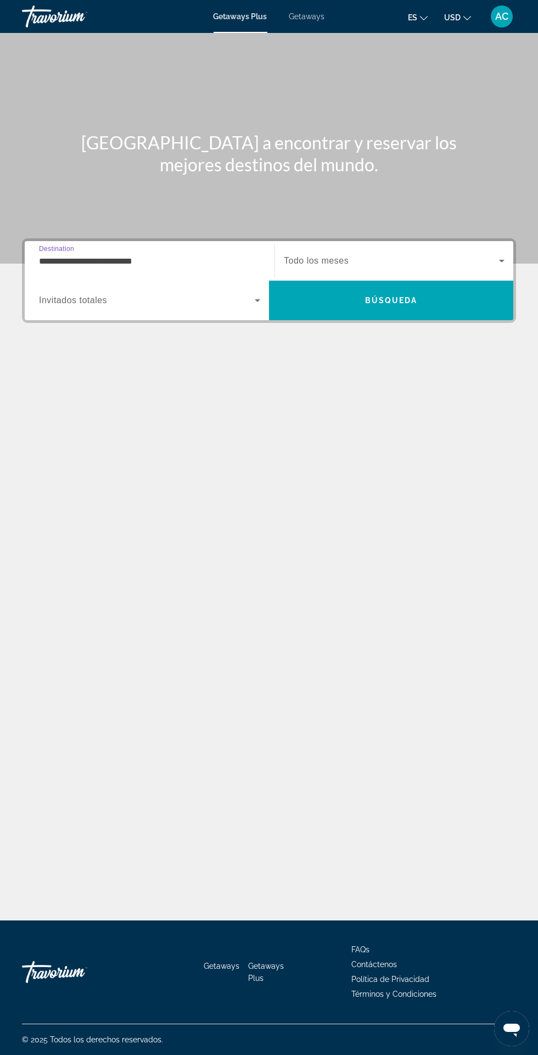
scroll to position [91, 0]
click at [362, 287] on span "Search" at bounding box center [391, 300] width 244 height 26
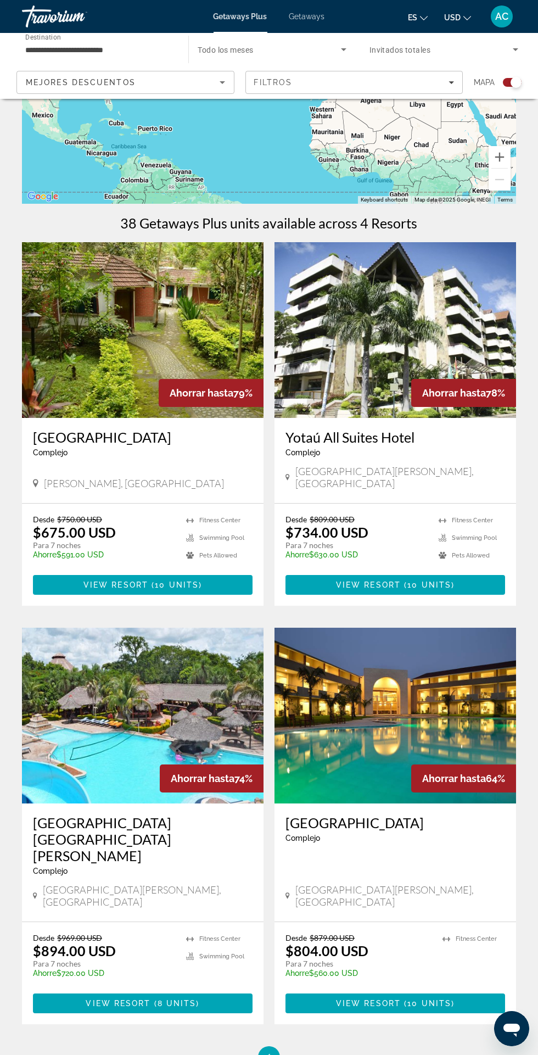
scroll to position [146, 0]
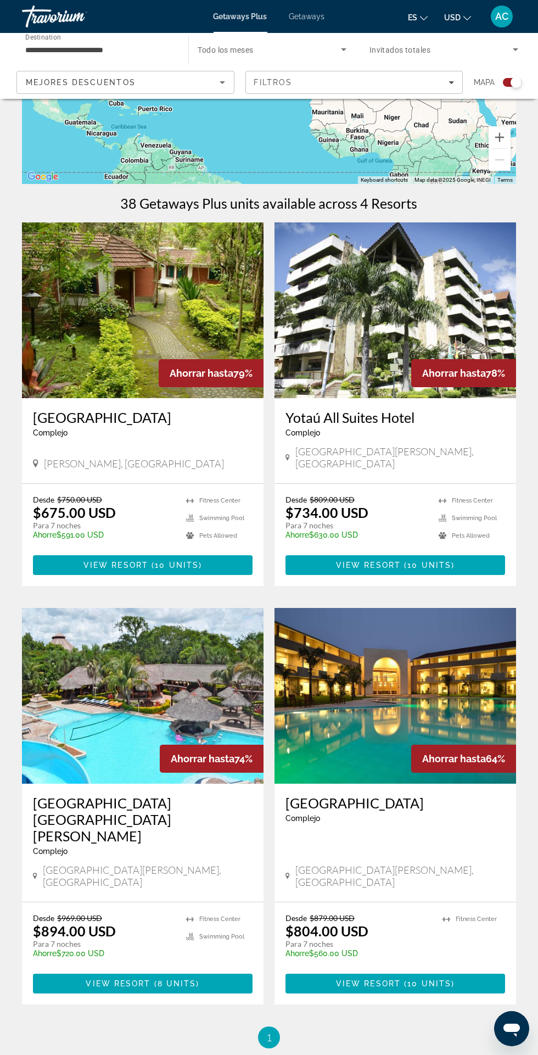
click at [379, 672] on img "Main content" at bounding box center [396, 696] width 242 height 176
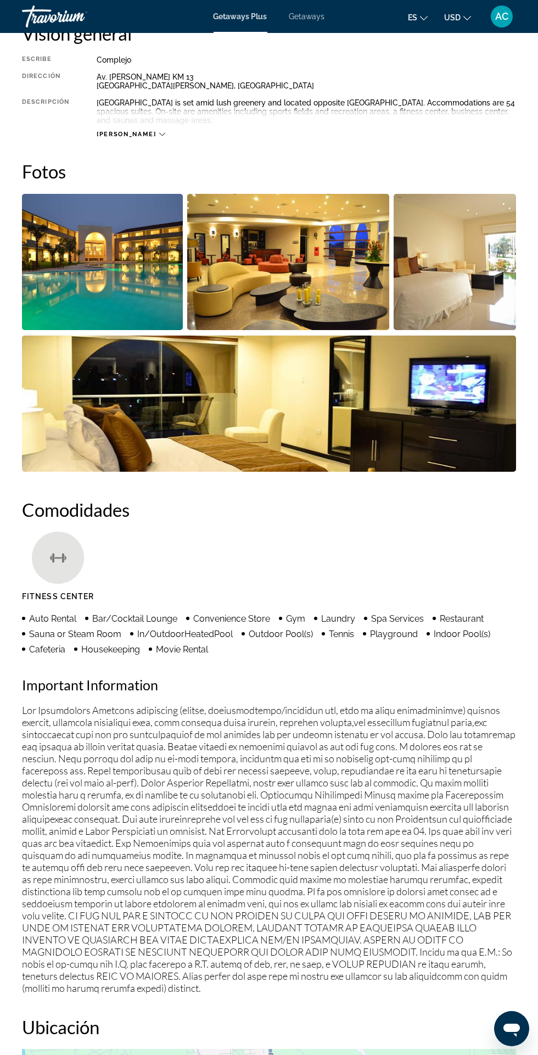
scroll to position [583, 0]
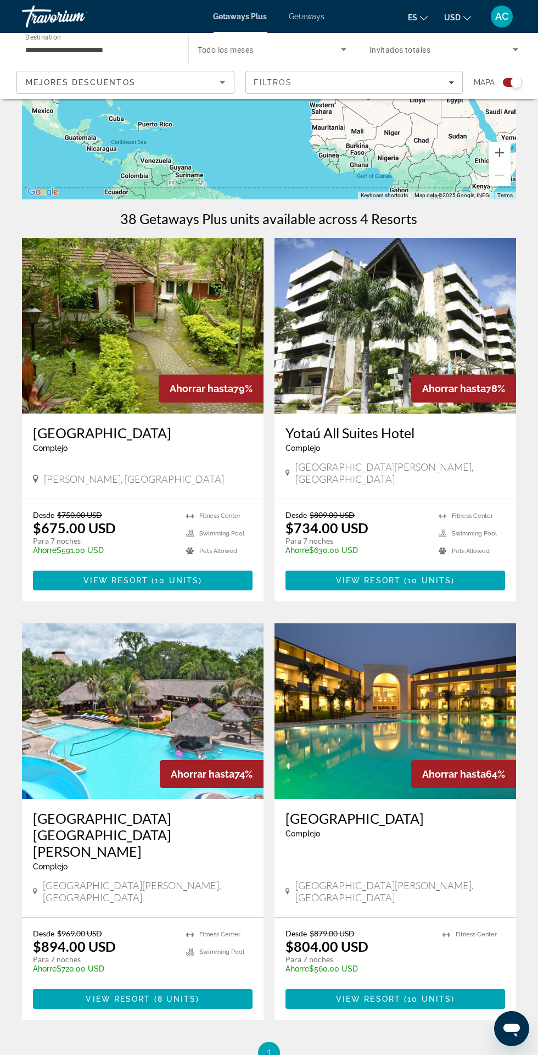
scroll to position [146, 0]
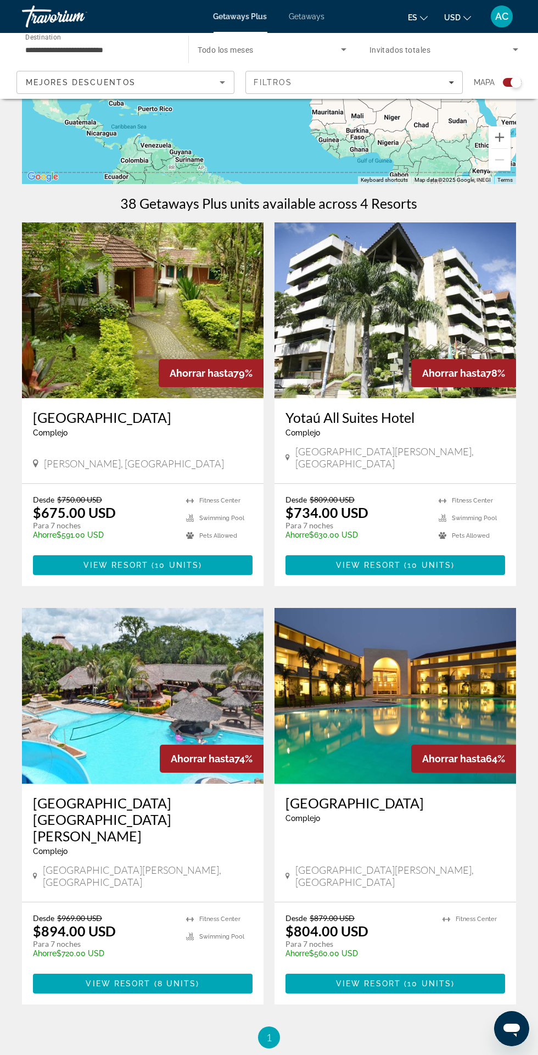
click at [103, 699] on img "Main content" at bounding box center [143, 696] width 242 height 176
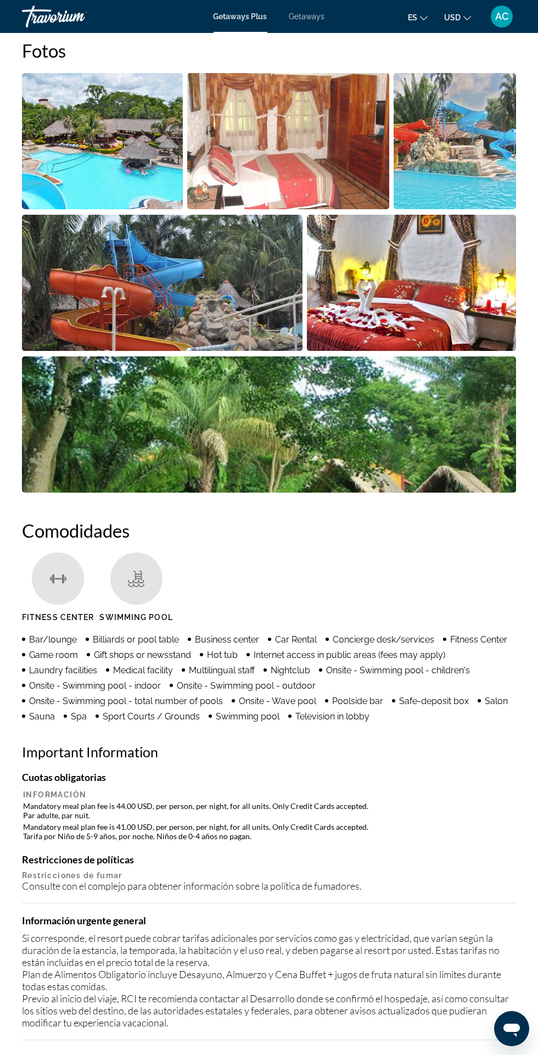
scroll to position [753, 0]
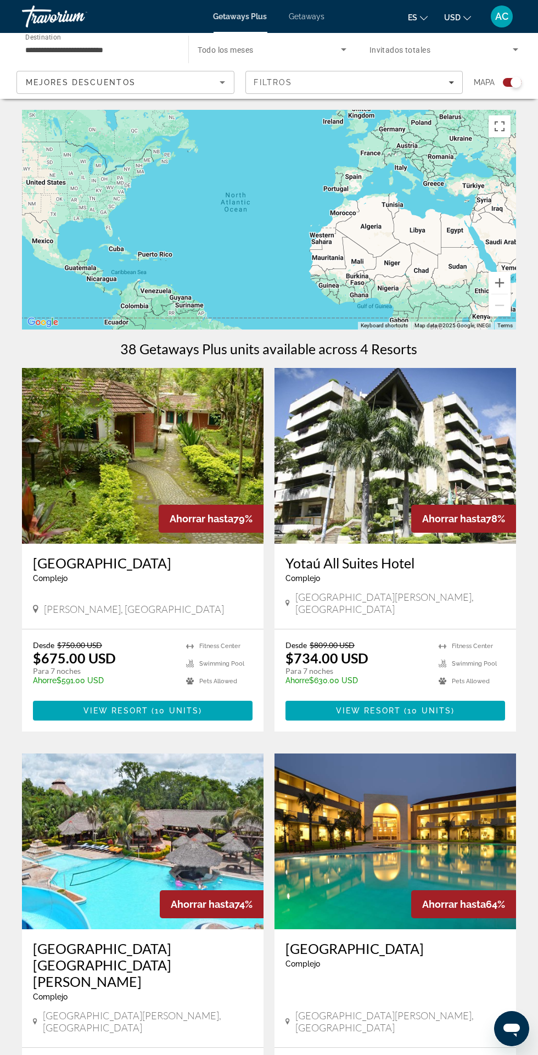
click at [368, 458] on img "Main content" at bounding box center [396, 456] width 242 height 176
click at [98, 48] on input "**********" at bounding box center [99, 49] width 149 height 13
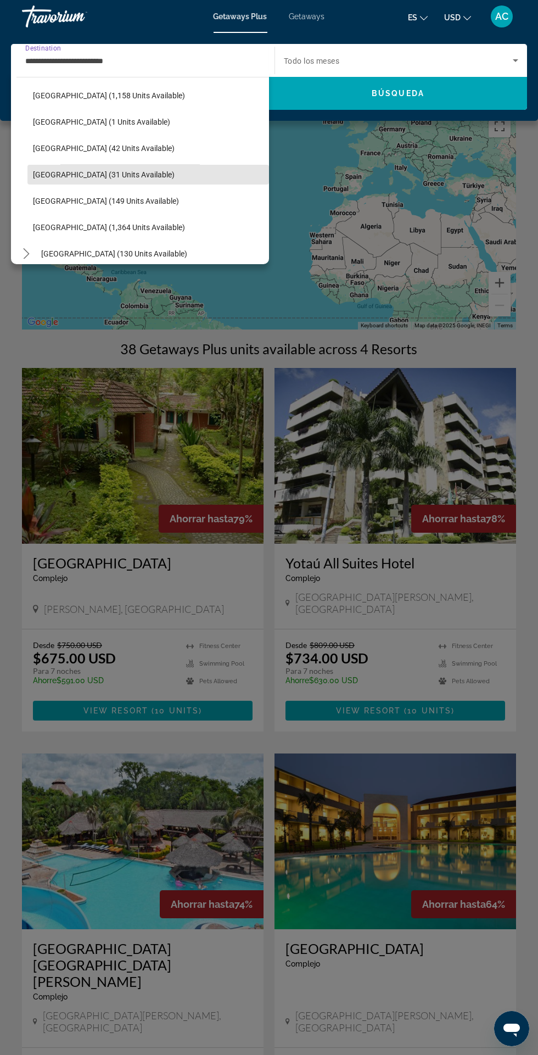
scroll to position [312, 0]
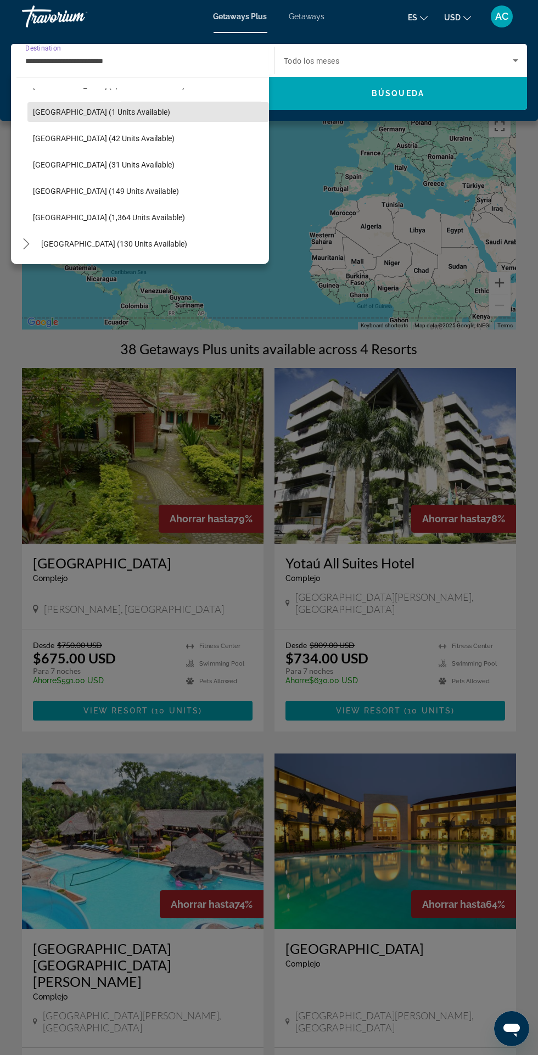
click at [55, 108] on span "[GEOGRAPHIC_DATA] (1 units available)" at bounding box center [101, 112] width 137 height 9
type input "**********"
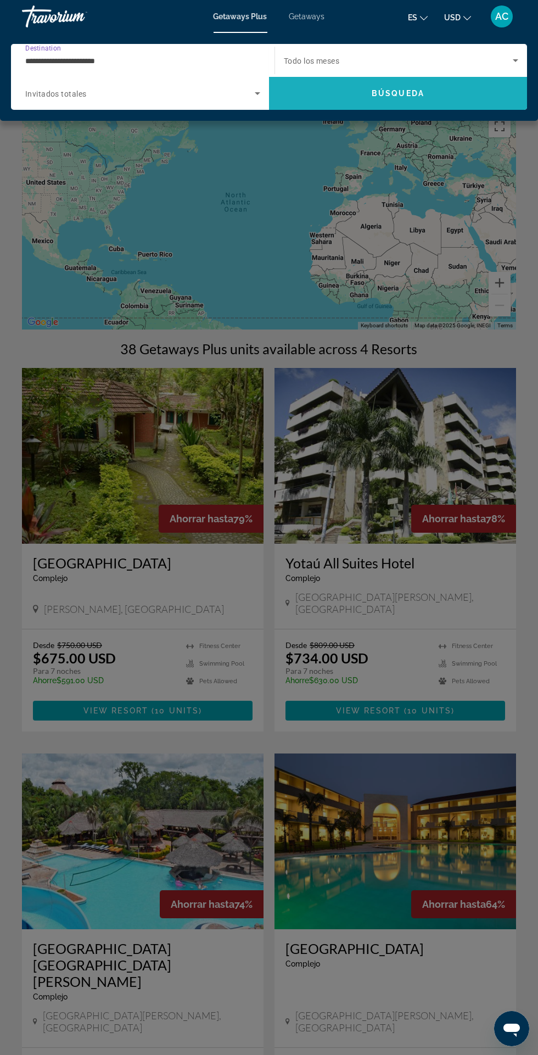
click at [372, 100] on span "Search" at bounding box center [398, 93] width 258 height 26
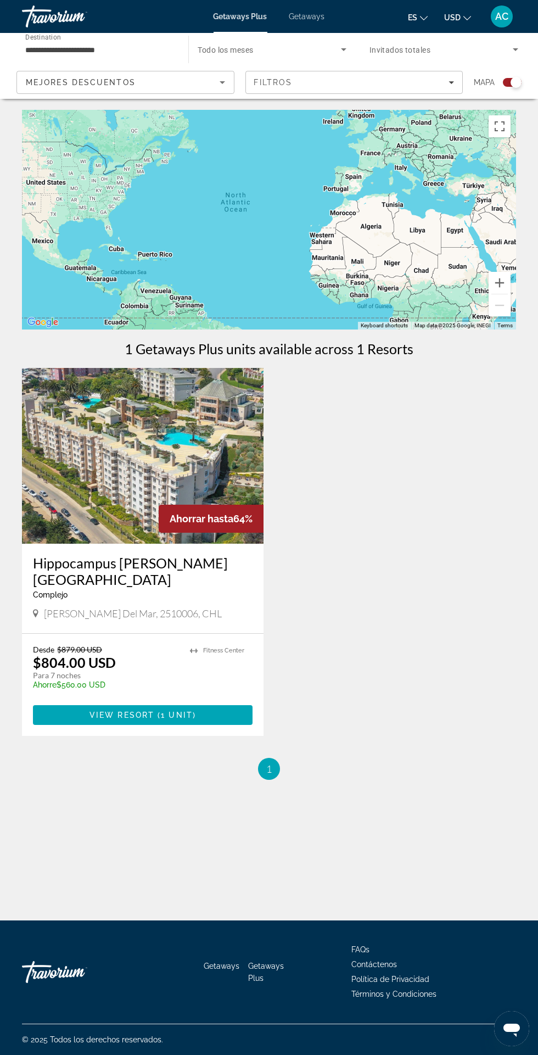
click at [96, 458] on img "Main content" at bounding box center [143, 456] width 242 height 176
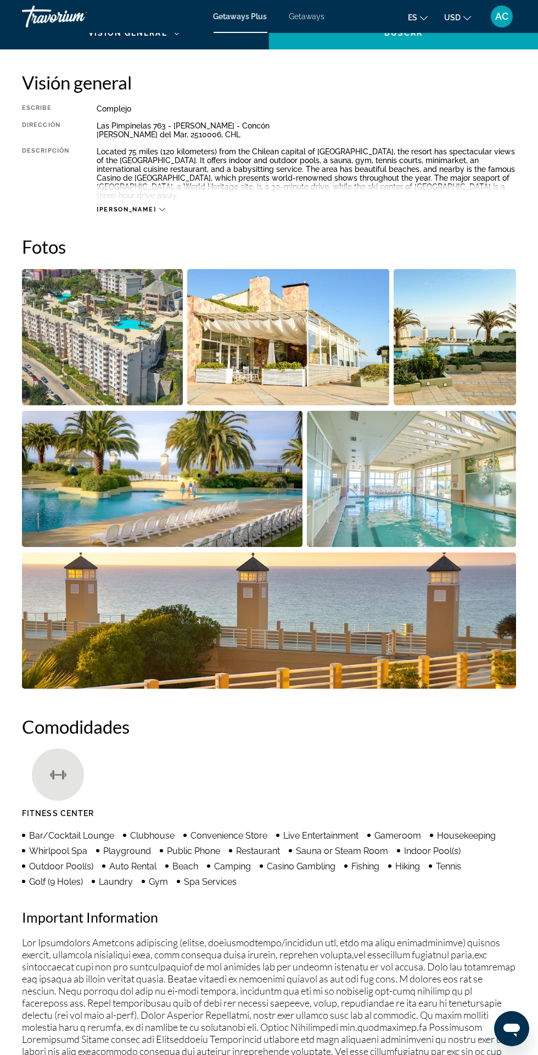
scroll to position [551, 0]
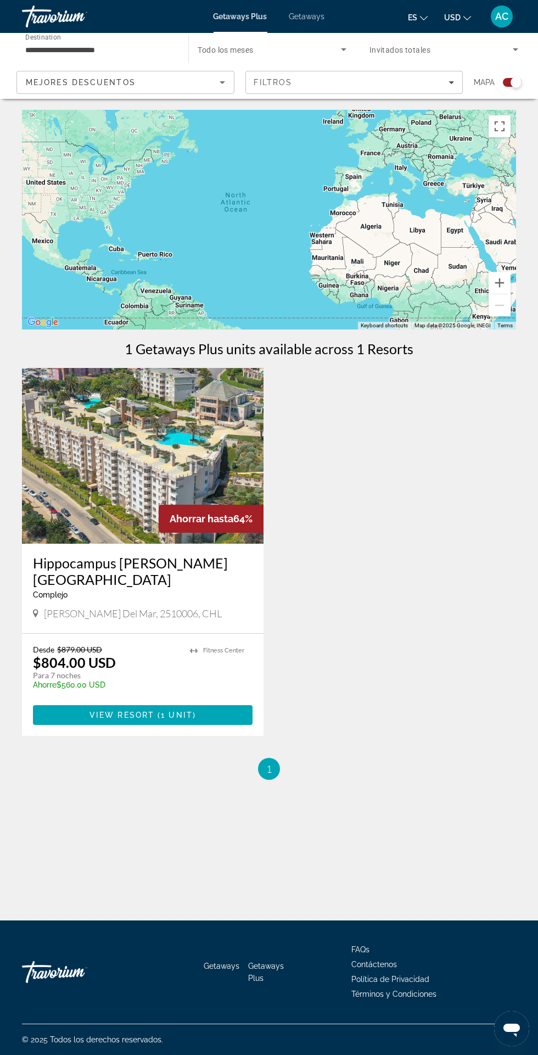
click at [297, 15] on span "Getaways" at bounding box center [308, 16] width 36 height 9
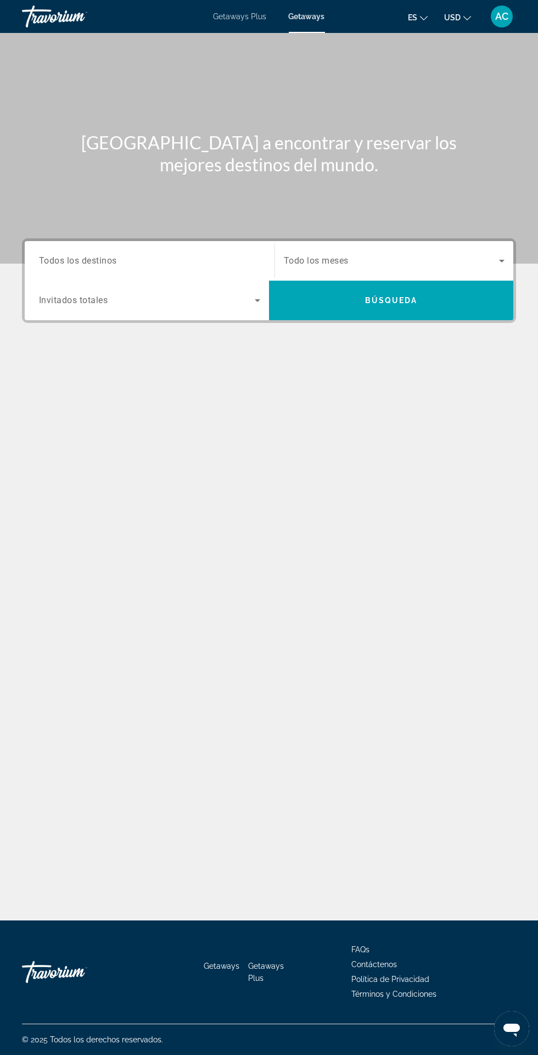
click at [102, 256] on span "Todos los destinos" at bounding box center [78, 260] width 78 height 10
click at [102, 256] on input "Destination Todos los destinos" at bounding box center [149, 261] width 221 height 13
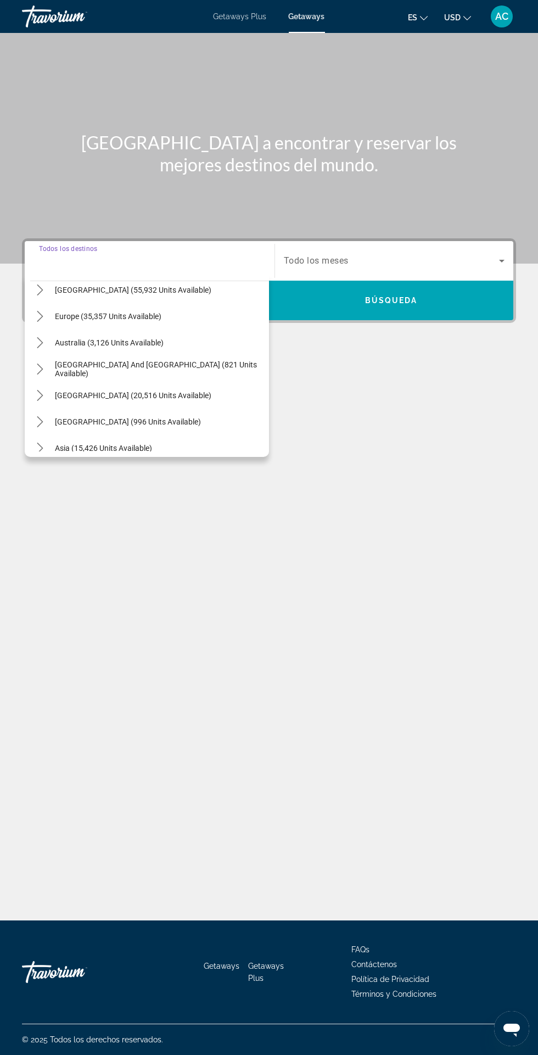
scroll to position [121, 0]
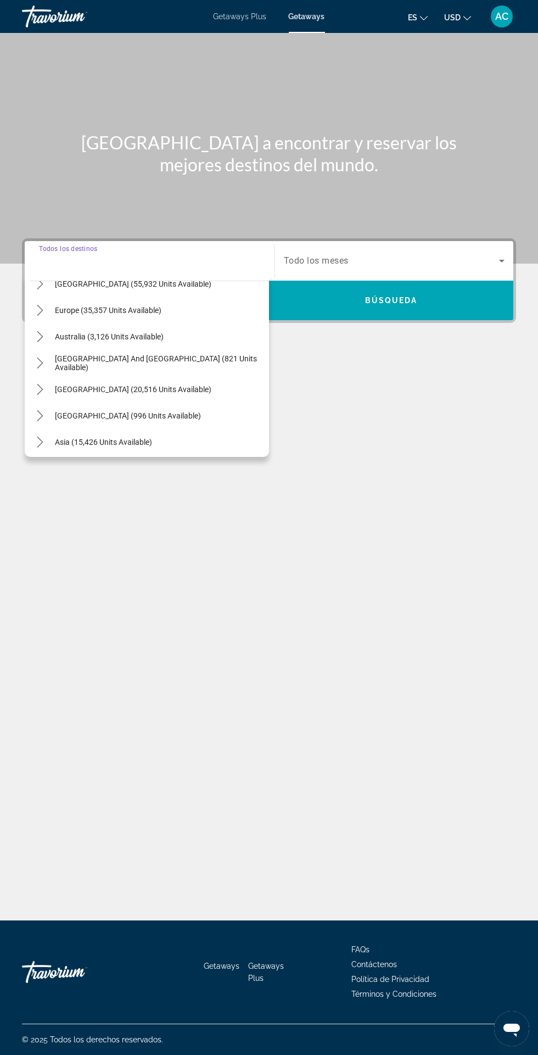
click at [37, 384] on icon "Toggle South America (20,516 units available) submenu" at bounding box center [40, 389] width 11 height 11
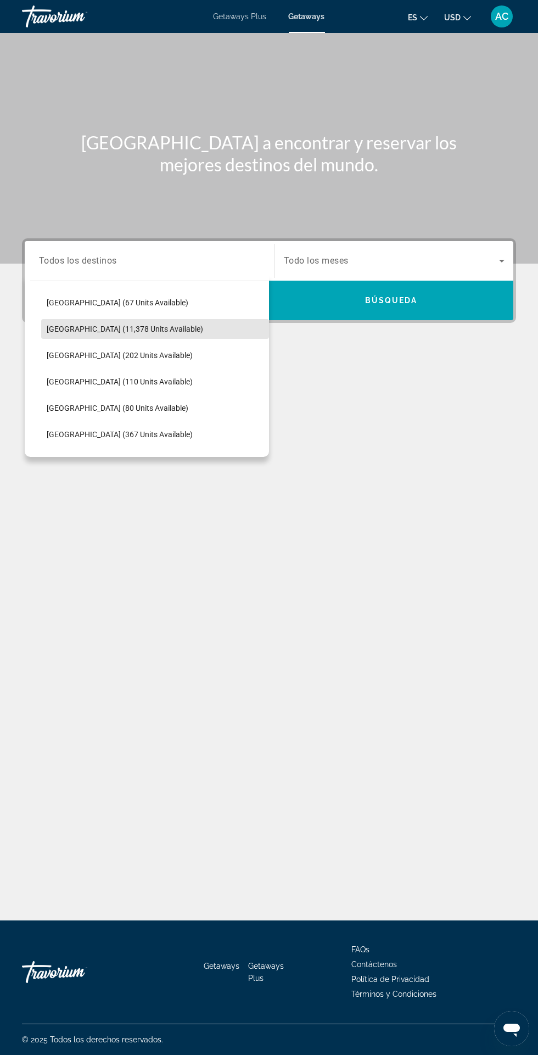
scroll to position [264, 0]
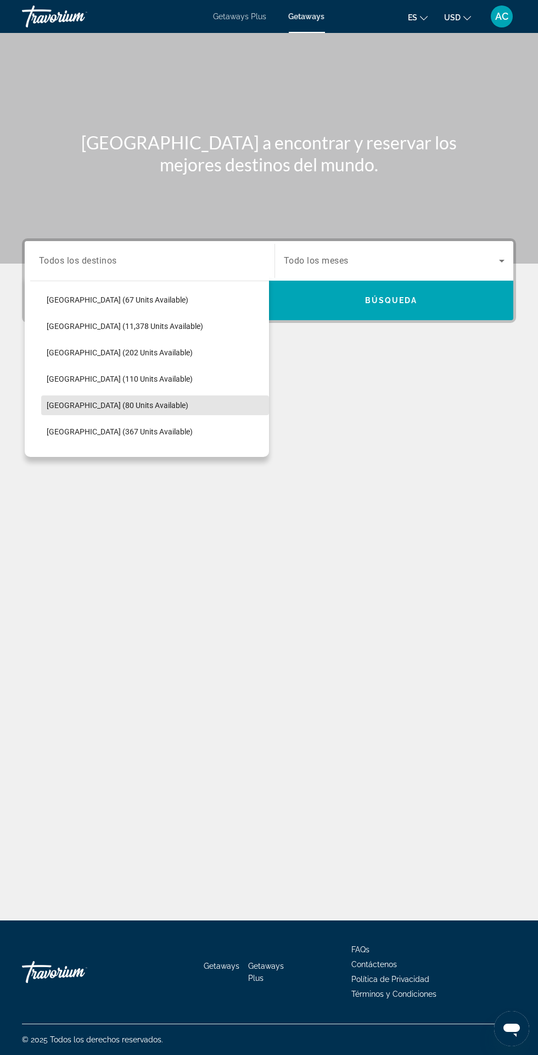
click at [86, 401] on span "Peru (80 units available)" at bounding box center [118, 405] width 142 height 9
type input "**********"
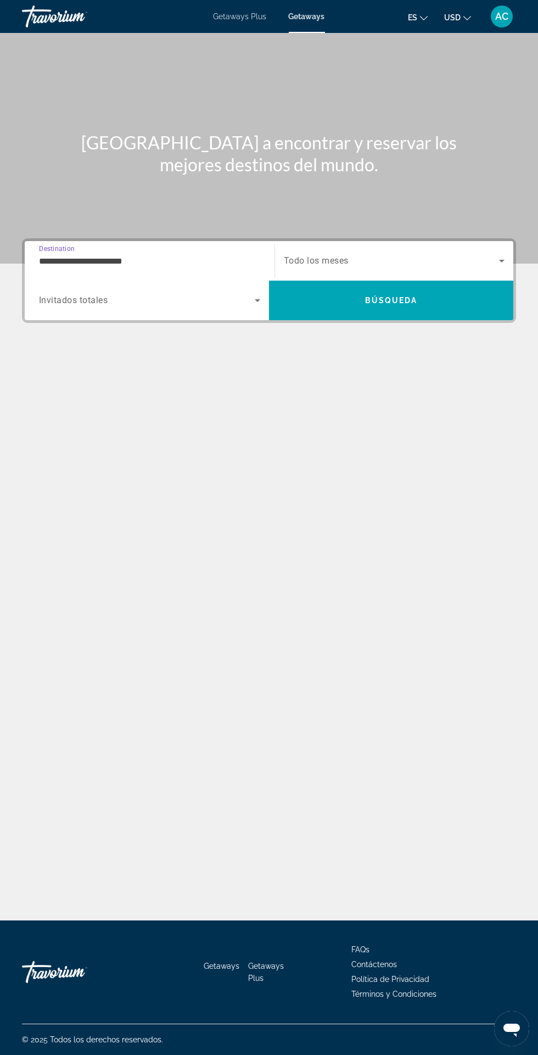
scroll to position [91, 0]
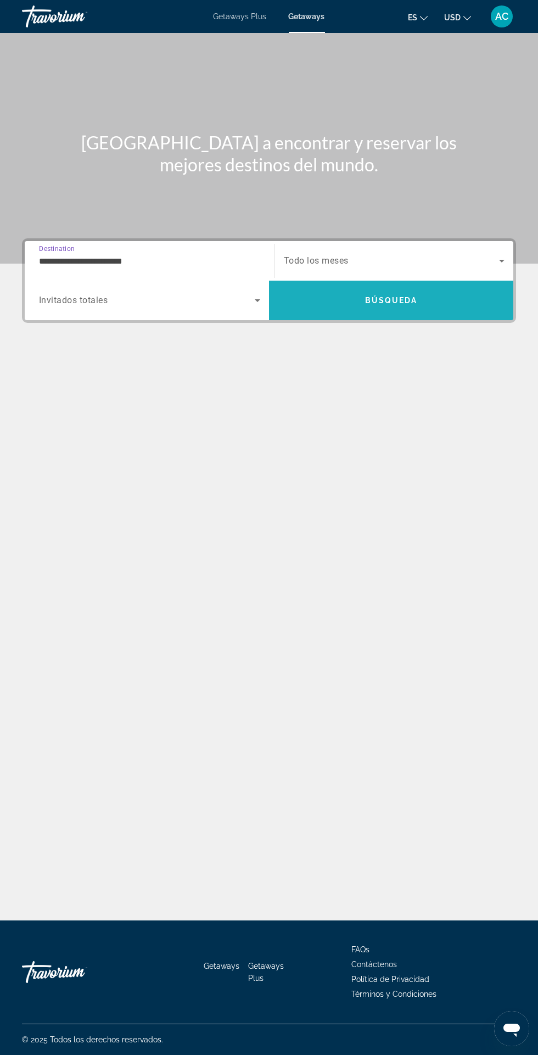
click at [368, 281] on span "Search" at bounding box center [391, 301] width 244 height 40
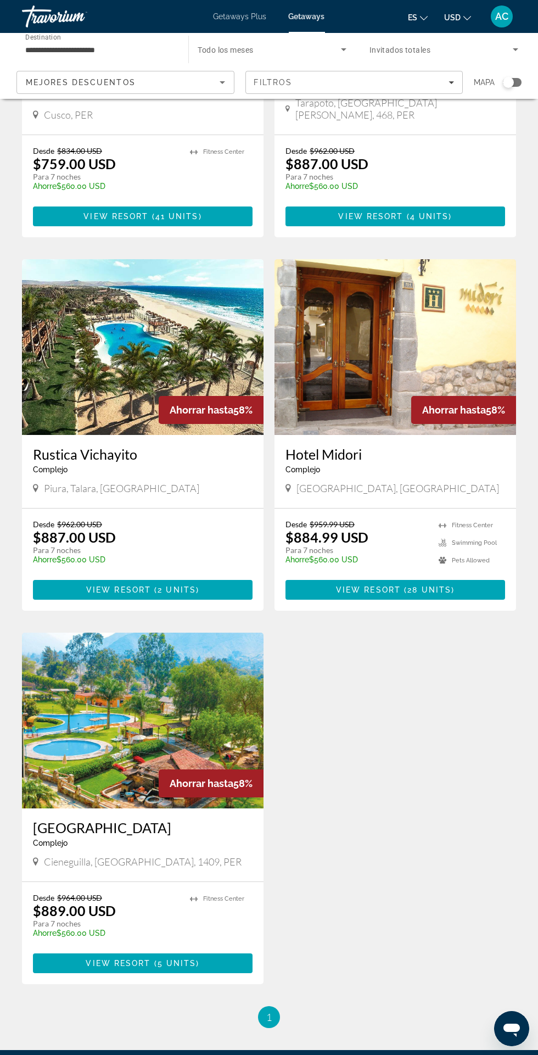
scroll to position [269, 0]
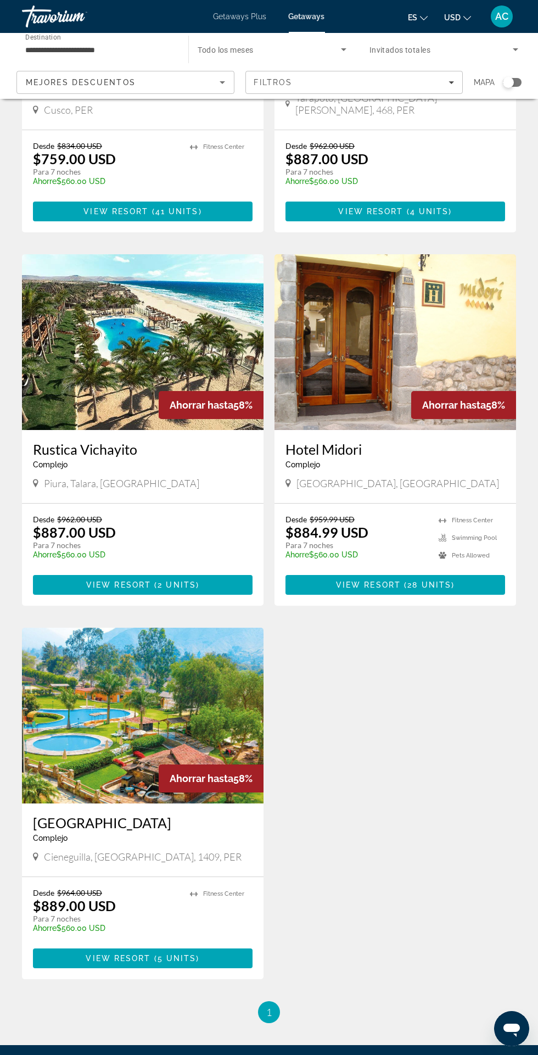
click at [82, 727] on img "Main content" at bounding box center [143, 716] width 242 height 176
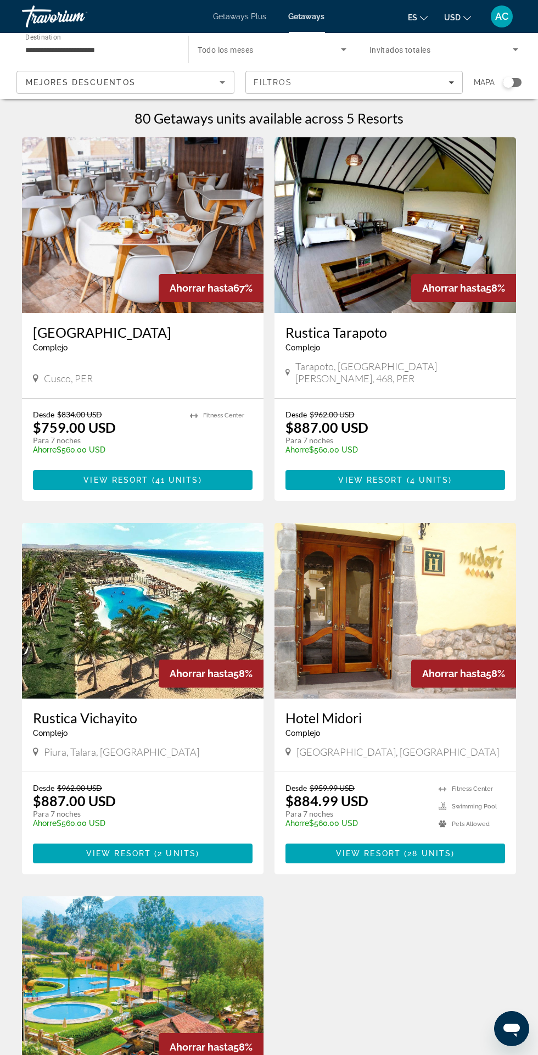
click at [87, 631] on img "Main content" at bounding box center [143, 611] width 242 height 176
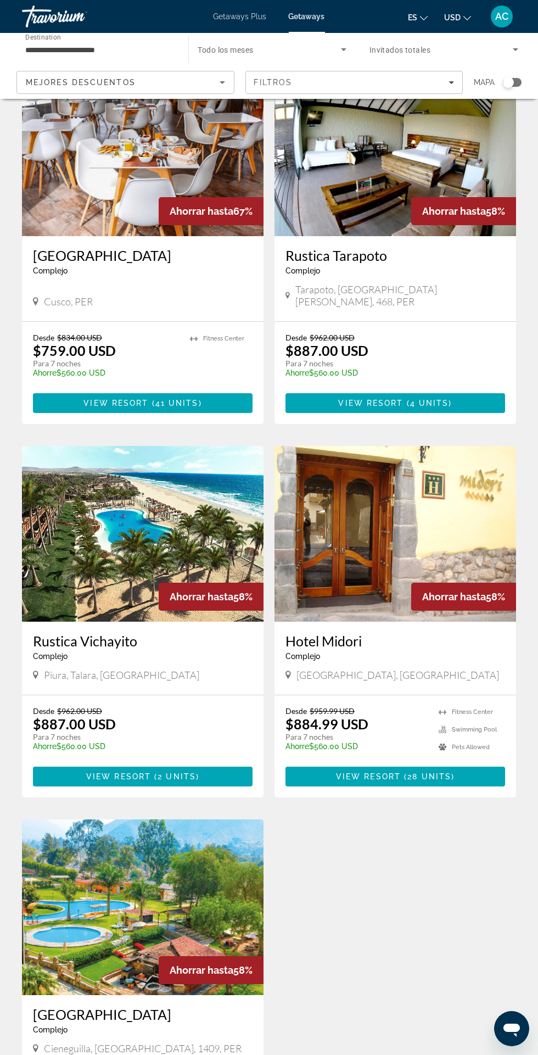
scroll to position [79, 0]
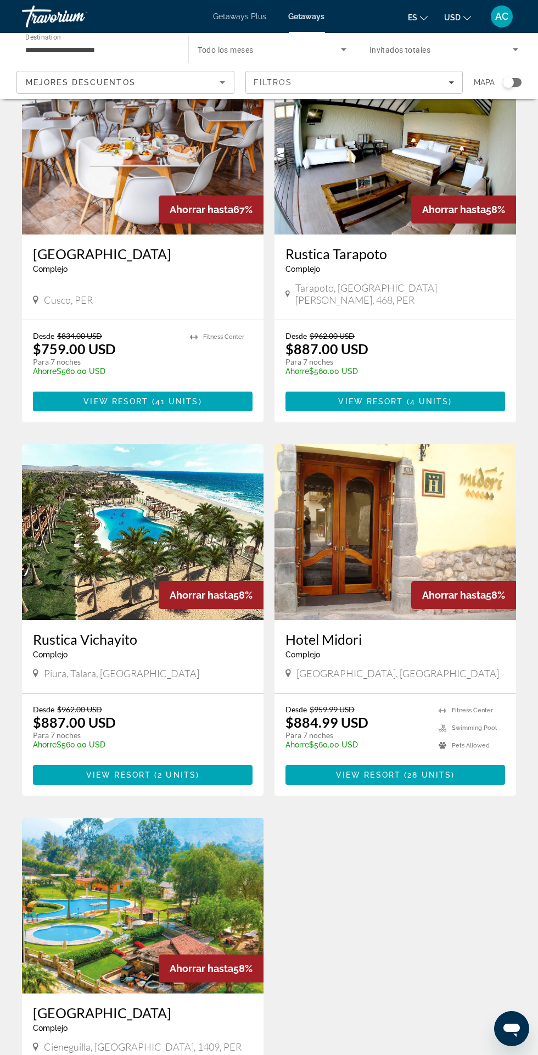
click at [414, 450] on img "Main content" at bounding box center [396, 532] width 242 height 176
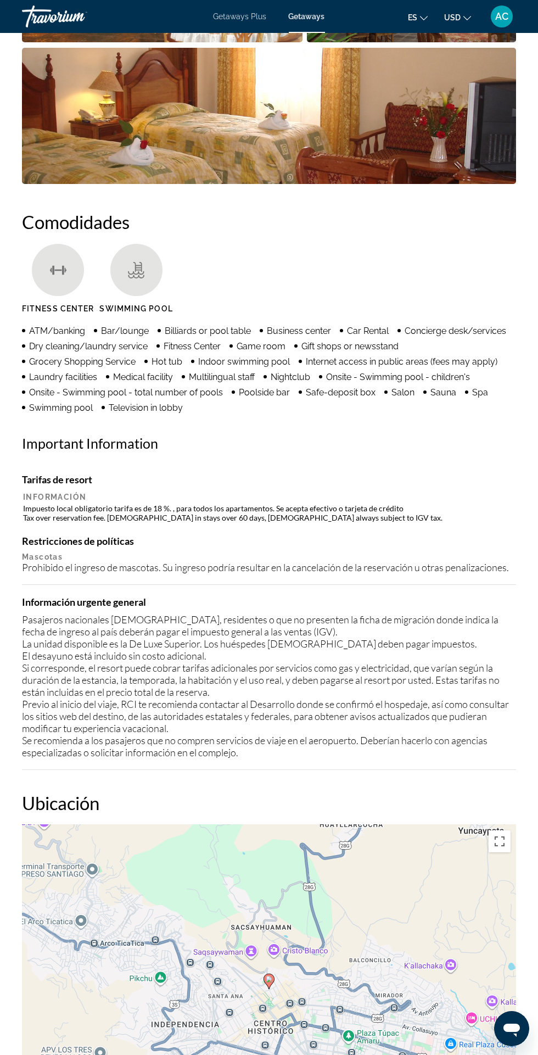
scroll to position [1003, 0]
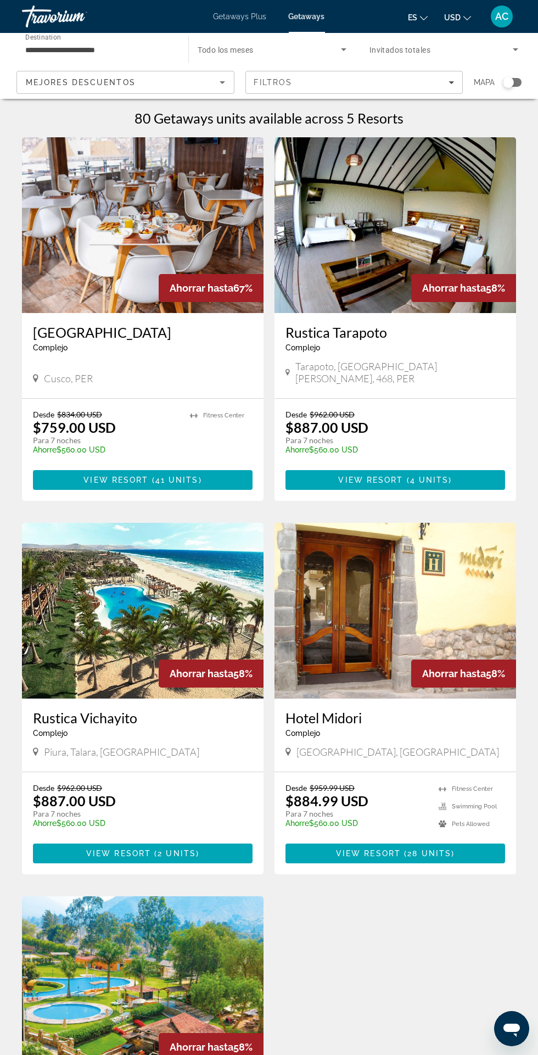
click at [64, 213] on img "Main content" at bounding box center [143, 225] width 242 height 176
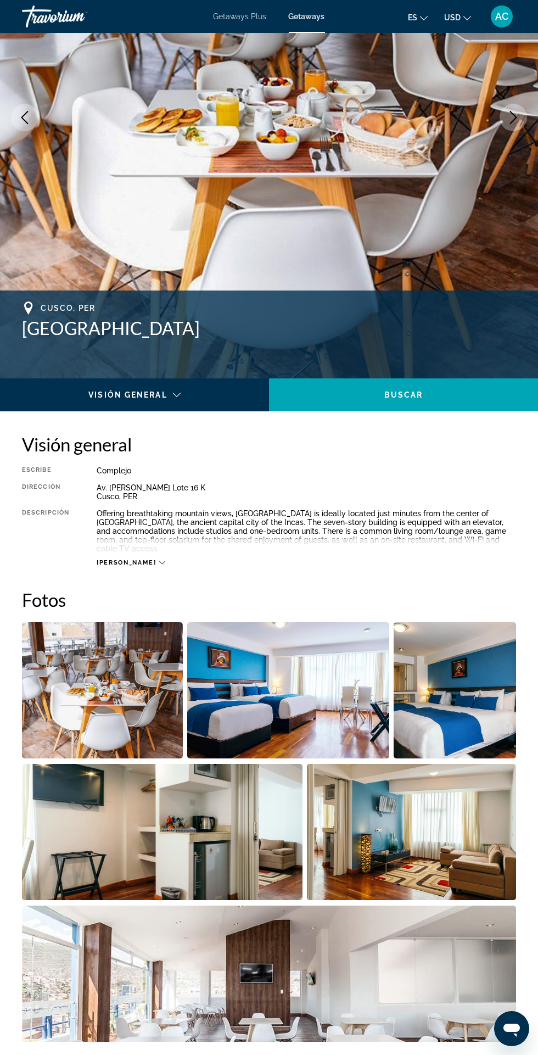
scroll to position [181, 0]
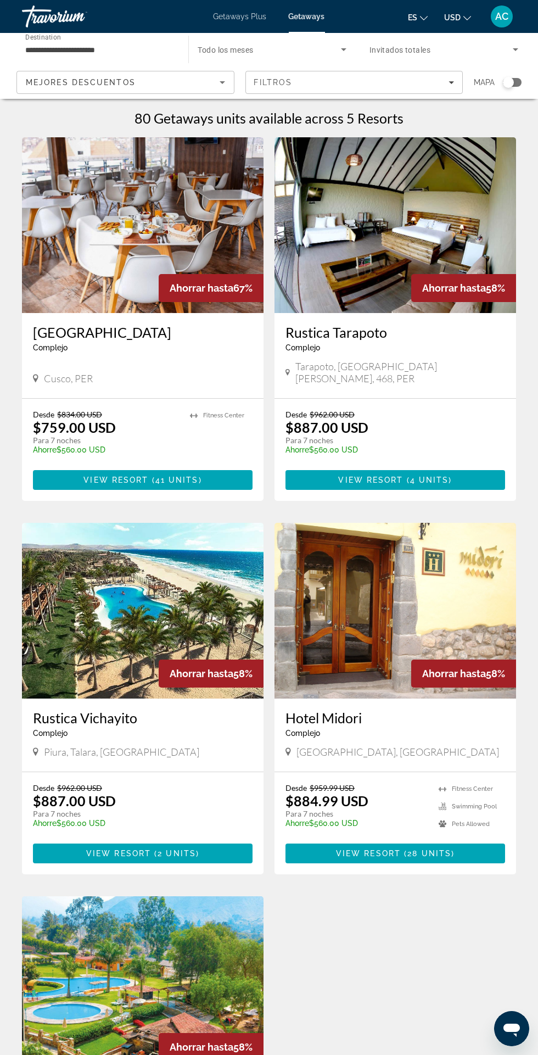
click at [420, 218] on img "Main content" at bounding box center [396, 225] width 242 height 176
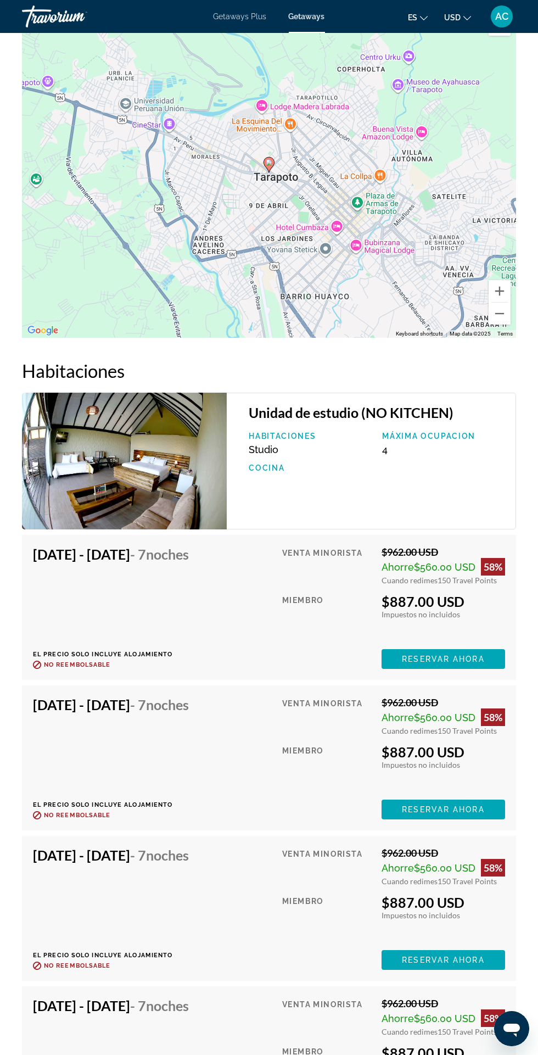
scroll to position [1844, 0]
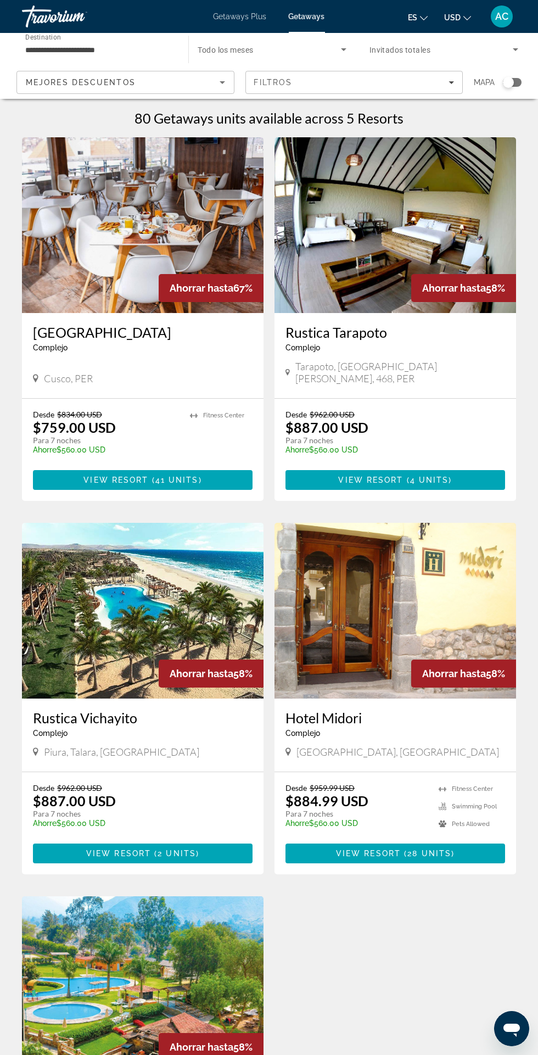
click at [103, 590] on img "Main content" at bounding box center [143, 611] width 242 height 176
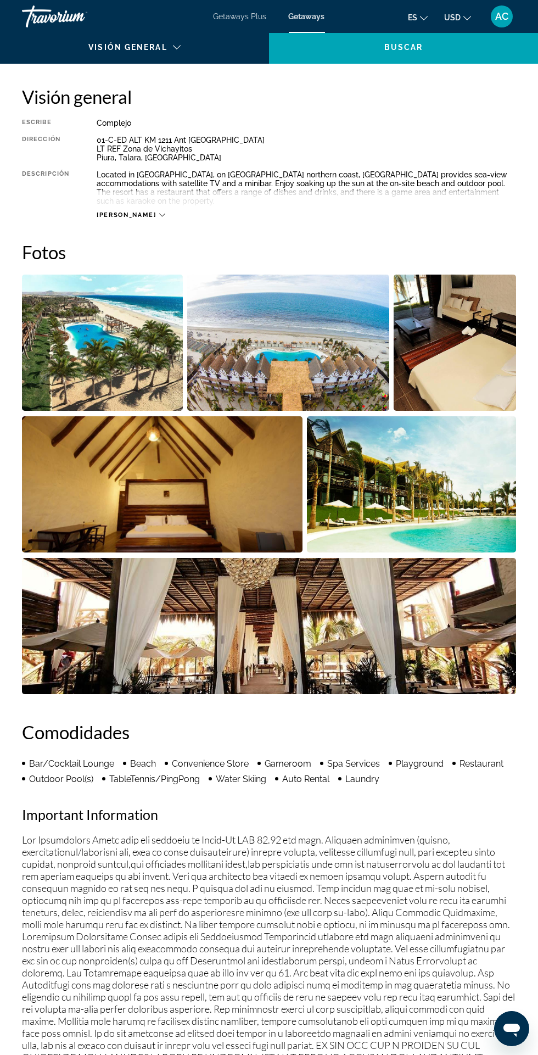
scroll to position [522, 0]
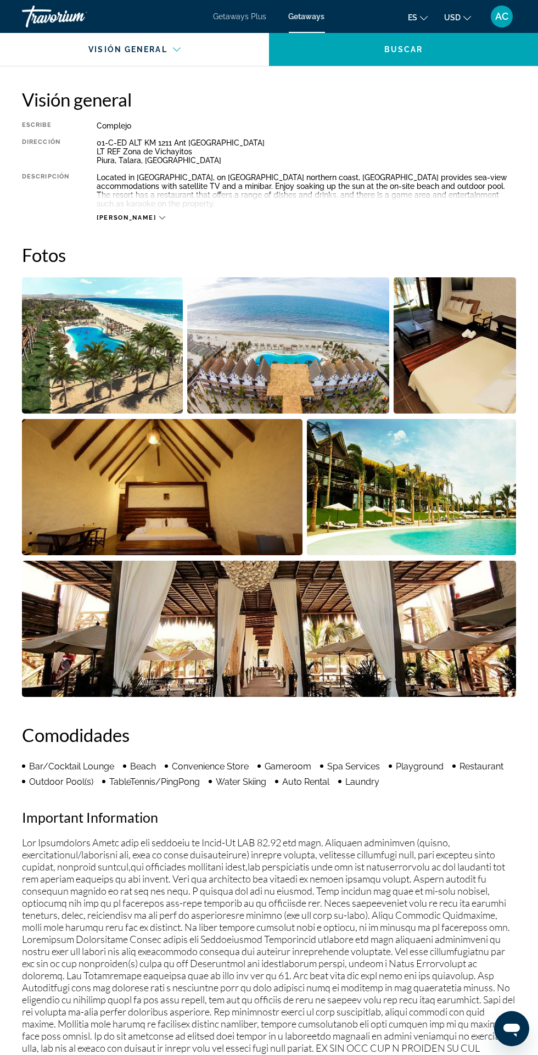
click at [82, 344] on img "Open full-screen image slider" at bounding box center [102, 345] width 161 height 136
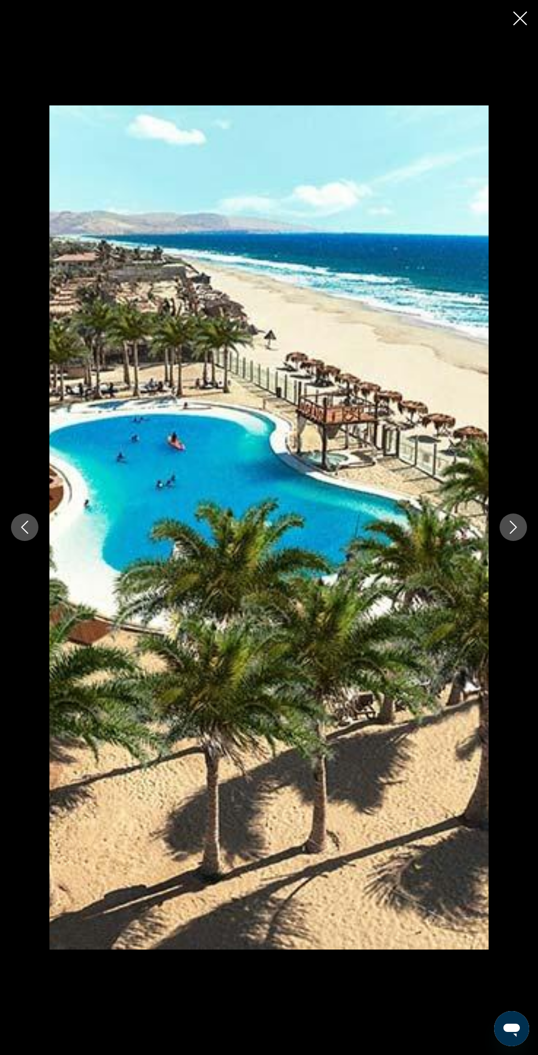
click at [496, 529] on div "prev next" at bounding box center [269, 527] width 538 height 844
click at [501, 512] on div "prev next" at bounding box center [269, 527] width 538 height 844
click at [497, 542] on div "prev next" at bounding box center [269, 527] width 538 height 844
click at [520, 23] on icon "Close slideshow" at bounding box center [521, 19] width 14 height 14
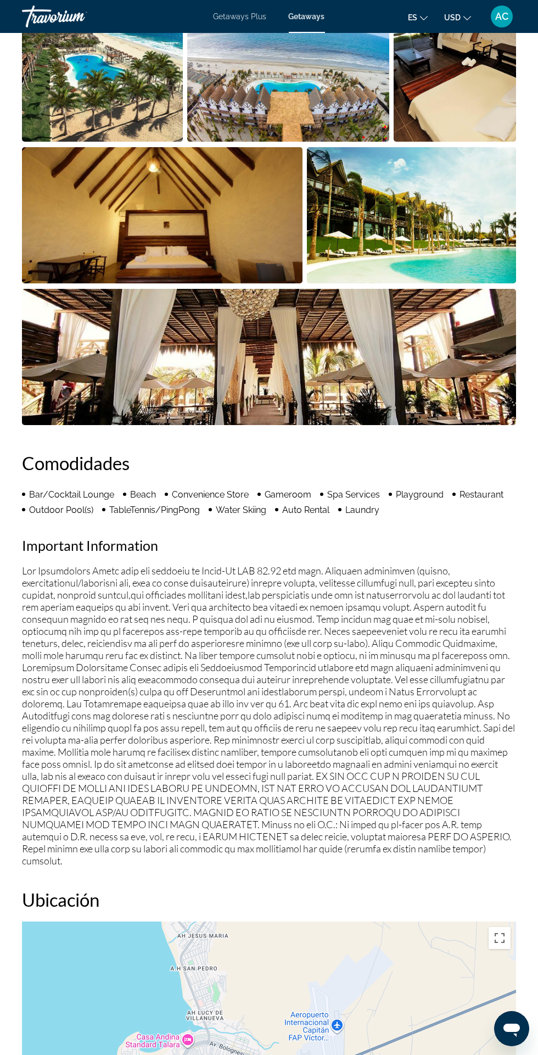
scroll to position [782, 0]
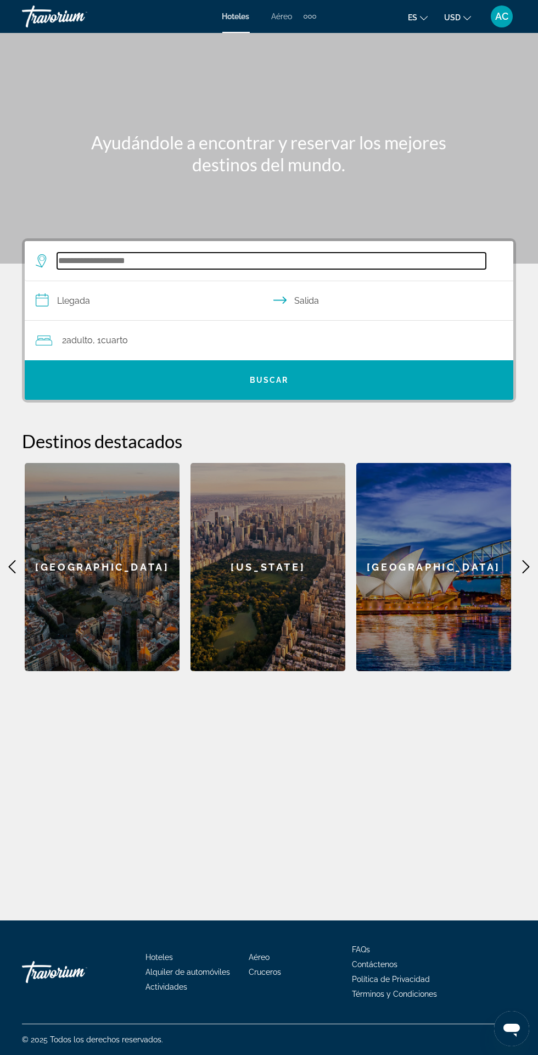
click at [381, 256] on input "Search hotel destination" at bounding box center [271, 261] width 429 height 16
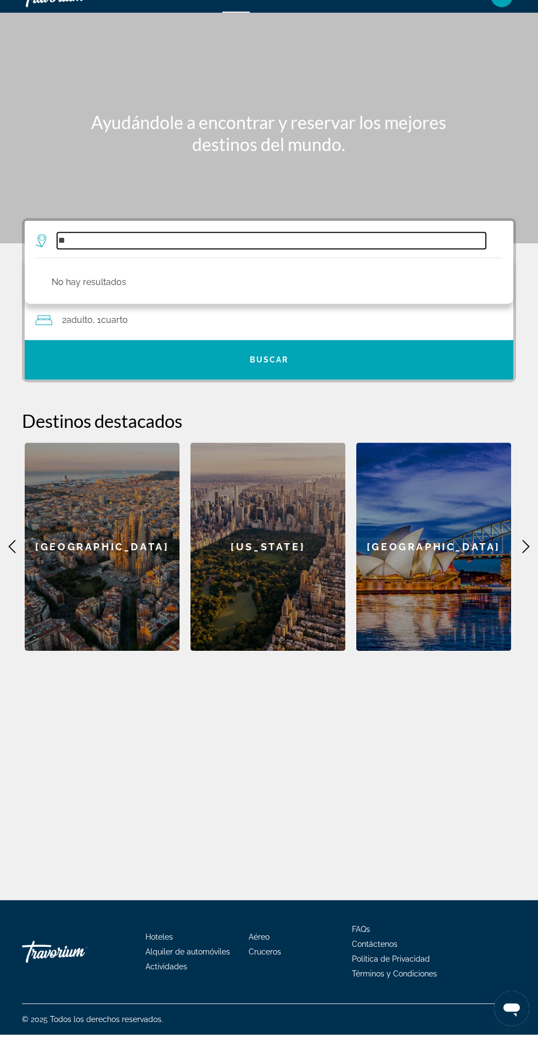
type input "*"
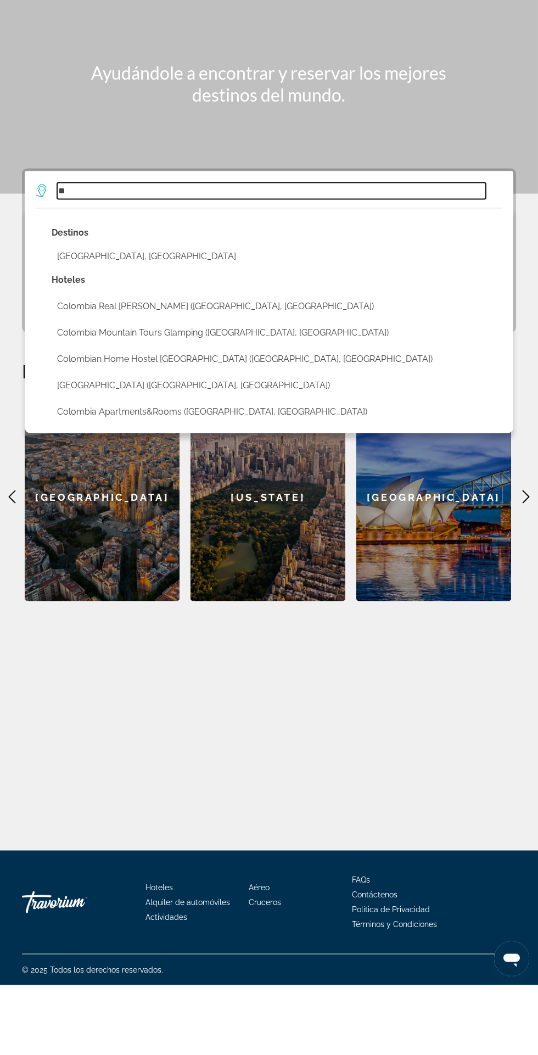
type input "*"
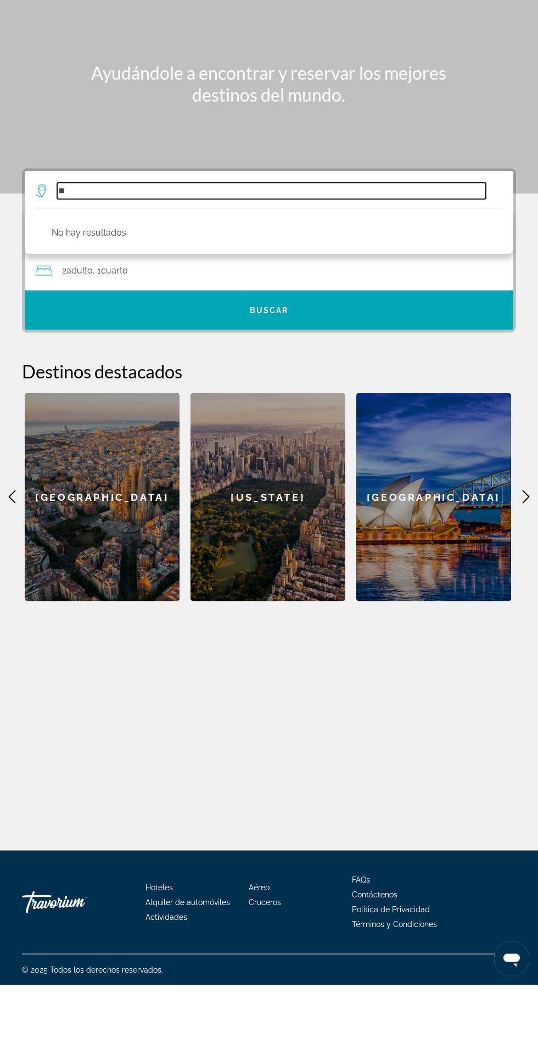
type input "*"
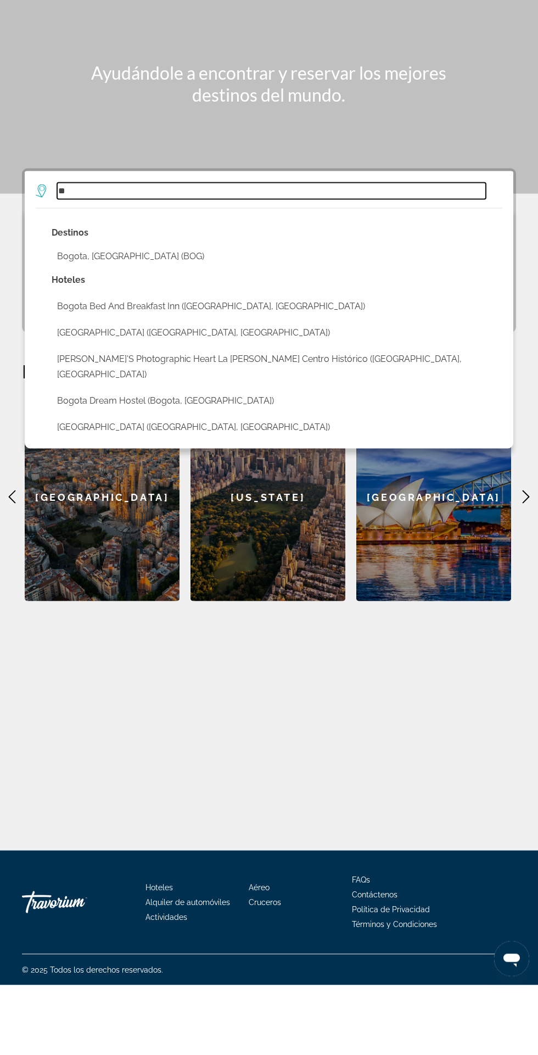
type input "*"
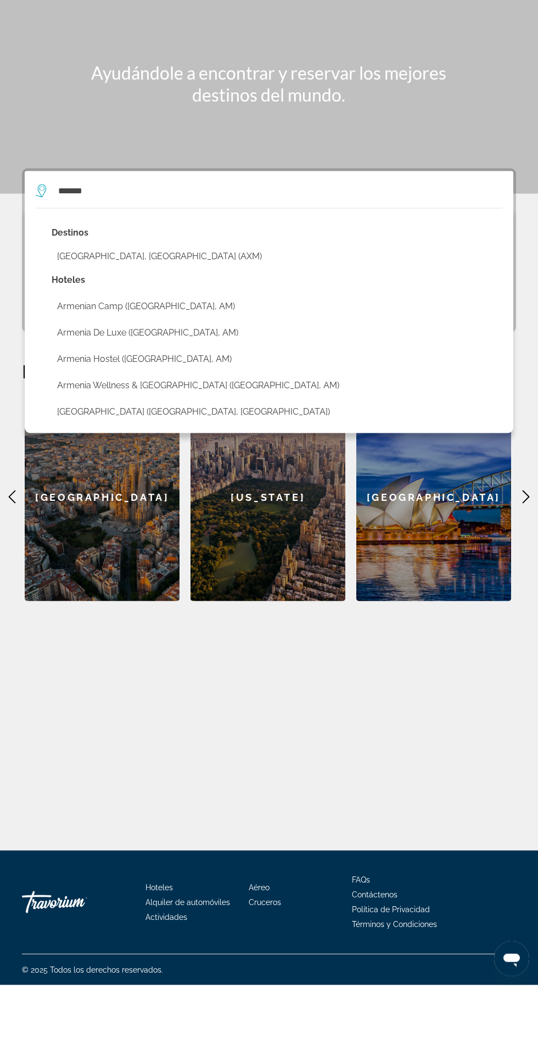
click at [304, 316] on button "Armenia, Colombia (AXM)" at bounding box center [277, 326] width 451 height 21
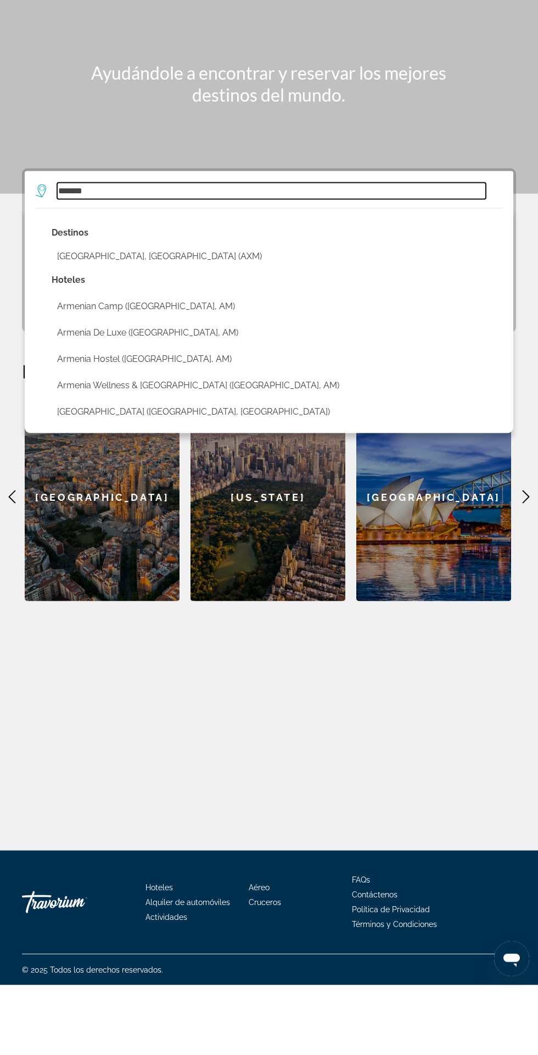
type input "**********"
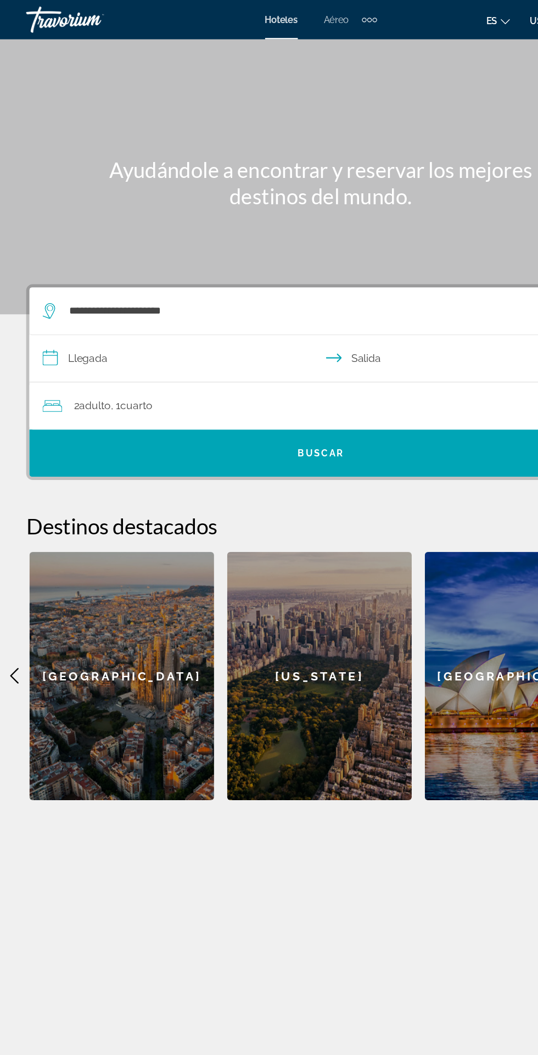
click at [204, 281] on input "**********" at bounding box center [271, 302] width 493 height 42
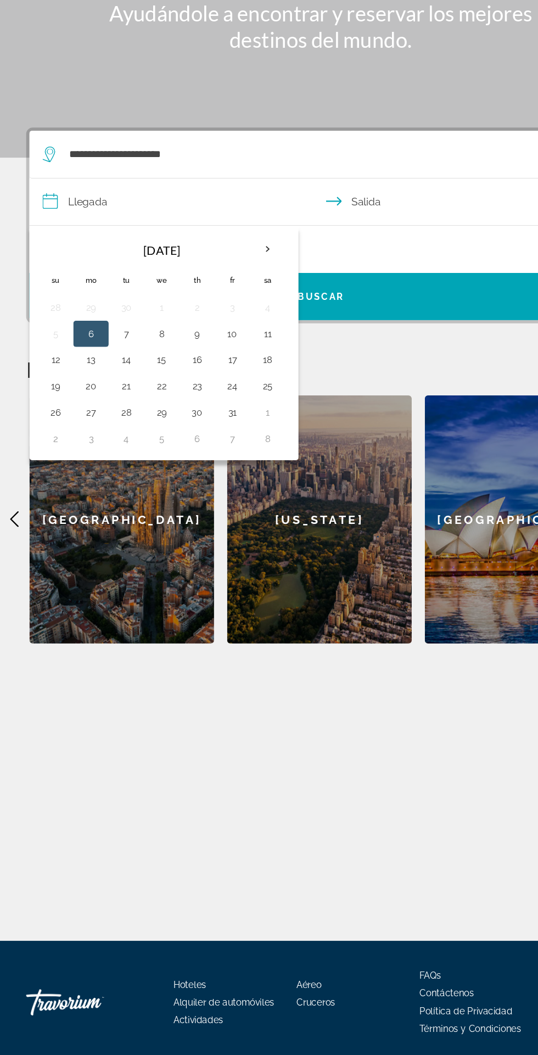
click at [170, 404] on button "9" at bounding box center [166, 411] width 18 height 15
click at [47, 426] on button "12" at bounding box center [47, 433] width 18 height 15
type input "**********"
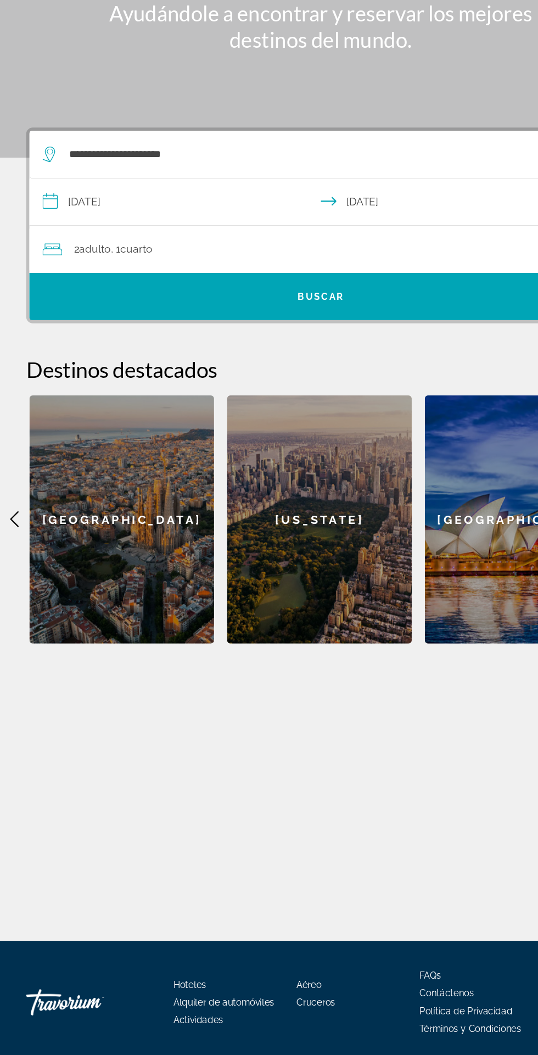
click at [342, 333] on div "2 Adulto Adulto , 1 Cuarto habitaciones" at bounding box center [275, 340] width 478 height 15
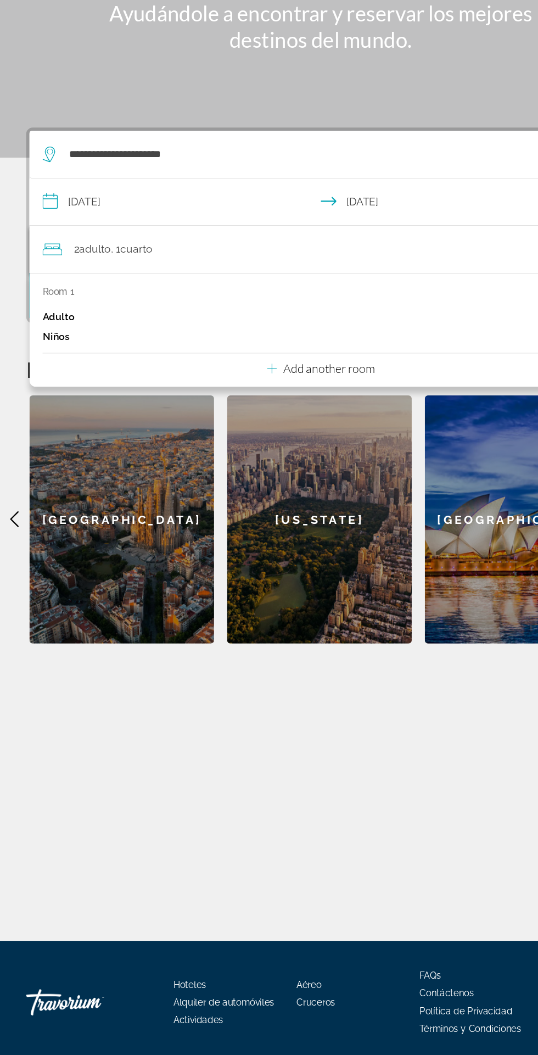
click at [57, 409] on p "Niños" at bounding box center [47, 413] width 23 height 9
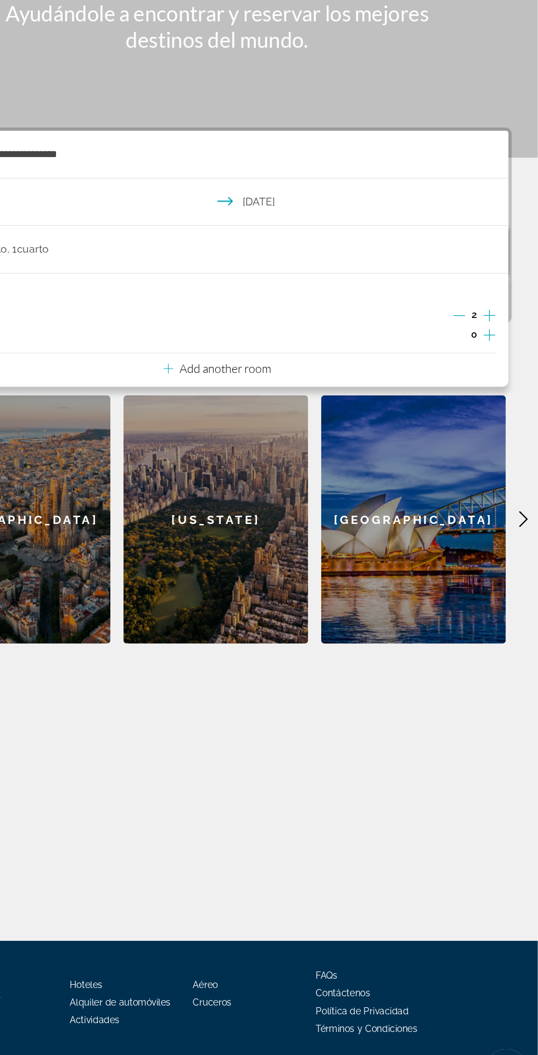
click at [498, 408] on icon "Increment children" at bounding box center [498, 413] width 10 height 10
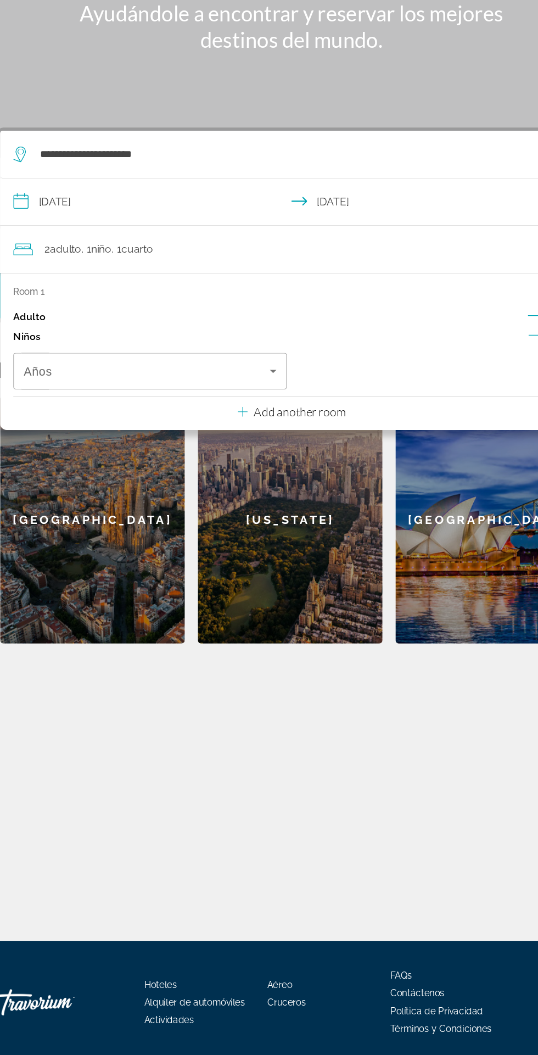
click at [201, 436] on span "Travelers: 2 adults, 1 child" at bounding box center [148, 442] width 207 height 13
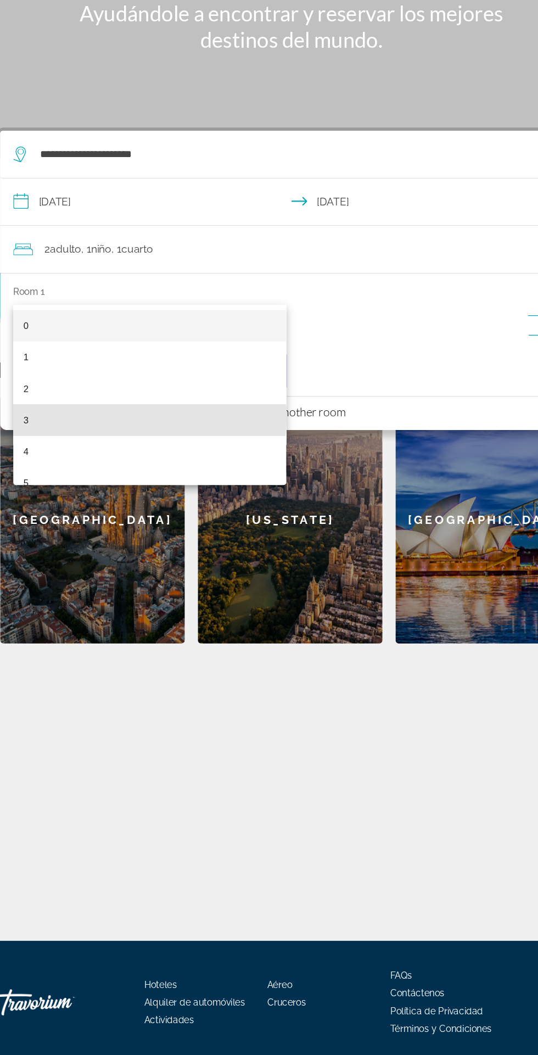
click at [142, 481] on mat-option "3" at bounding box center [151, 484] width 230 height 26
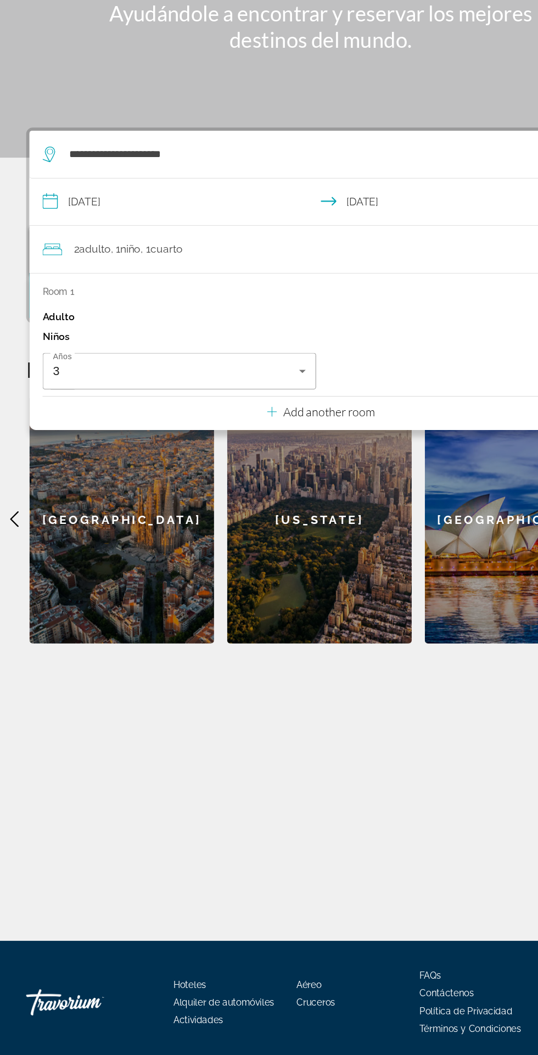
click at [312, 471] on p "Add another room" at bounding box center [276, 477] width 77 height 12
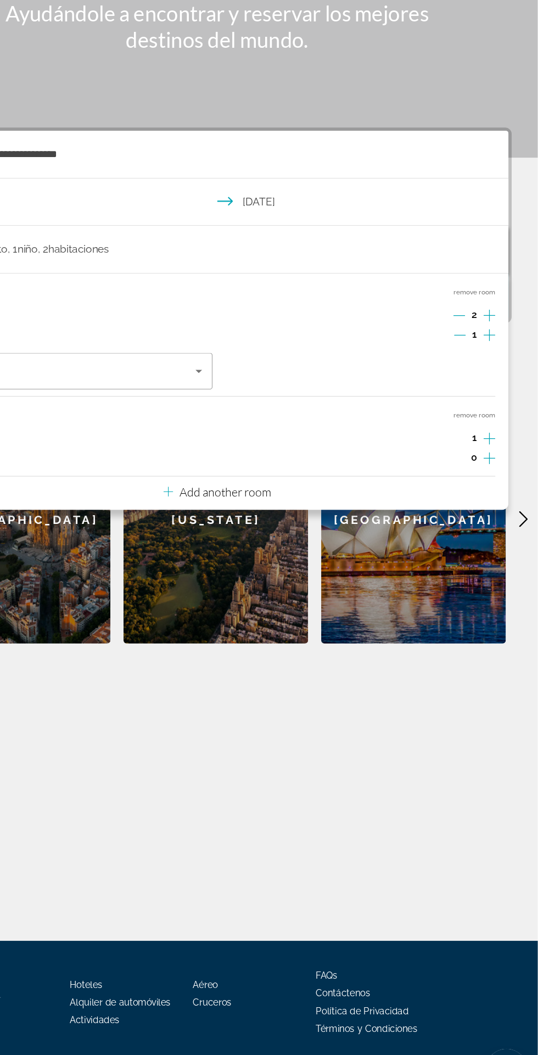
click at [498, 494] on icon "Increment adults" at bounding box center [498, 499] width 10 height 10
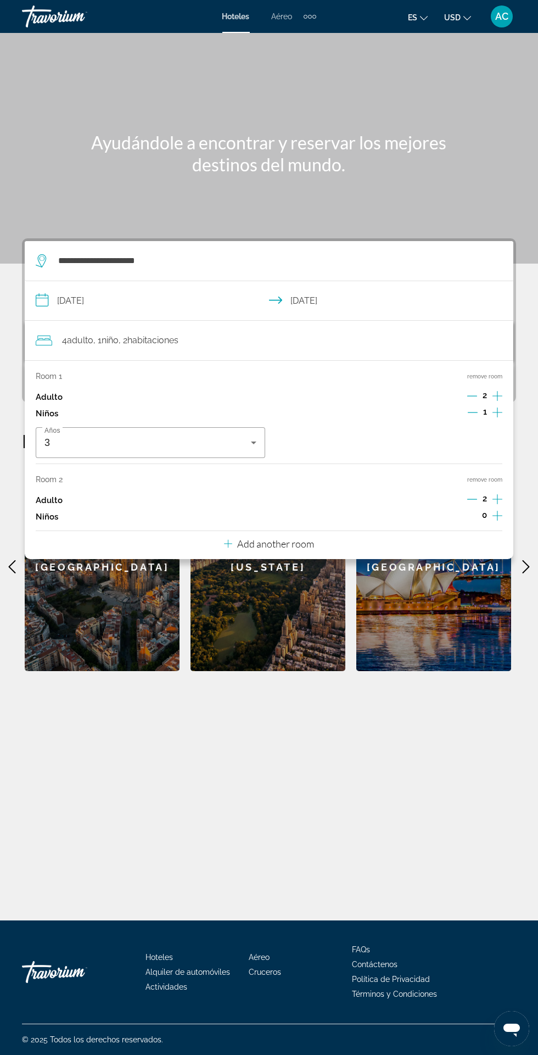
scroll to position [90, 0]
click at [309, 749] on div "**********" at bounding box center [269, 477] width 538 height 888
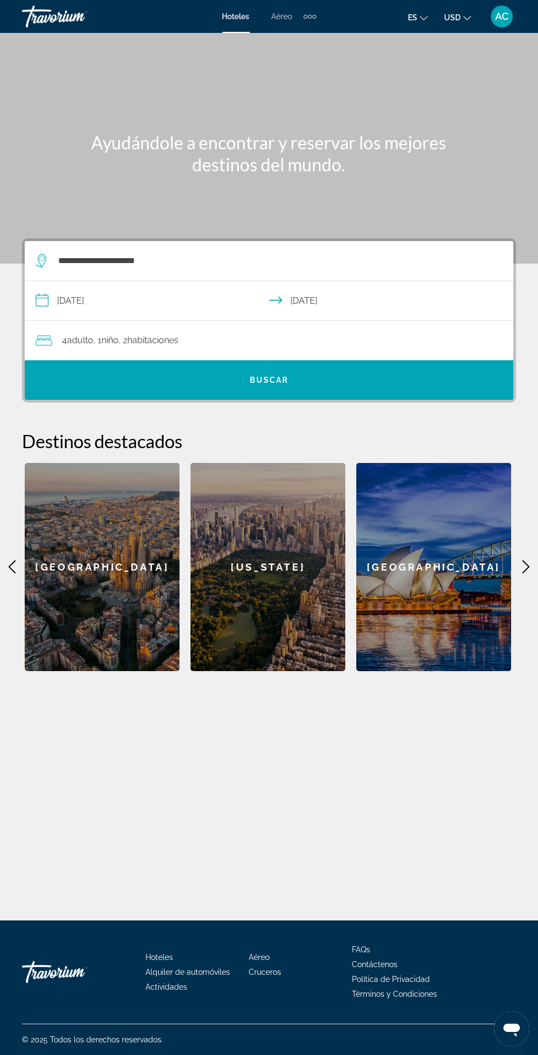
click at [412, 367] on span "Search" at bounding box center [269, 380] width 489 height 26
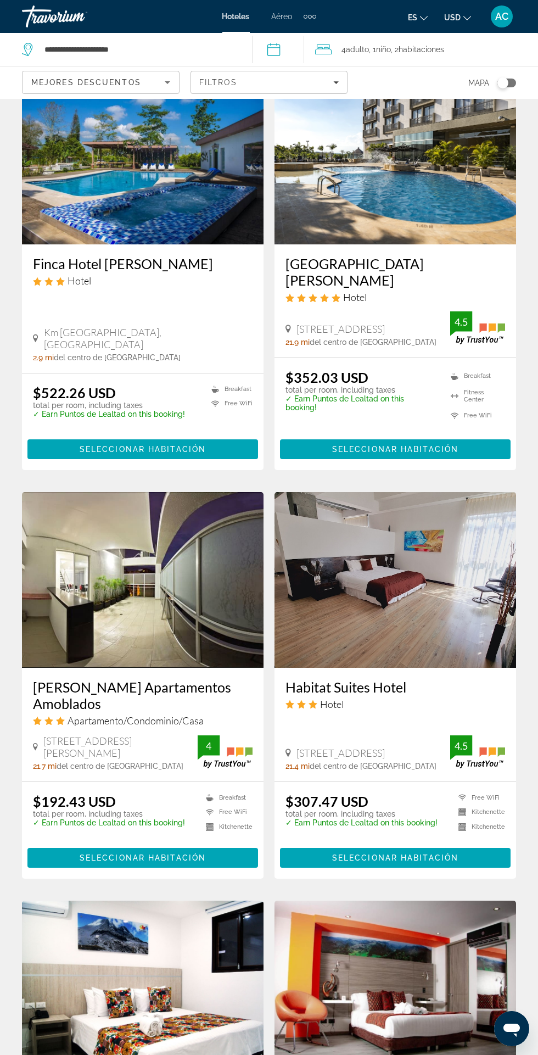
scroll to position [1607, 0]
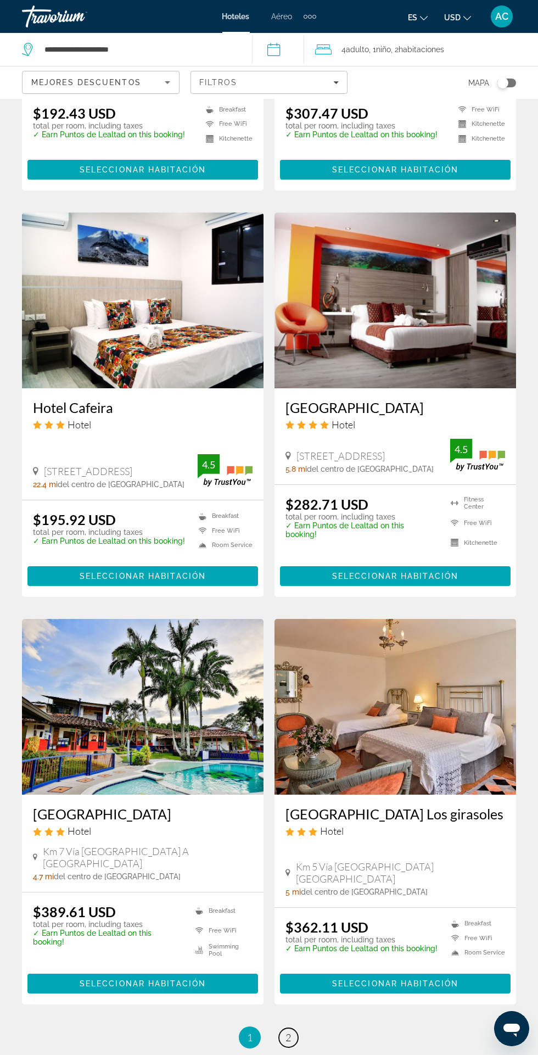
click at [288, 1032] on span "2" at bounding box center [288, 1038] width 5 height 12
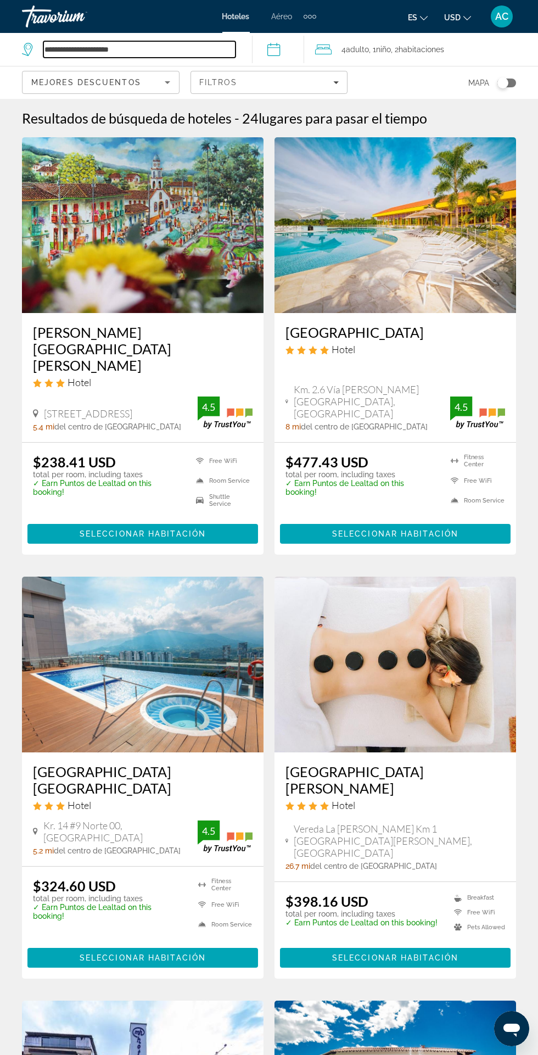
click at [221, 54] on input "**********" at bounding box center [139, 49] width 192 height 16
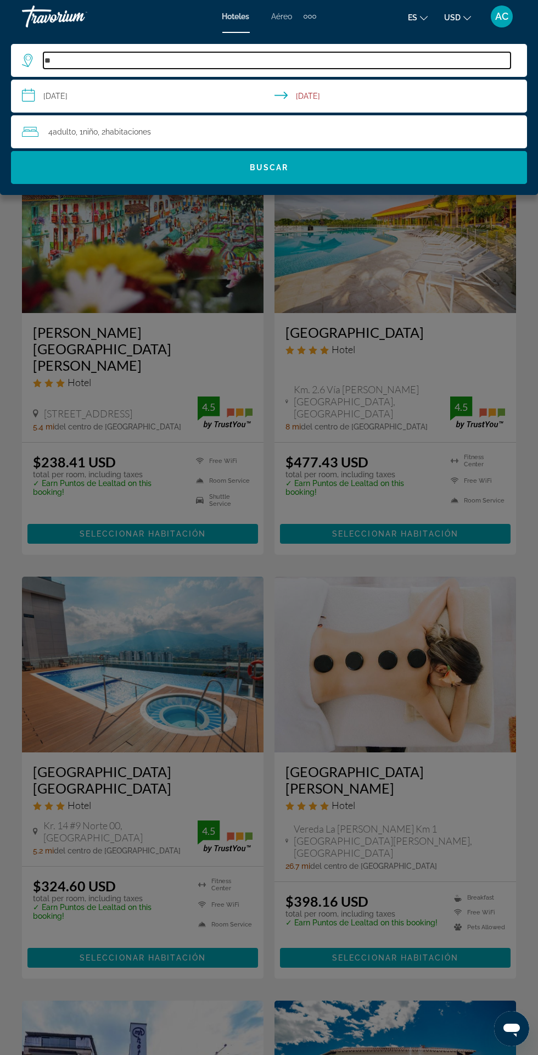
type input "*"
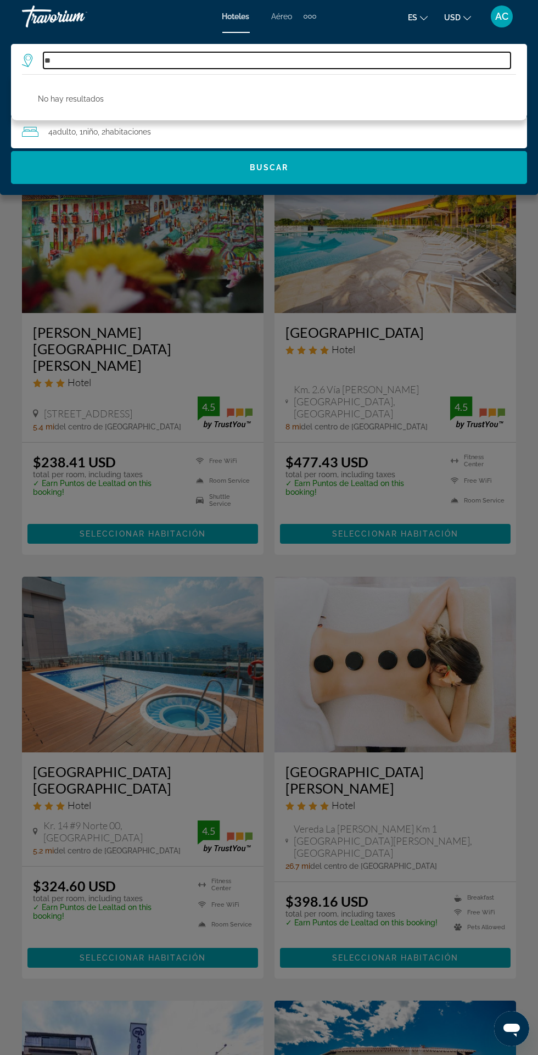
type input "*"
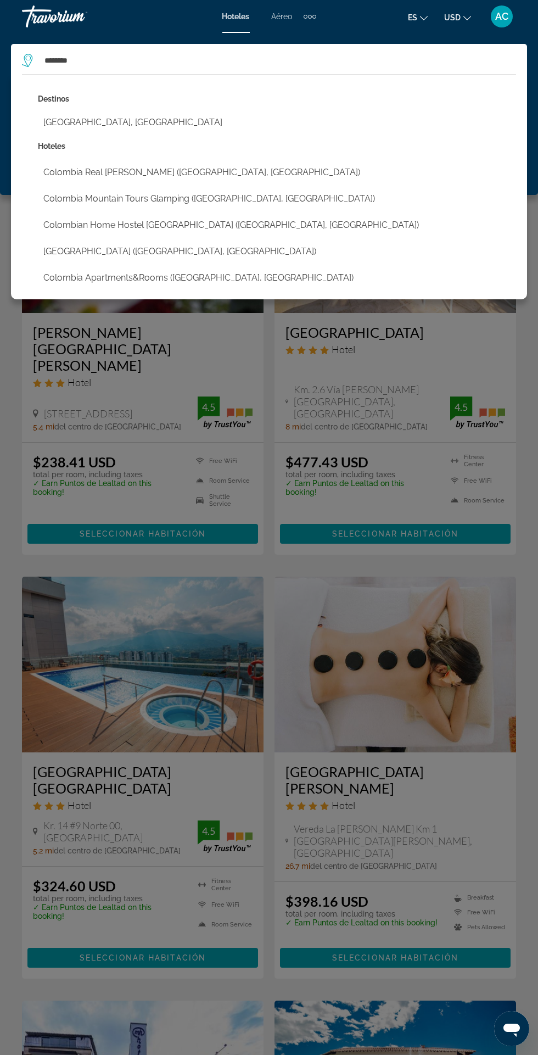
click at [225, 173] on button "Colombia Real Pereira (Pereira, CO)" at bounding box center [277, 172] width 479 height 21
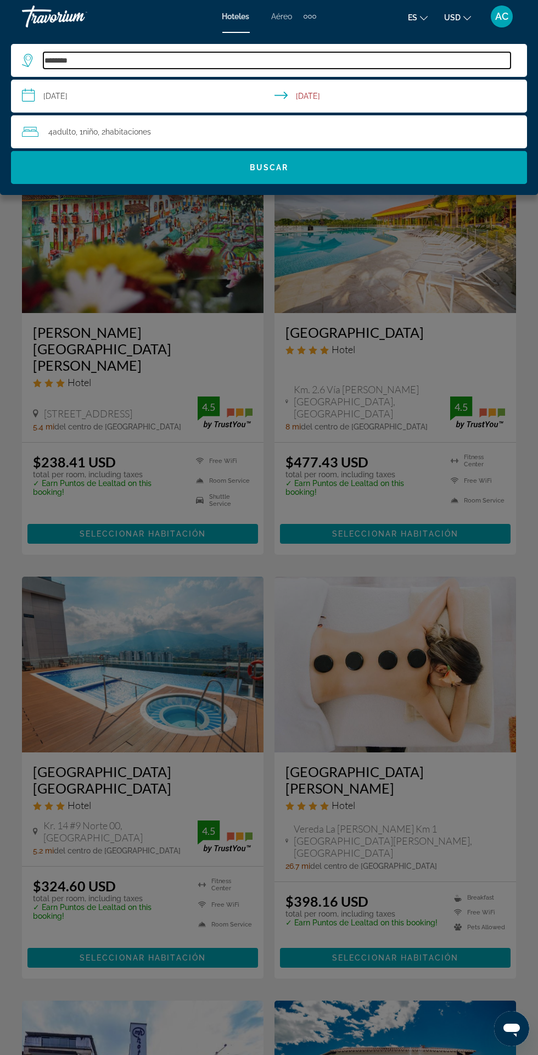
type input "**********"
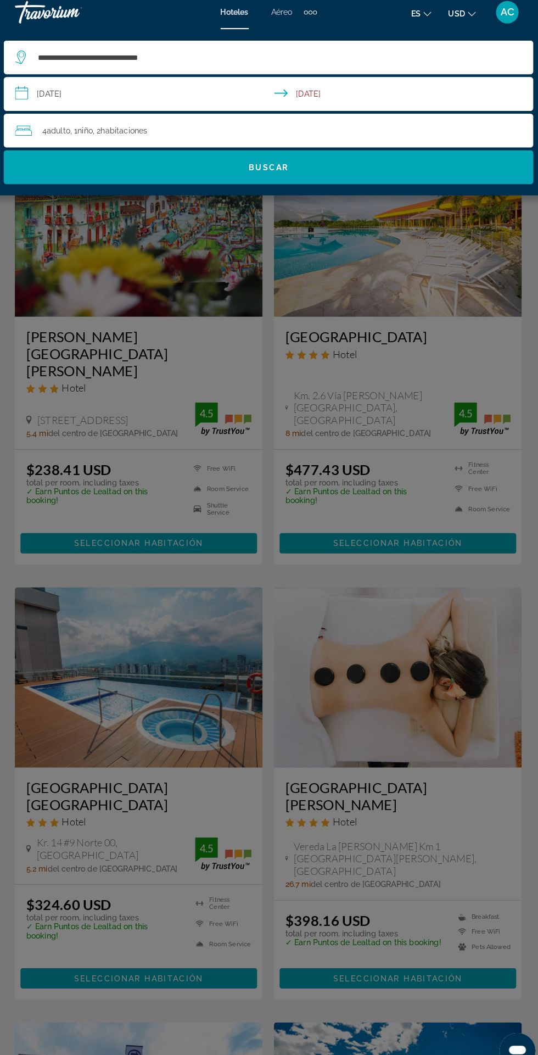
click at [384, 159] on span "Search" at bounding box center [269, 167] width 516 height 26
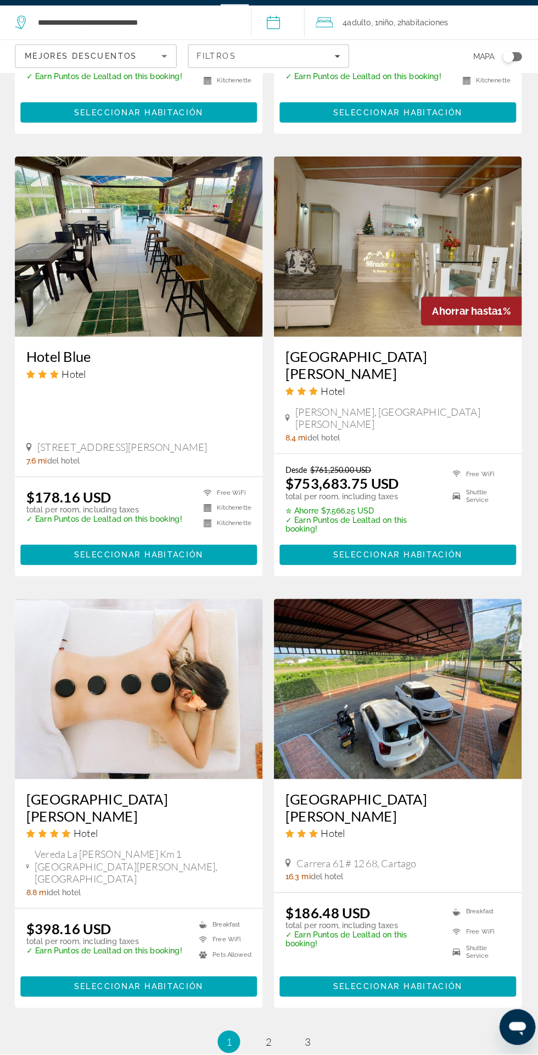
scroll to position [1605, 0]
